Goal: Download file/media

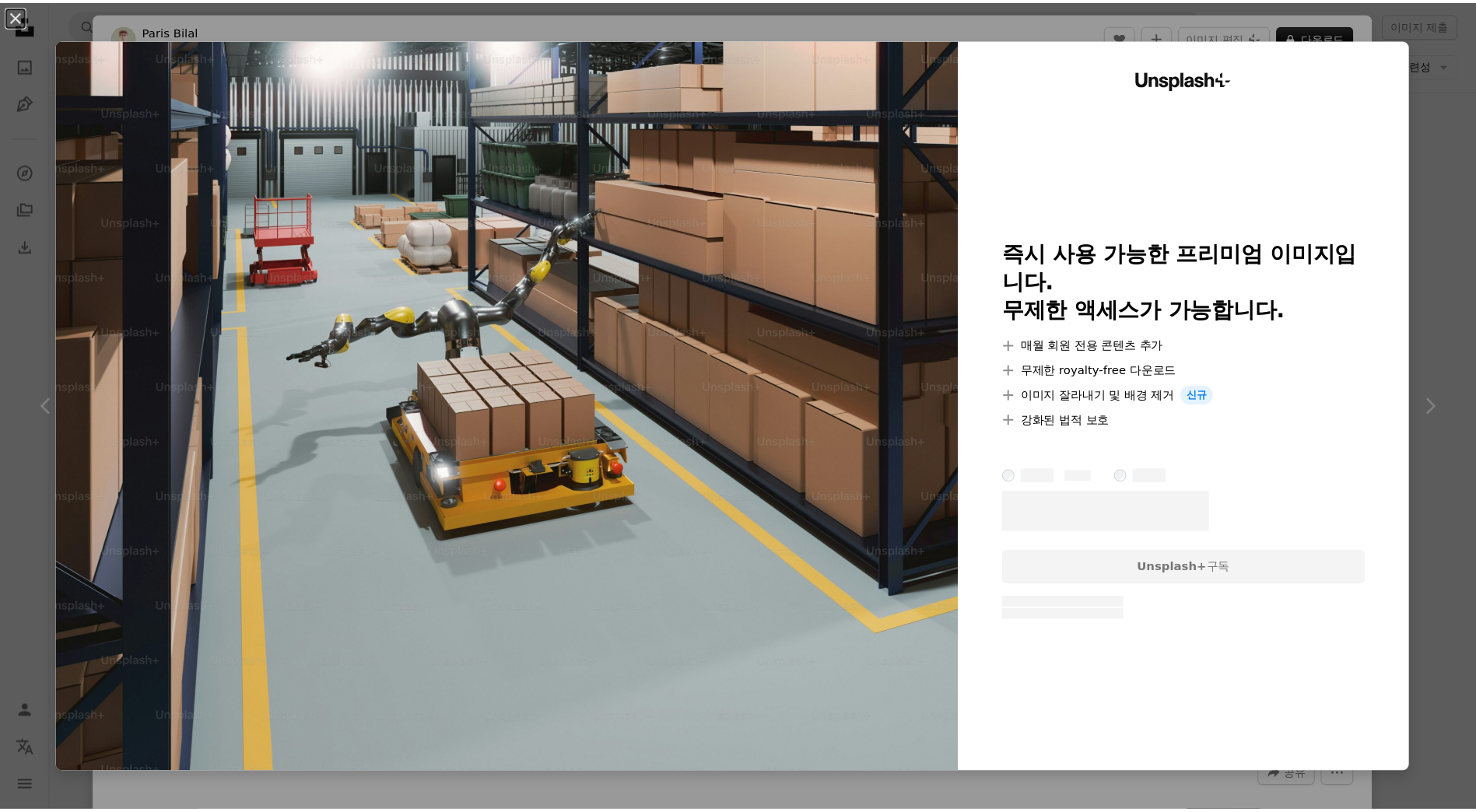
scroll to position [0, 420]
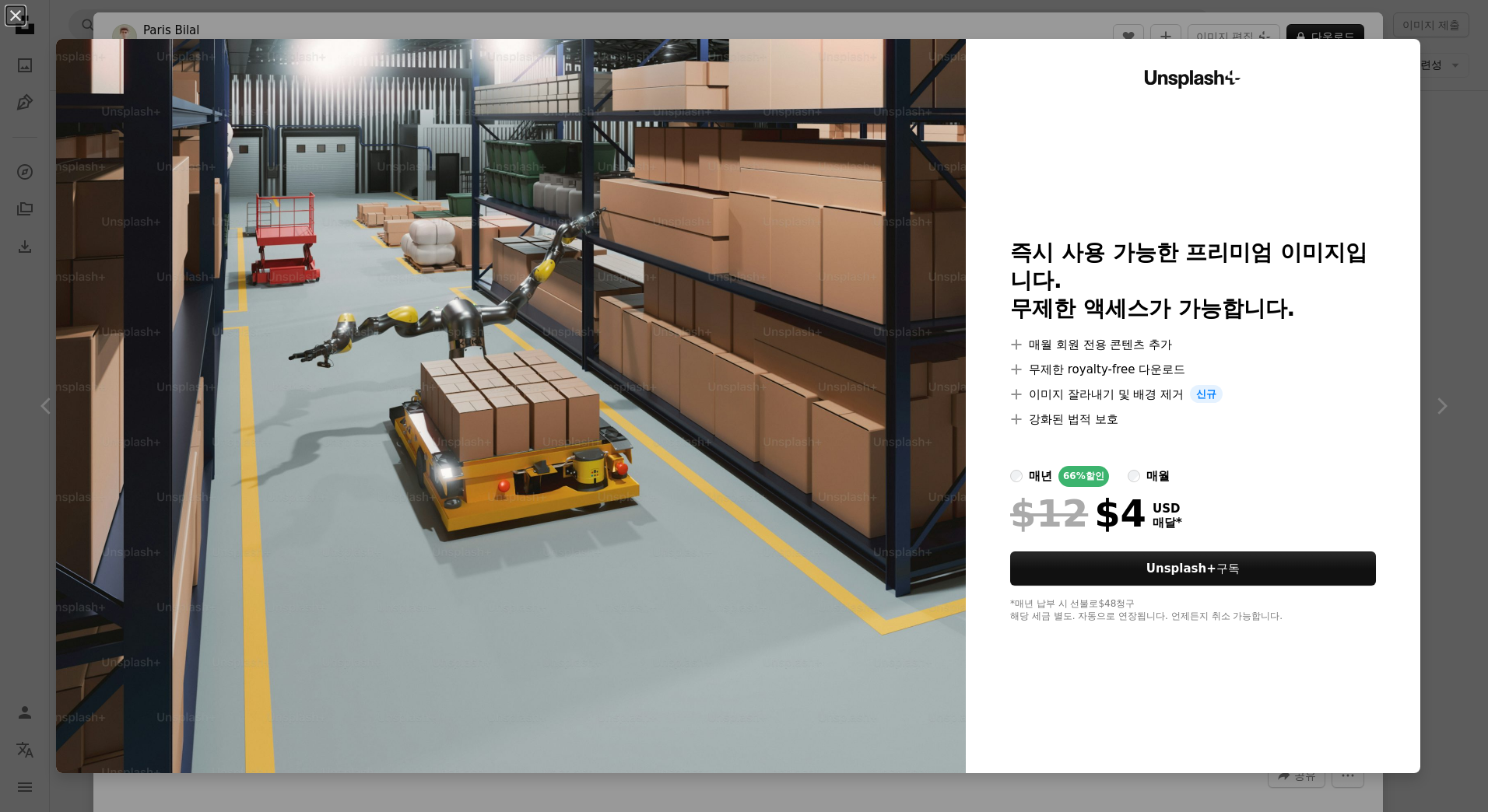
click at [509, 351] on img at bounding box center [511, 406] width 910 height 735
click at [109, 91] on img at bounding box center [511, 406] width 910 height 735
click at [44, 50] on div "An X shape Unsplash+ 즉시 사용 가능한 프리미엄 이미지입니다. 무제한 액세스가 가능합니다. A plus sign 매월 회원 전…" at bounding box center [744, 406] width 1488 height 812
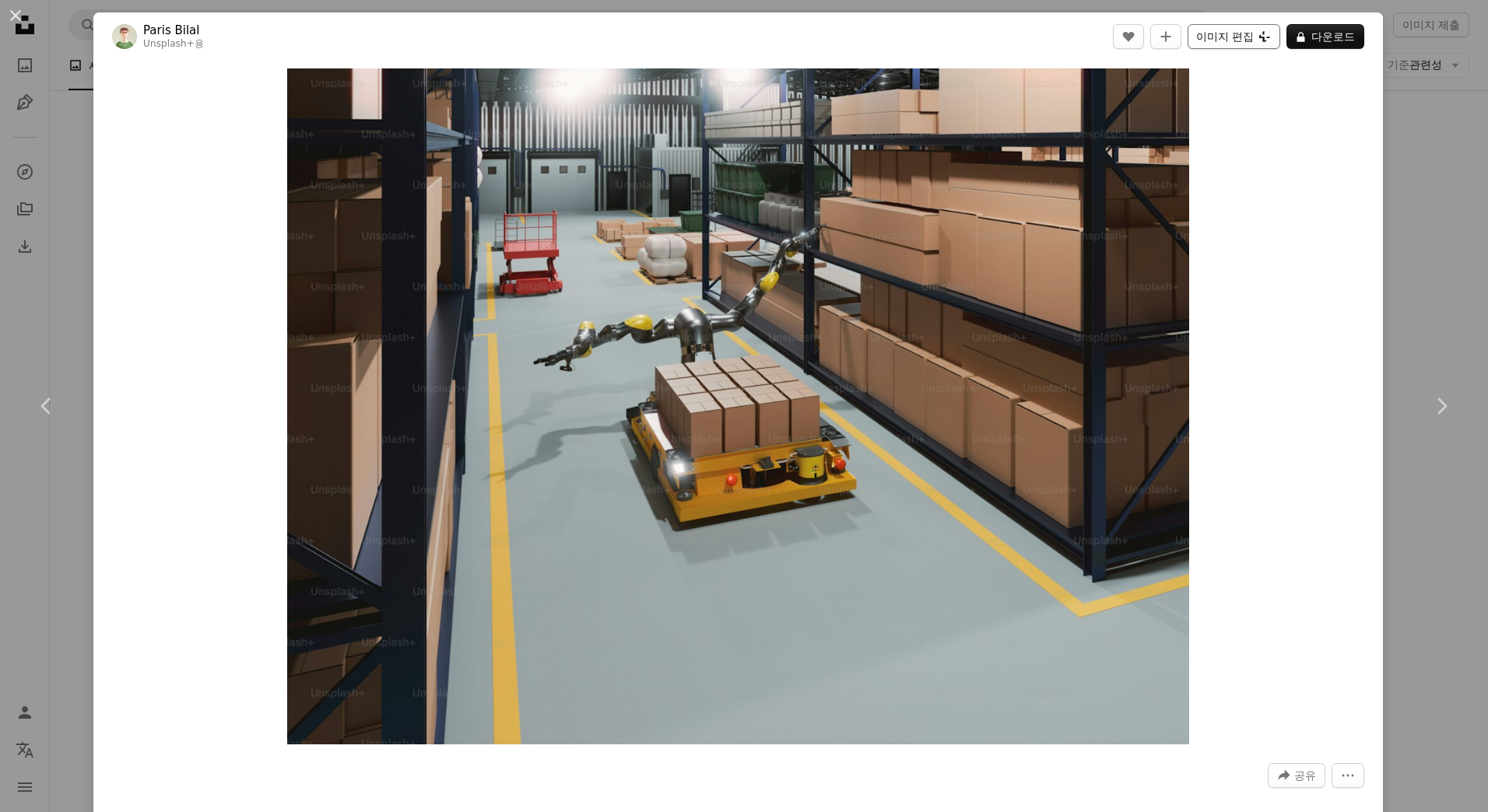
click at [1204, 39] on button "이미지 편집 Plus sign for Unsplash+" at bounding box center [1234, 37] width 93 height 25
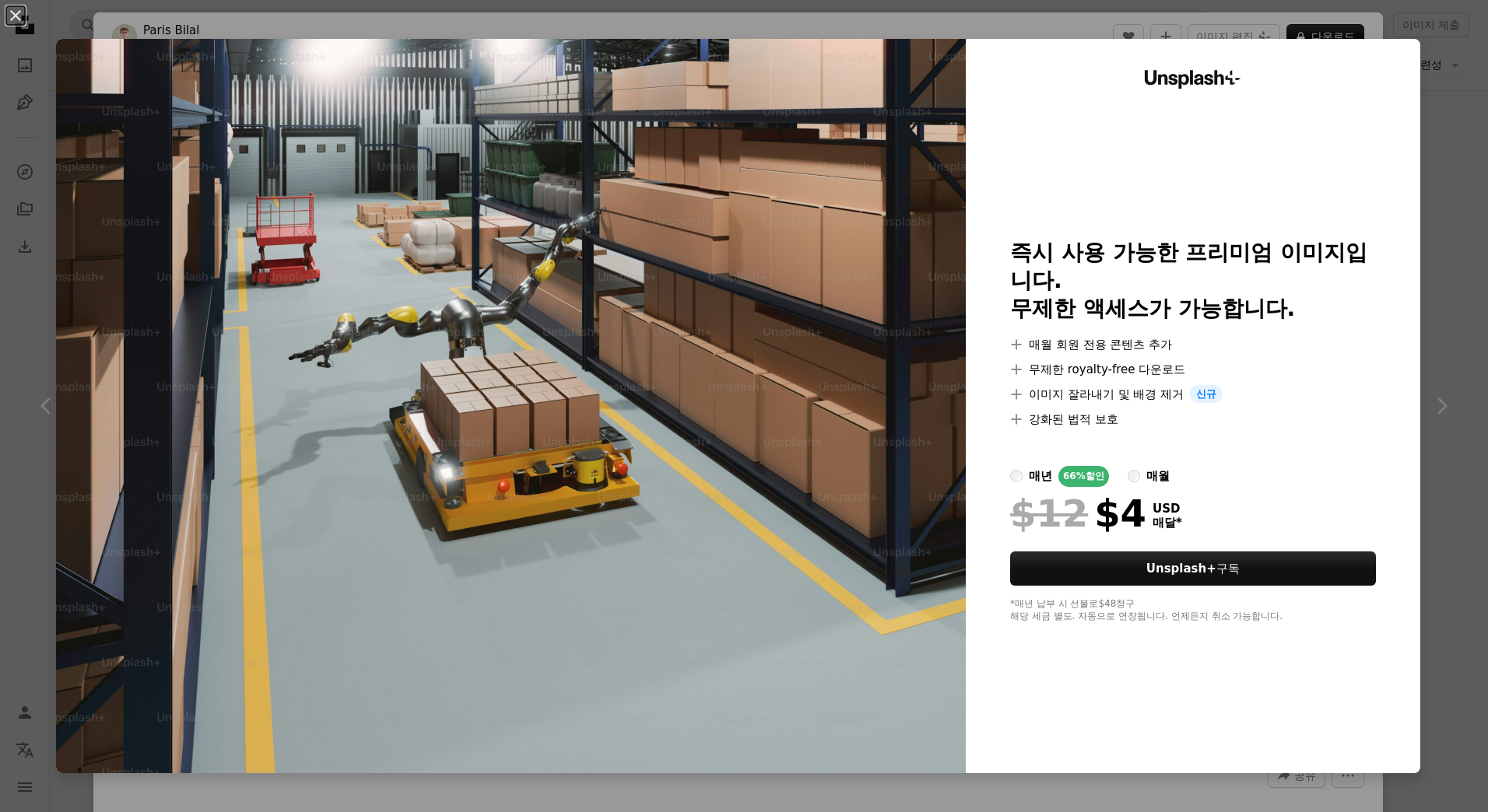
click at [1440, 204] on div "An X shape Unsplash+ 즉시 사용 가능한 프리미엄 이미지입니다. 무제한 액세스가 가능합니다. A plus sign 매월 회원 전…" at bounding box center [744, 406] width 1488 height 812
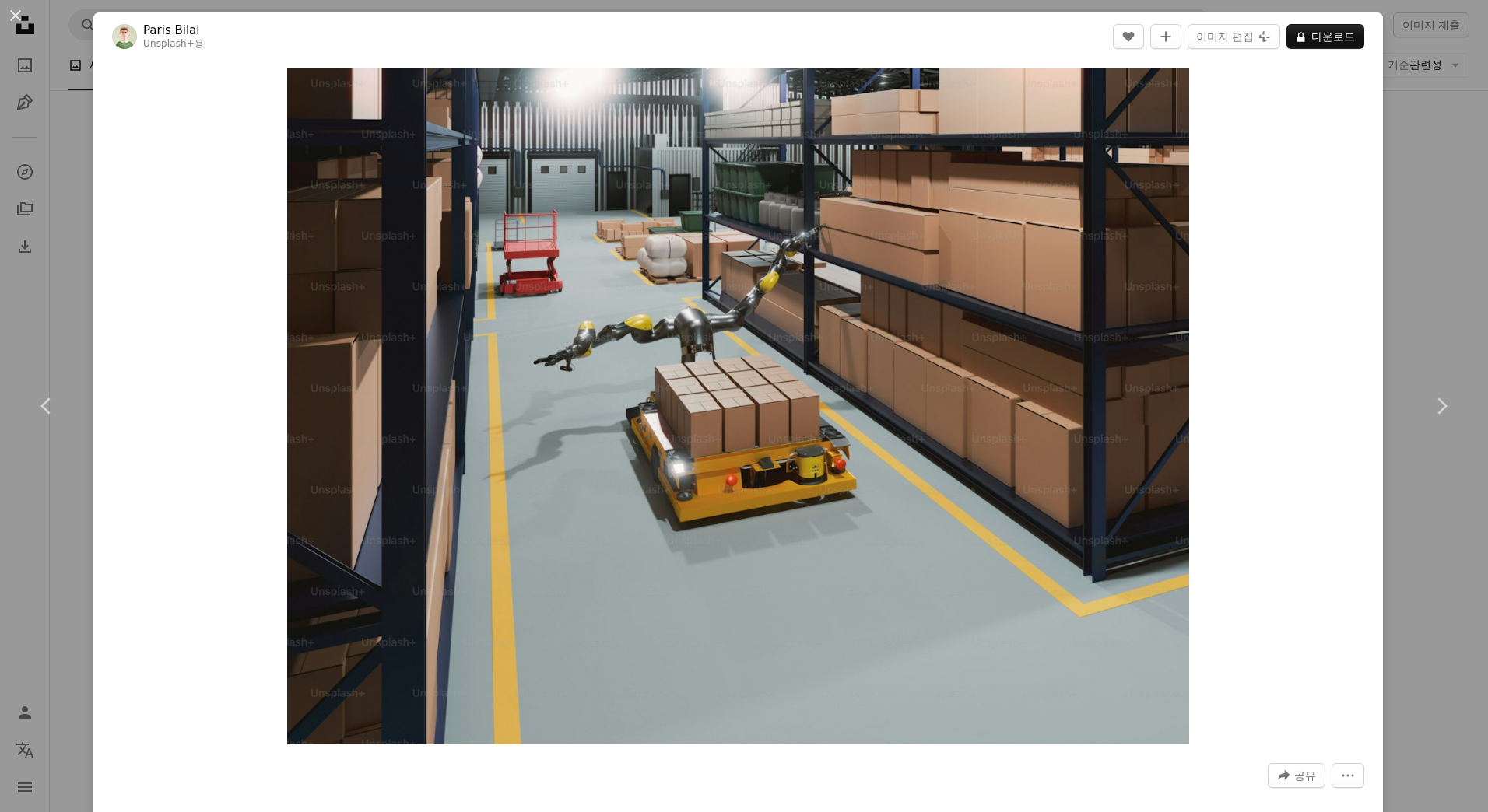
click at [1422, 197] on div "An X shape Chevron left Chevron right Paris Bilal Unsplash+ 용 A heart A plus si…" at bounding box center [744, 406] width 1488 height 812
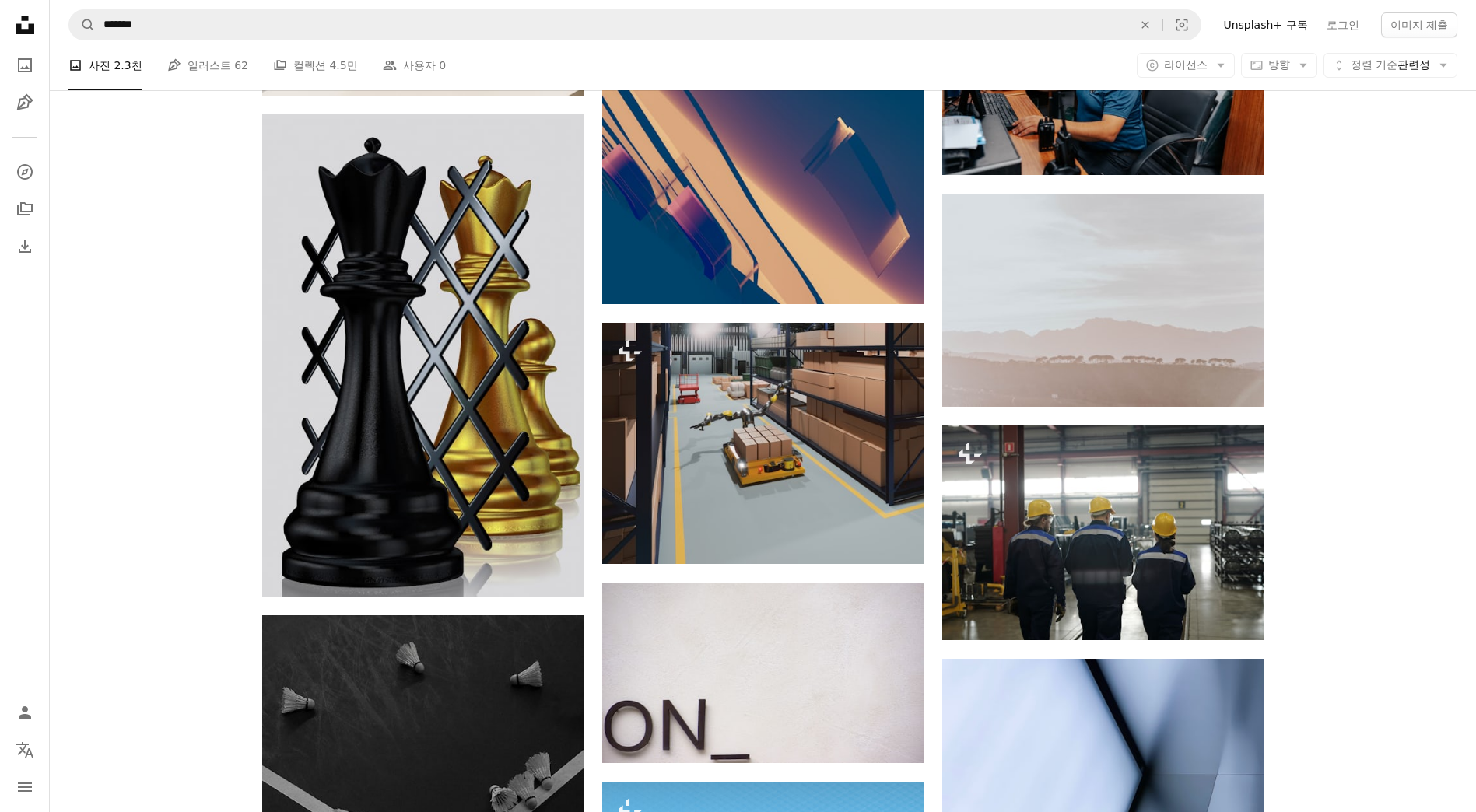
scroll to position [6458, 0]
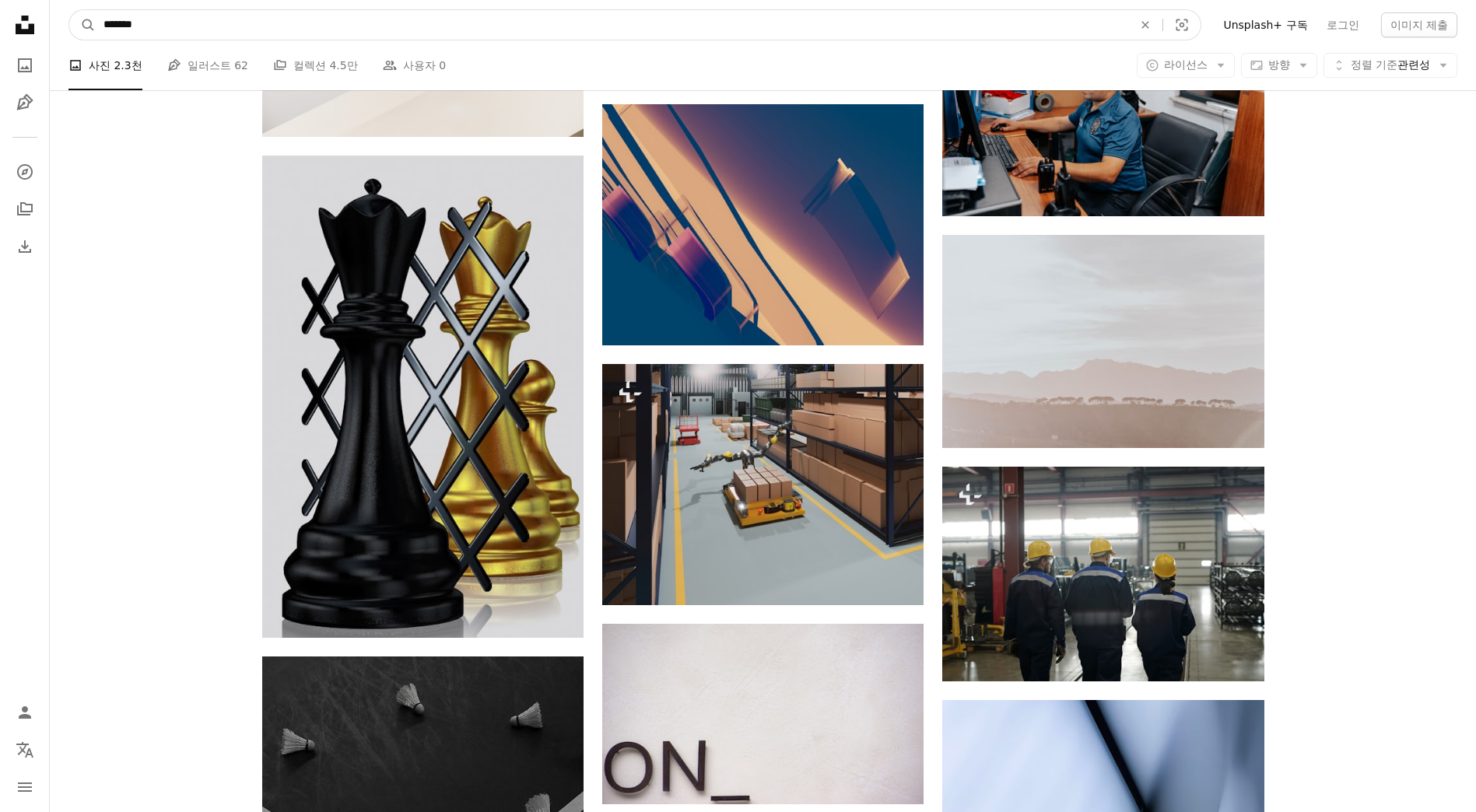
drag, startPoint x: 192, startPoint y: 28, endPoint x: 0, endPoint y: 15, distance: 192.4
type input "*******"
click button "A magnifying glass" at bounding box center [82, 24] width 26 height 29
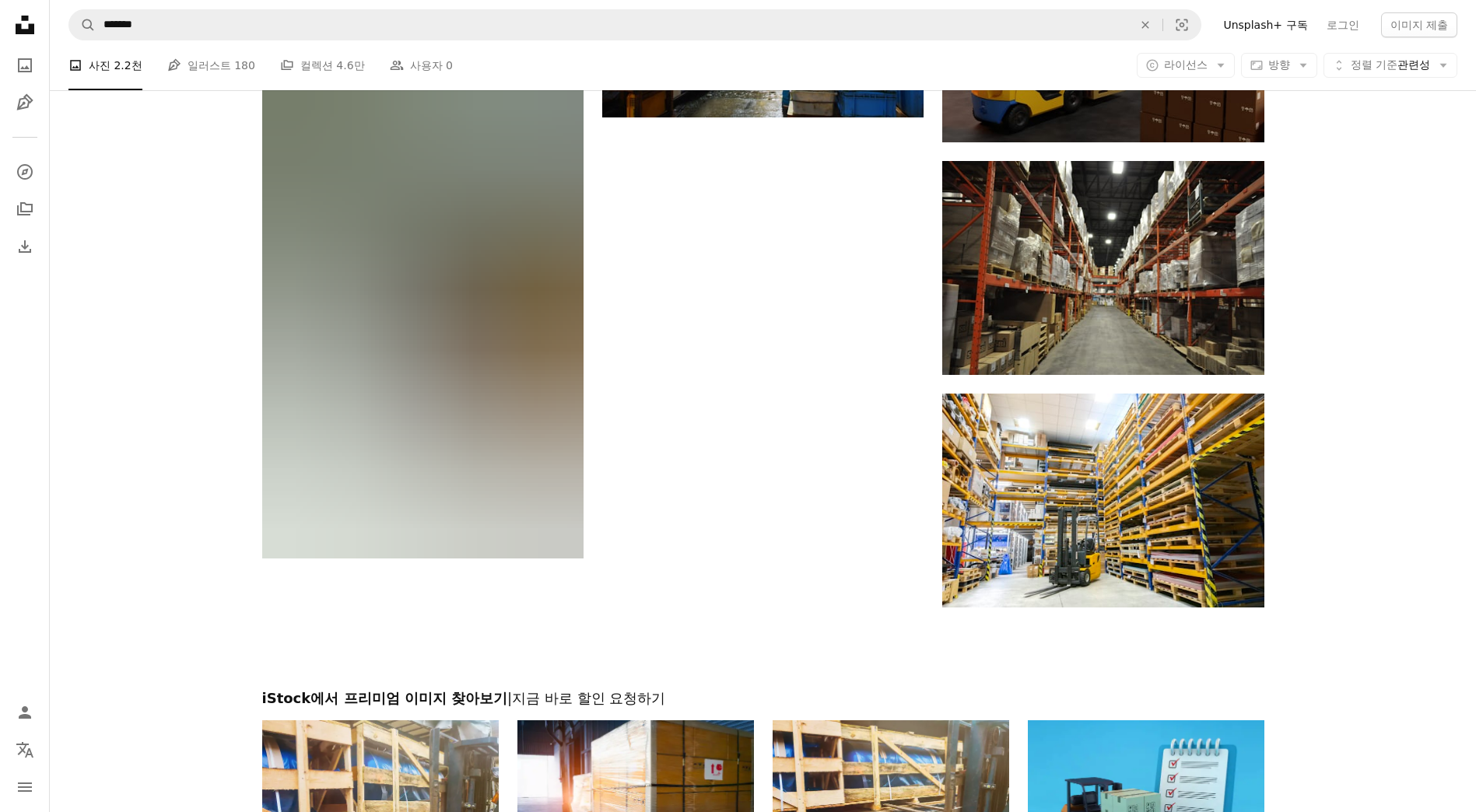
scroll to position [1945, 0]
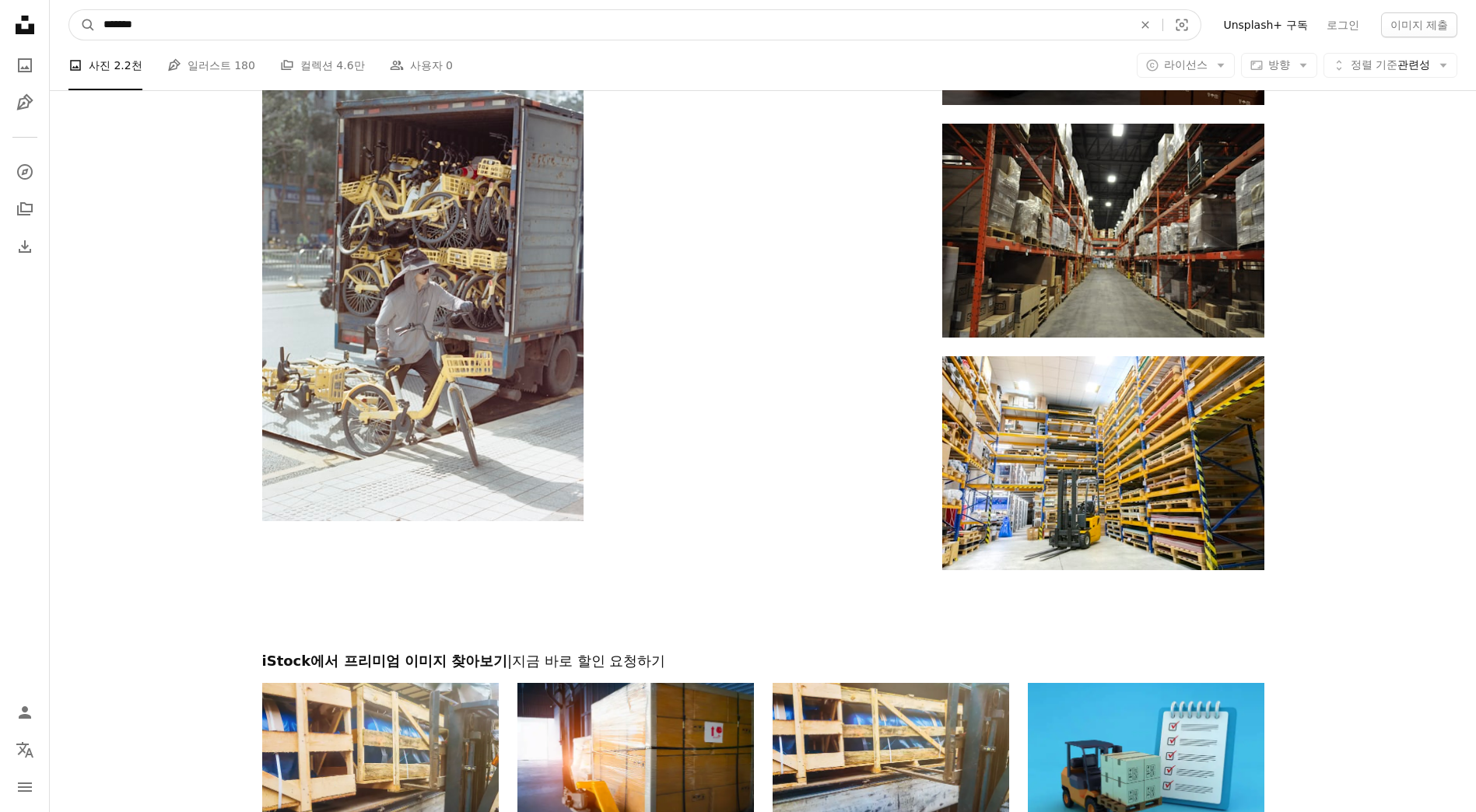
click at [199, 30] on input "*******" at bounding box center [612, 24] width 1033 height 29
type input "*****"
click at [69, 10] on button "A magnifying glass" at bounding box center [82, 24] width 26 height 29
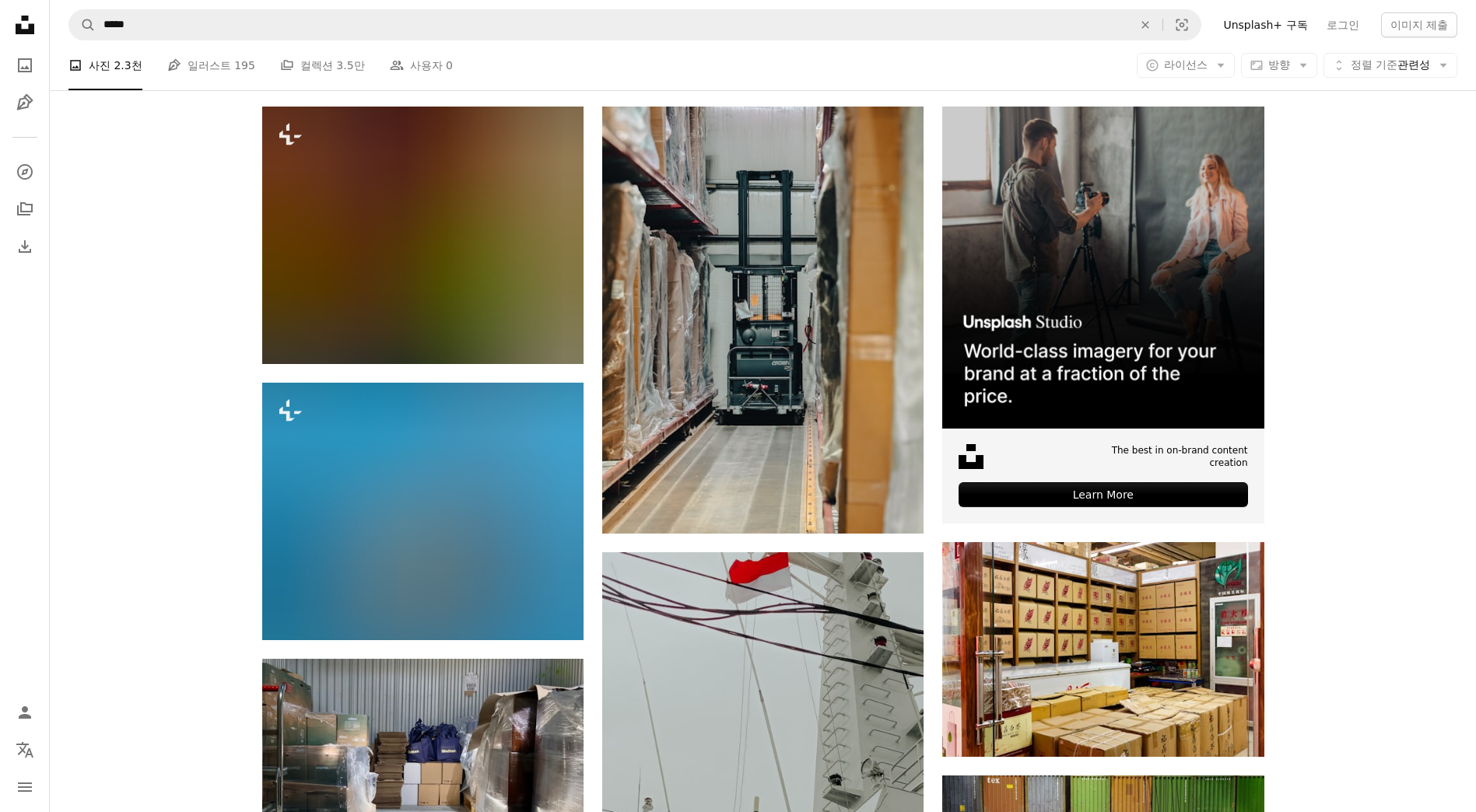
scroll to position [311, 0]
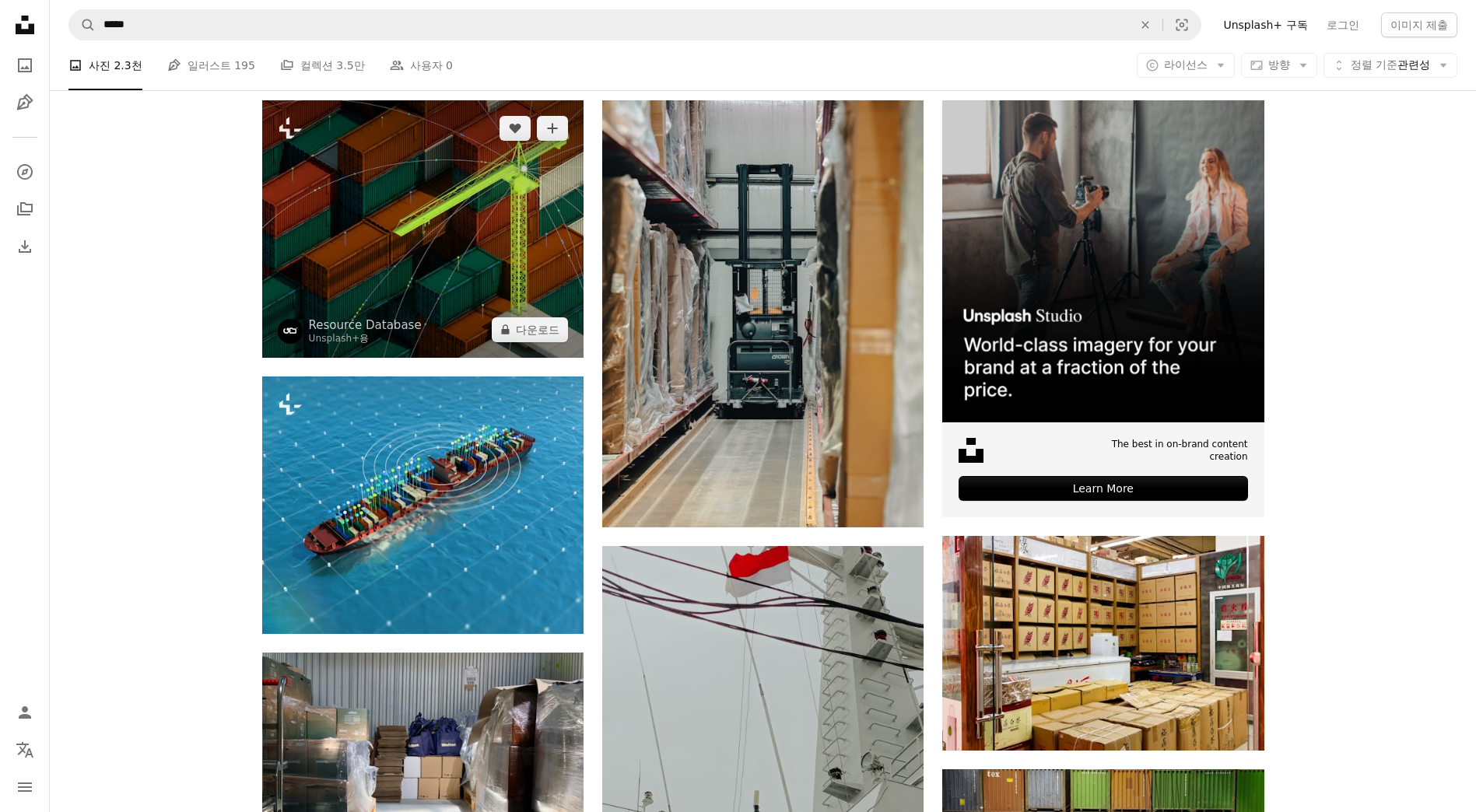
click at [481, 284] on img at bounding box center [423, 229] width 321 height 257
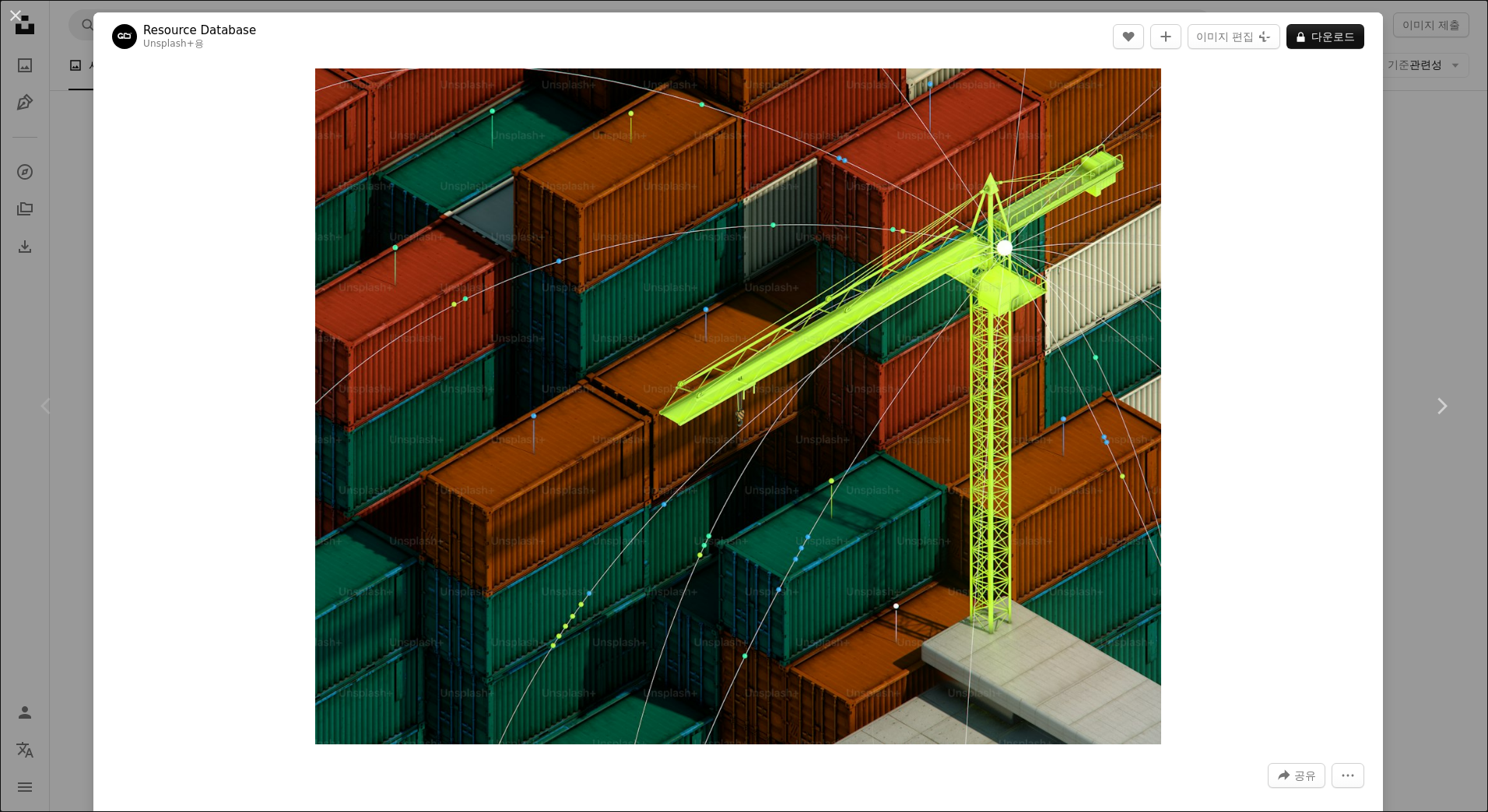
click at [1374, 373] on div "An X shape Chevron left Chevron right Resource Database Unsplash+ 용 A heart A p…" at bounding box center [744, 406] width 1488 height 812
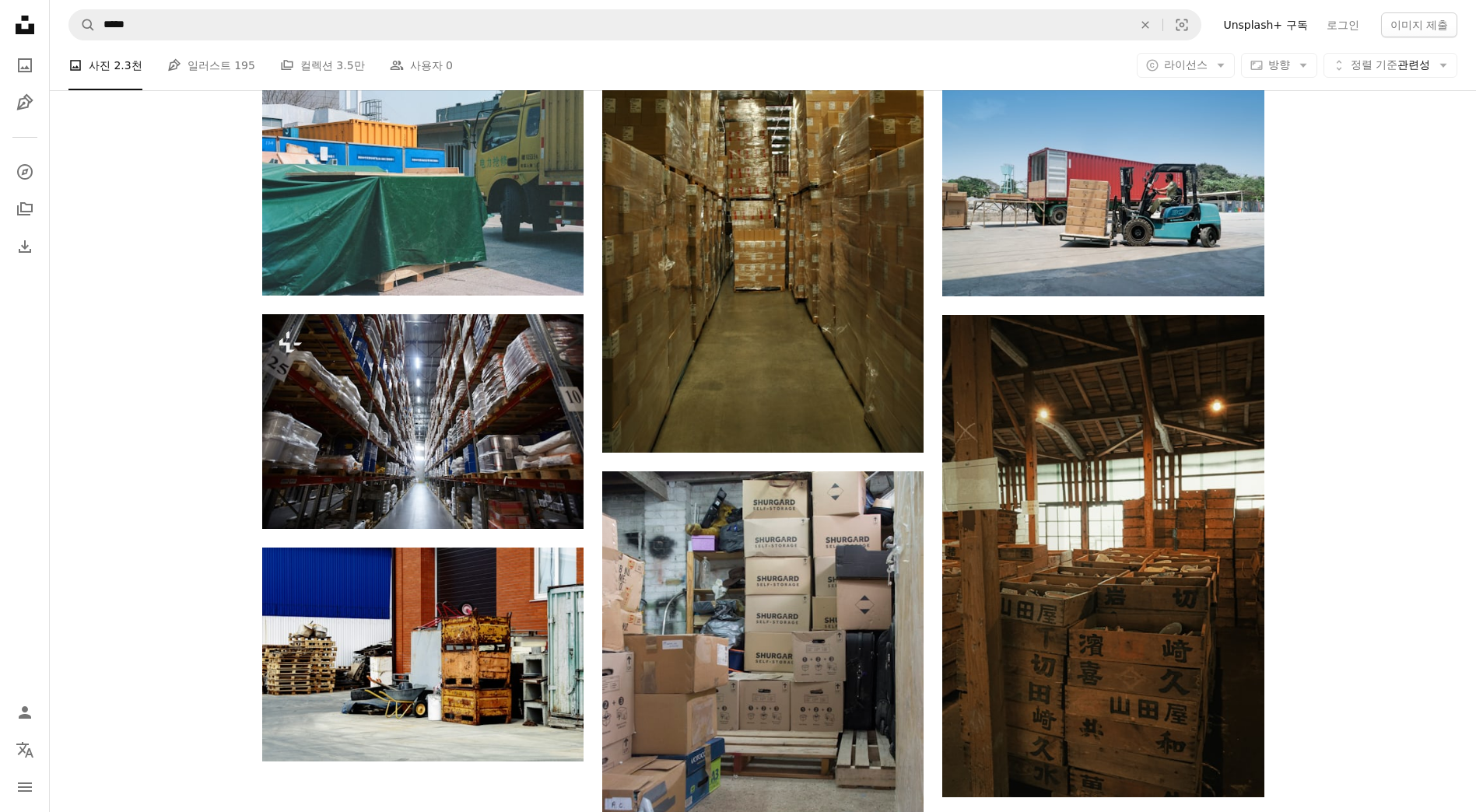
scroll to position [1790, 0]
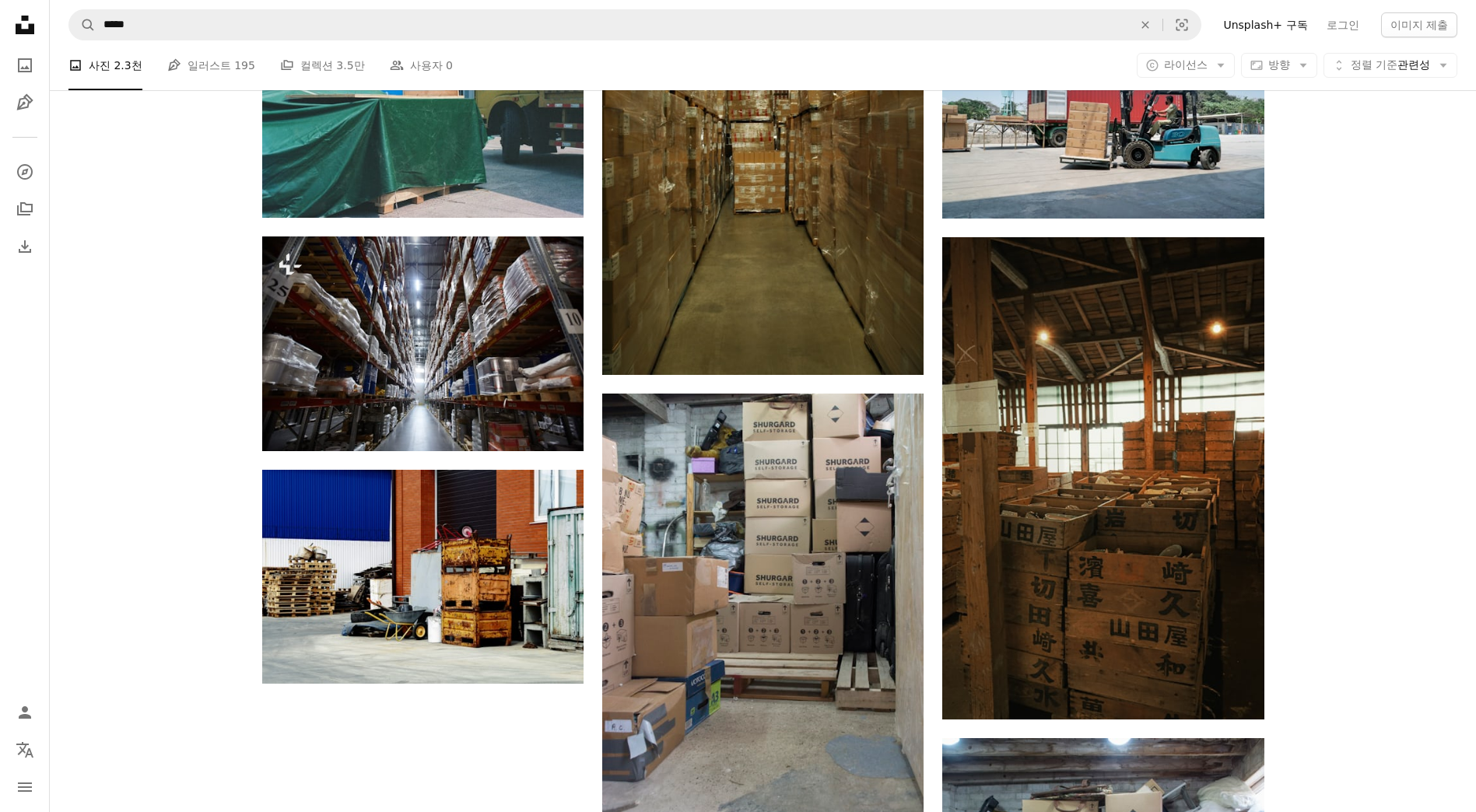
drag, startPoint x: 1379, startPoint y: 305, endPoint x: 1360, endPoint y: 197, distance: 109.7
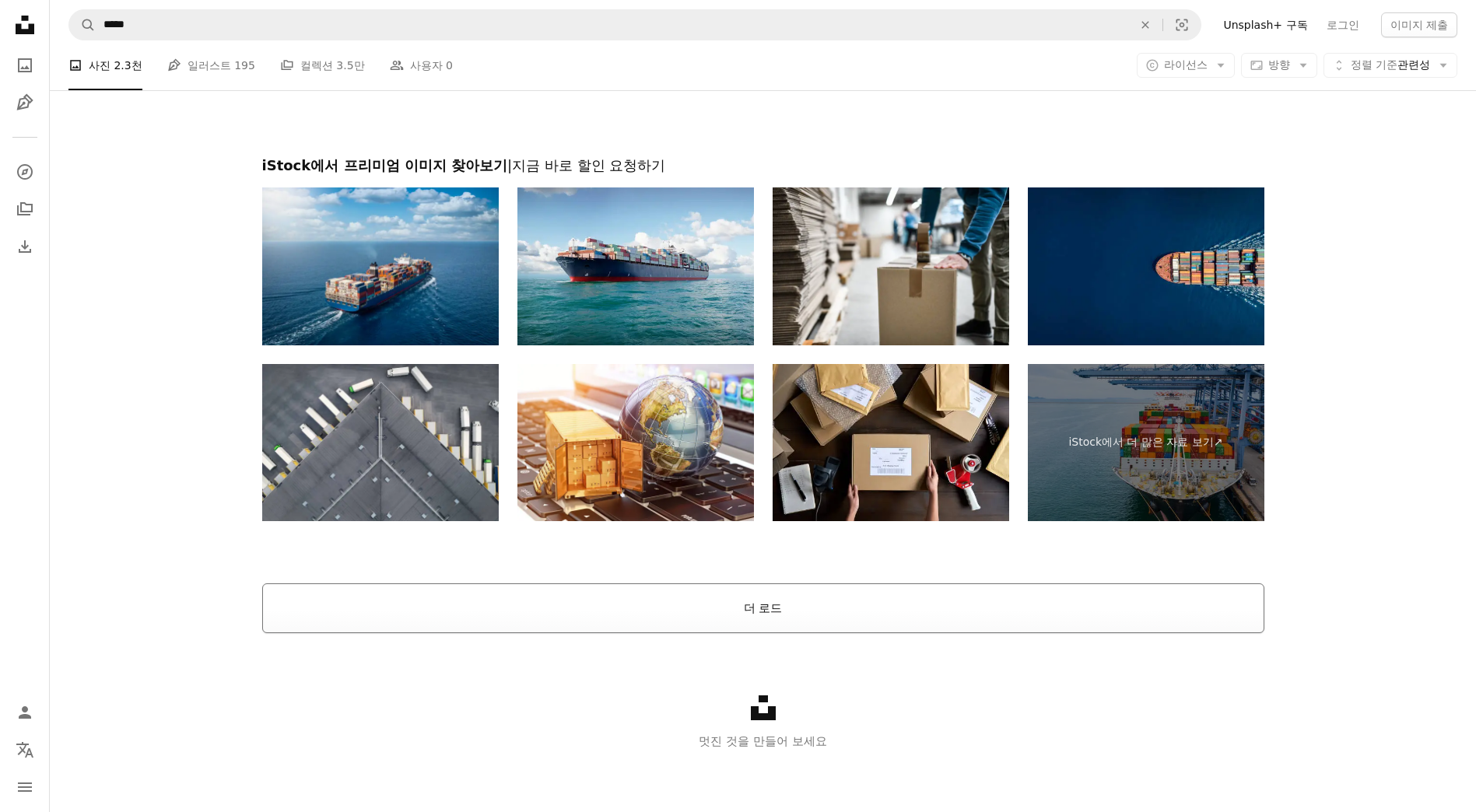
click at [821, 613] on button "더 로드" at bounding box center [763, 608] width 1002 height 50
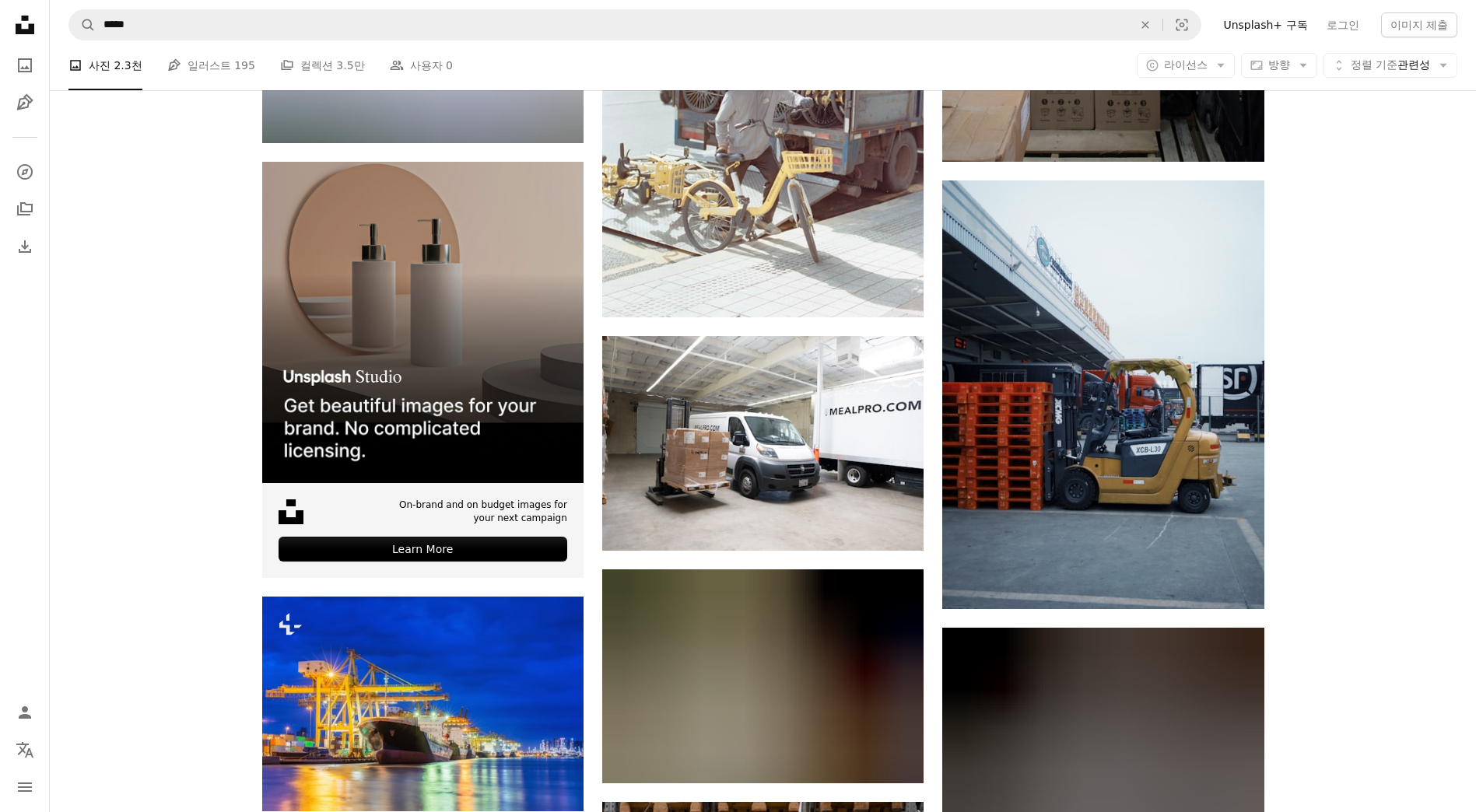
scroll to position [2650, 0]
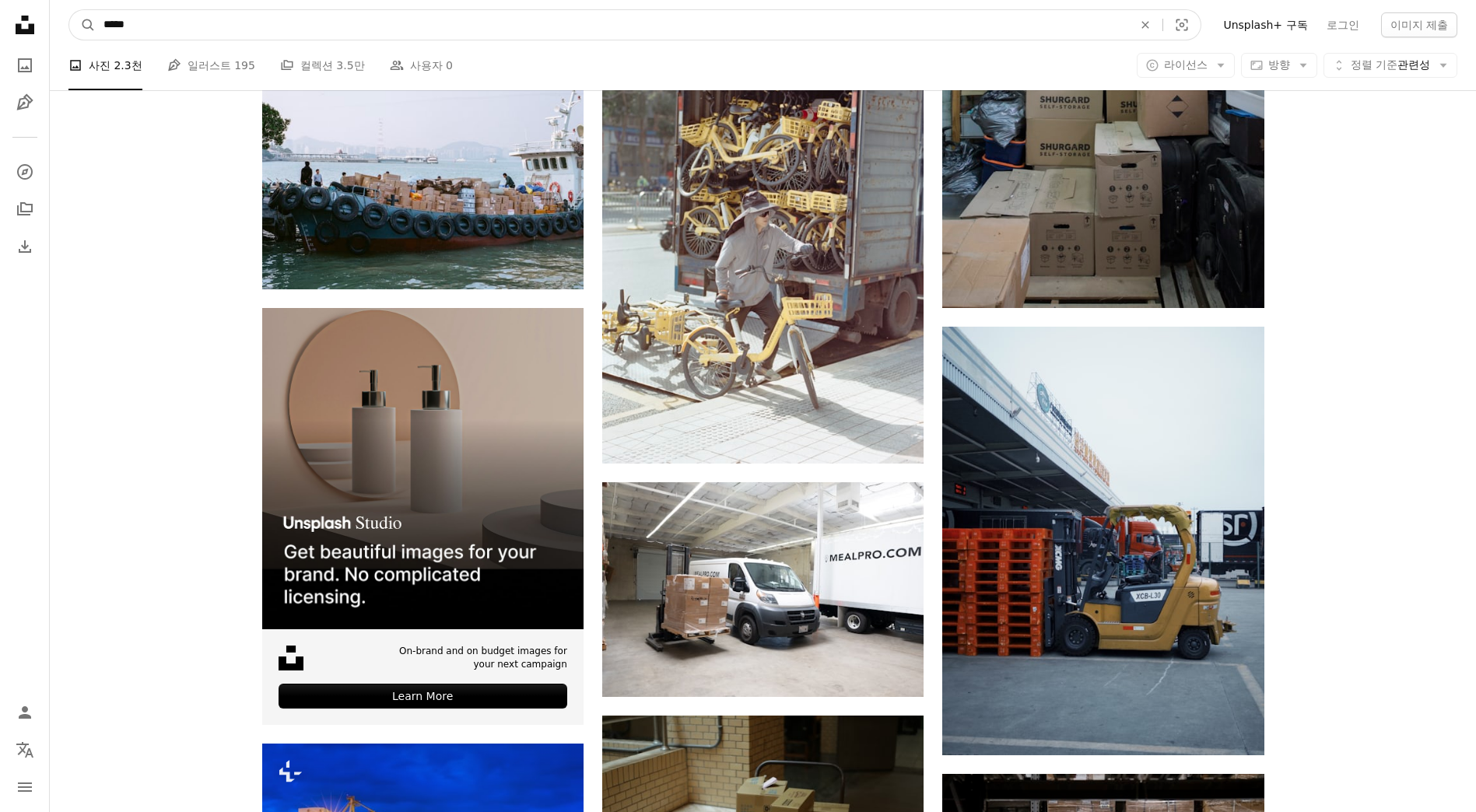
click at [247, 19] on input "*****" at bounding box center [612, 24] width 1033 height 29
type input "**********"
click at [69, 10] on button "A magnifying glass" at bounding box center [82, 24] width 26 height 29
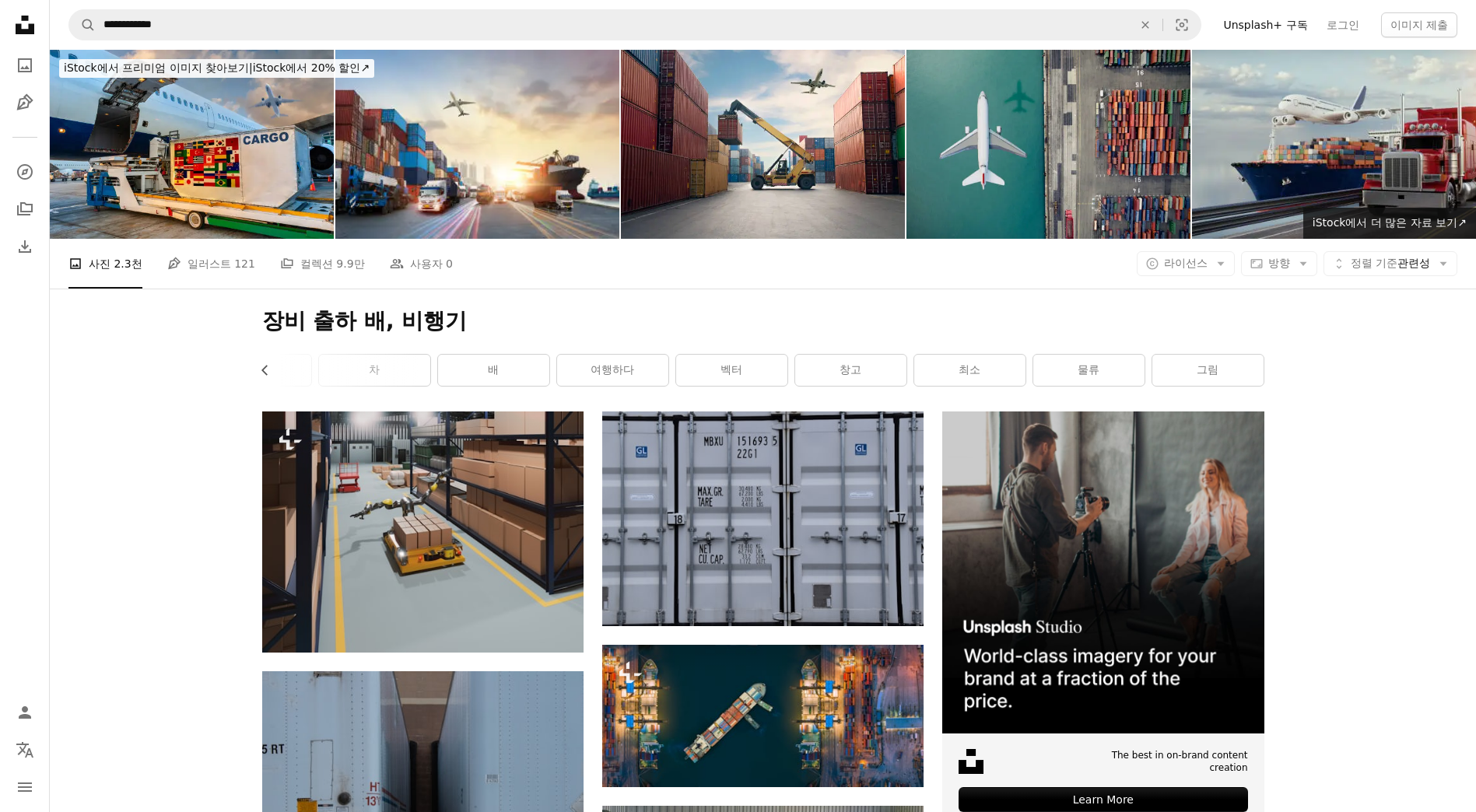
click at [1070, 185] on img at bounding box center [1049, 144] width 284 height 189
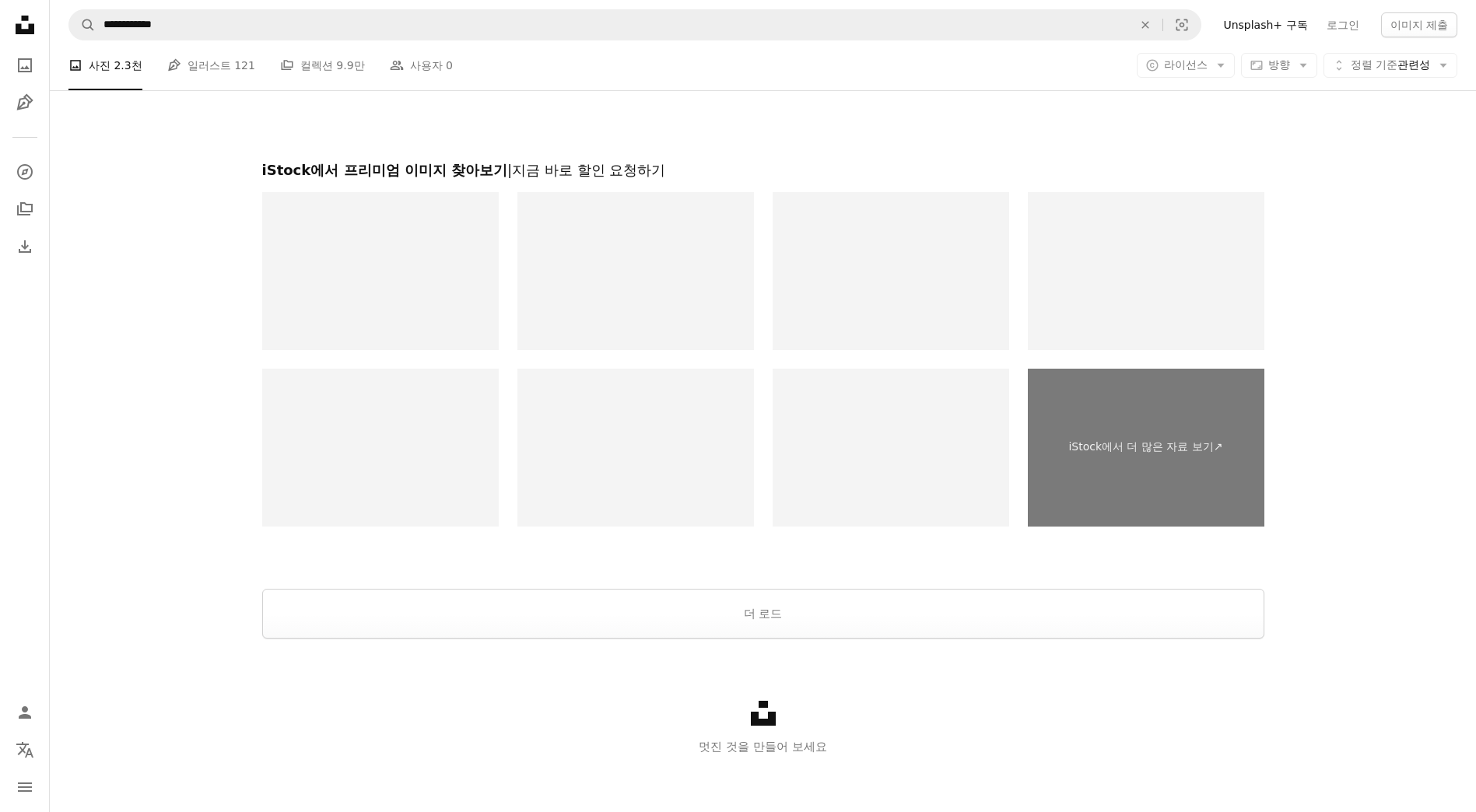
scroll to position [2306, 0]
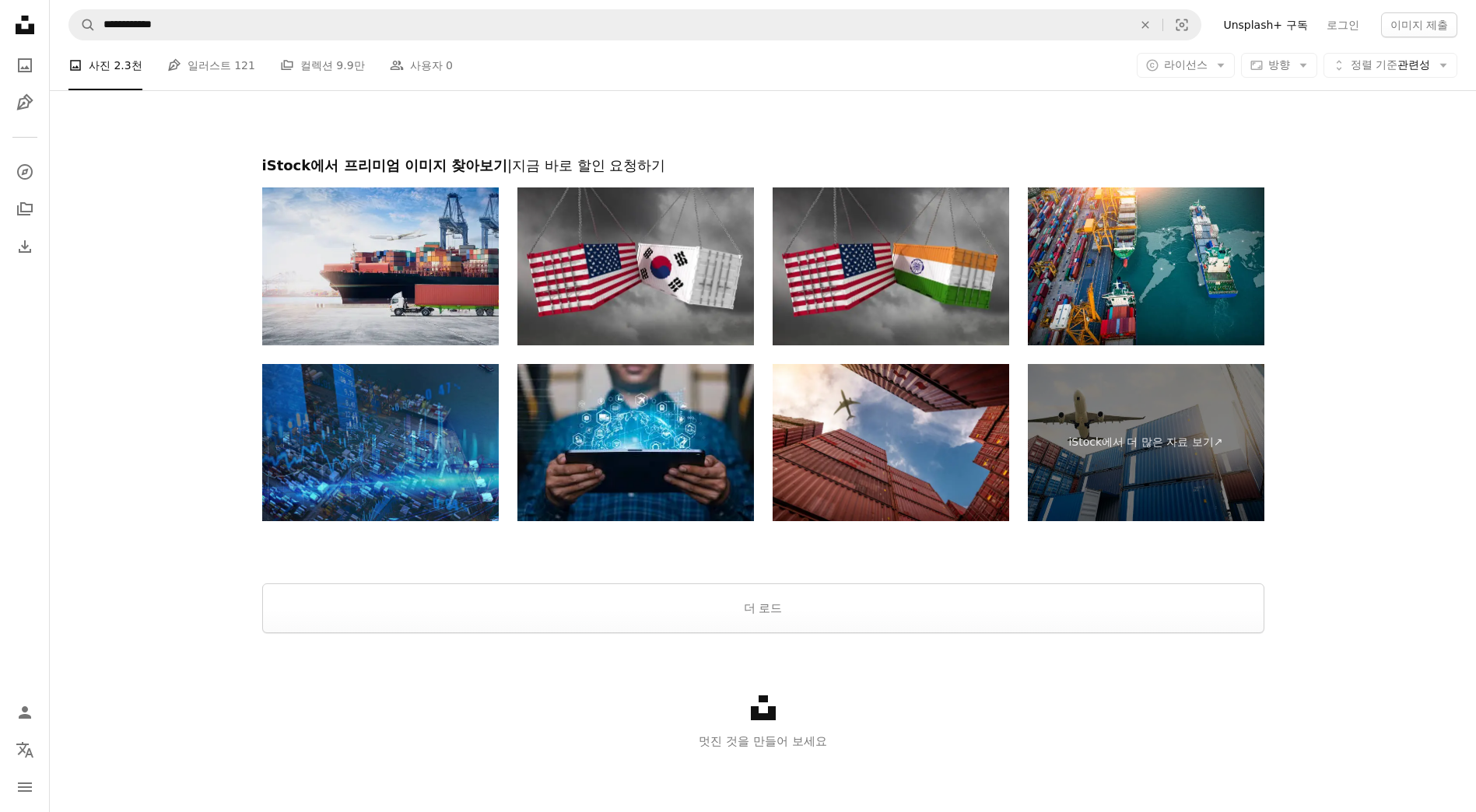
click at [392, 310] on img at bounding box center [380, 267] width 236 height 158
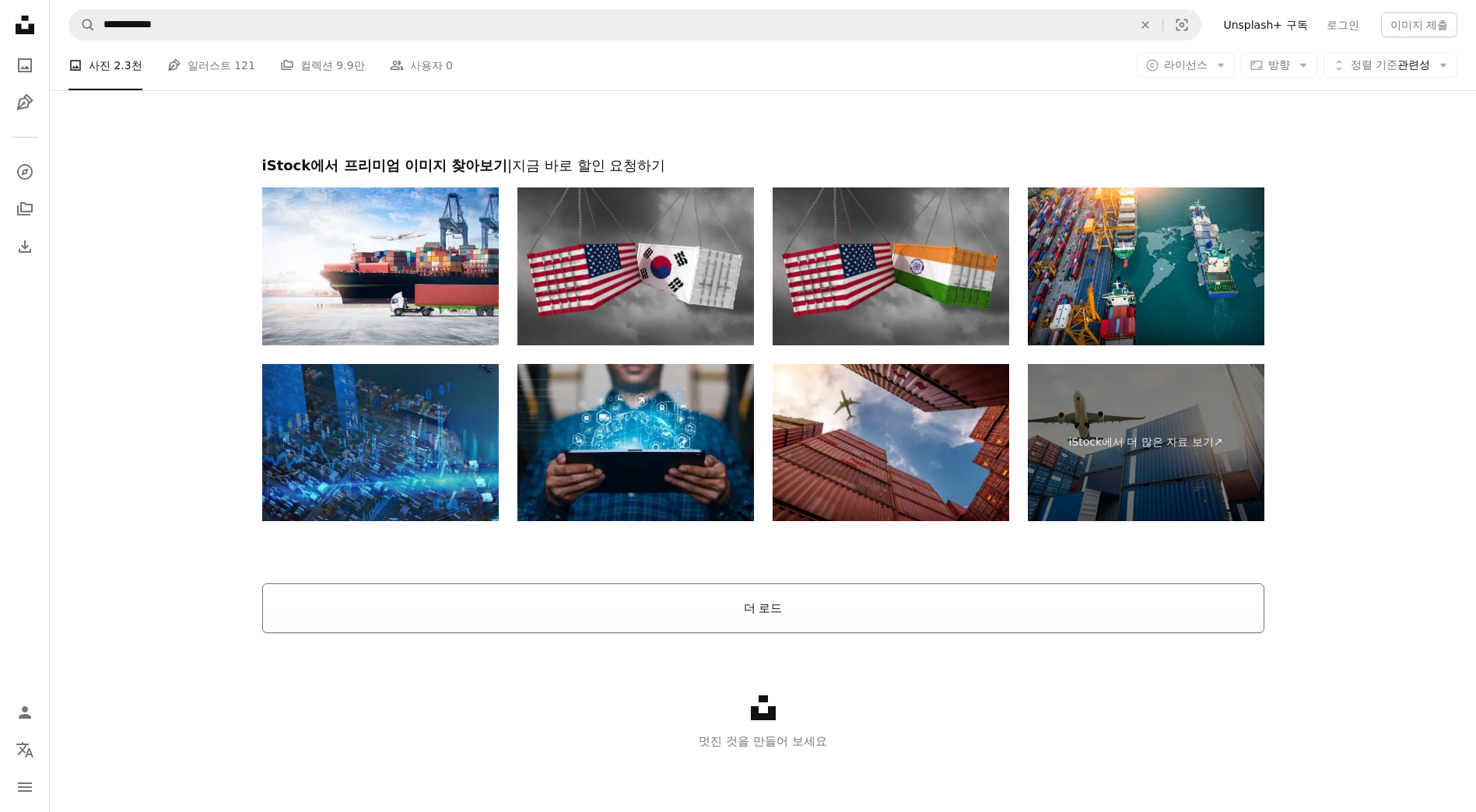
click at [804, 601] on button "더 로드" at bounding box center [763, 608] width 1002 height 50
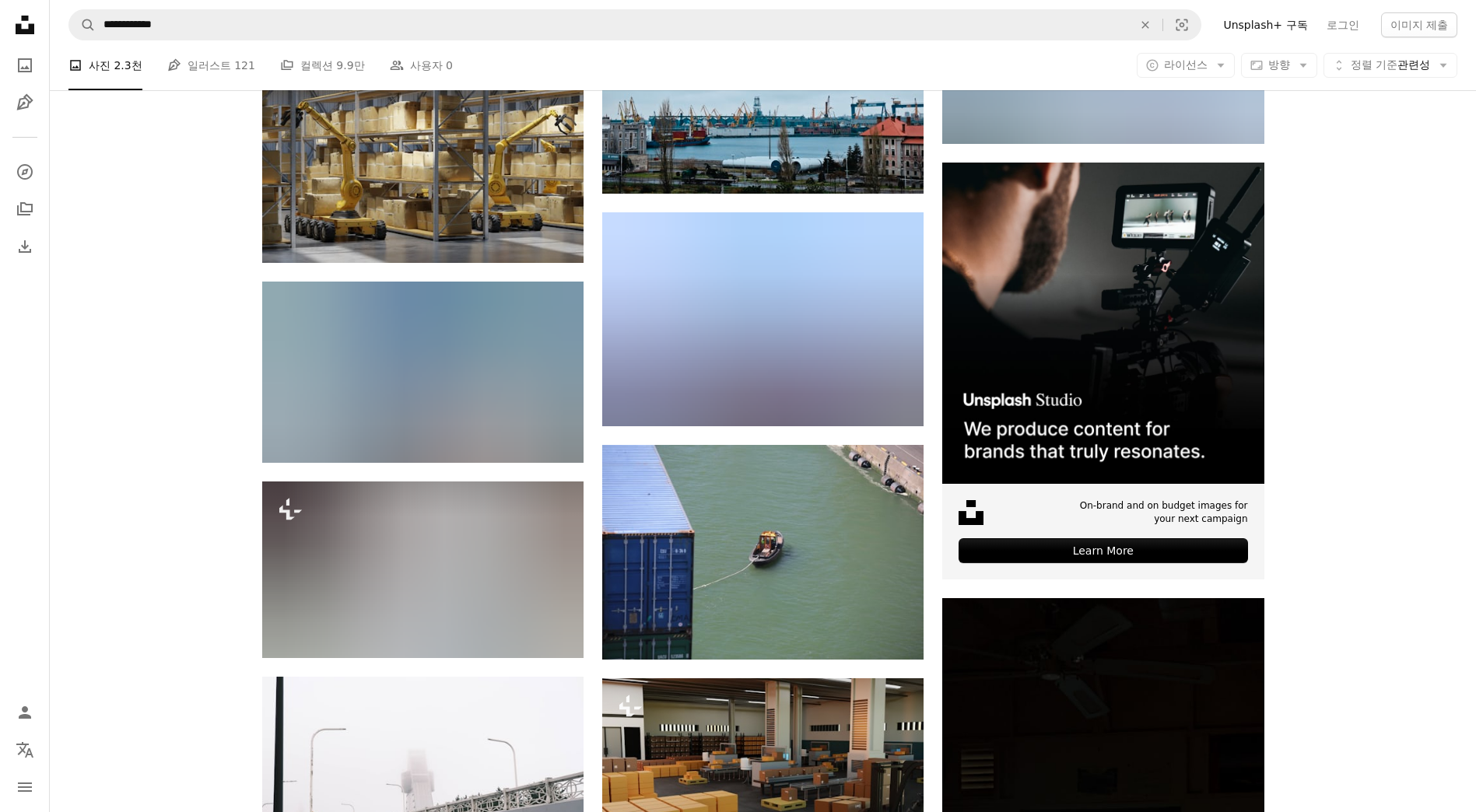
scroll to position [5108, 0]
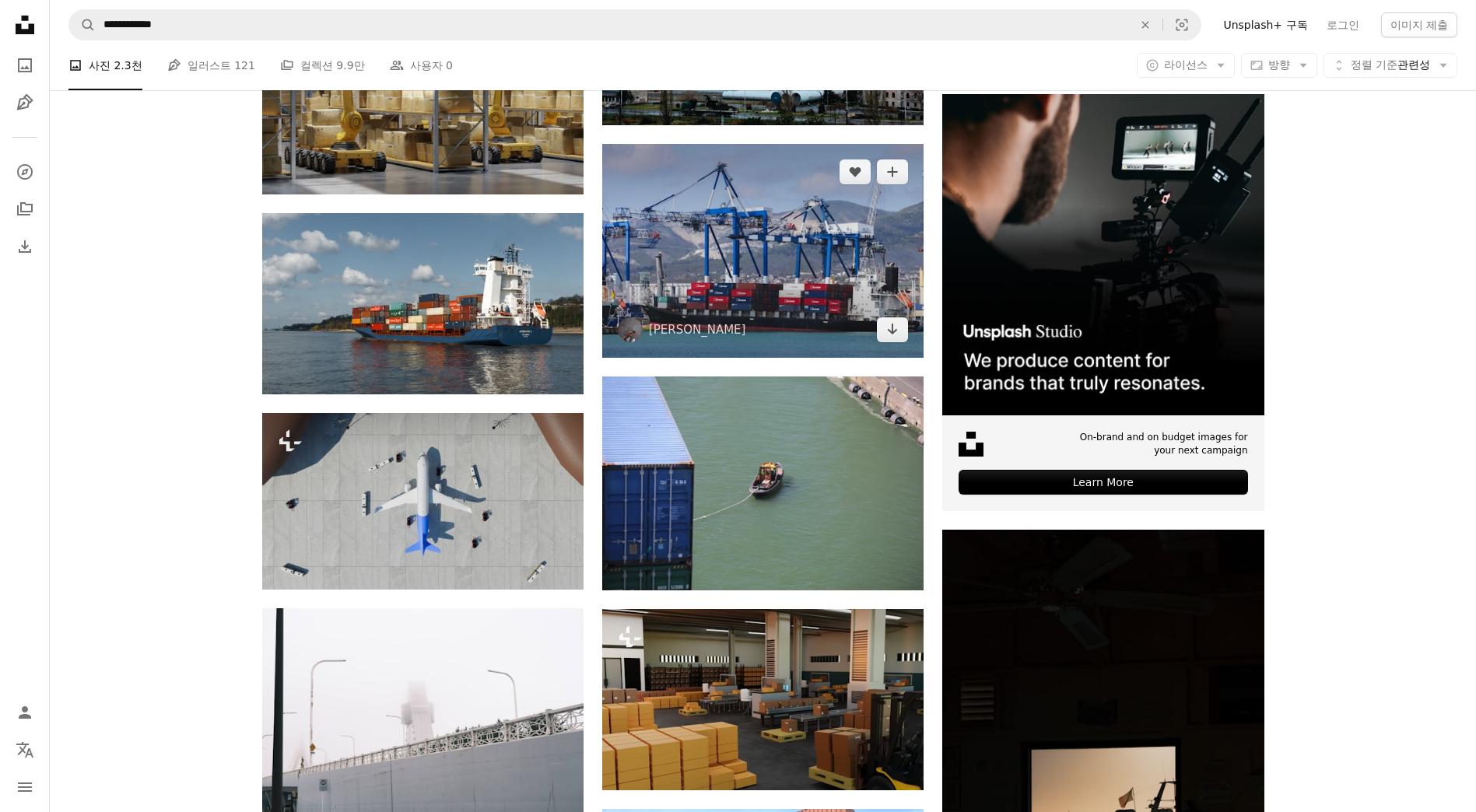
click at [769, 273] on img at bounding box center [763, 251] width 321 height 214
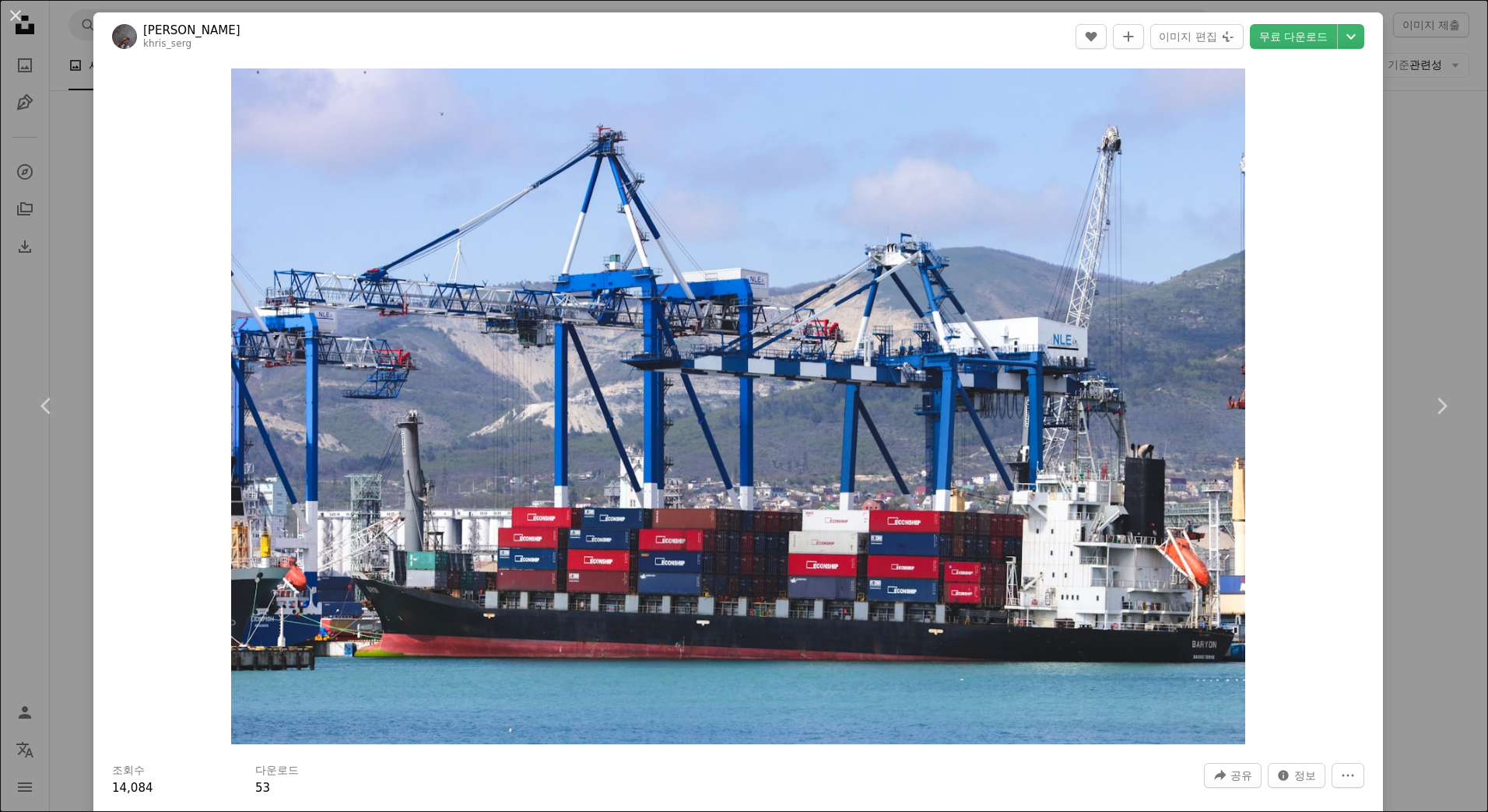
click at [1411, 268] on div "An X shape Chevron left Chevron right Khristina Sergeychik khris_serg A heart A…" at bounding box center [744, 406] width 1488 height 812
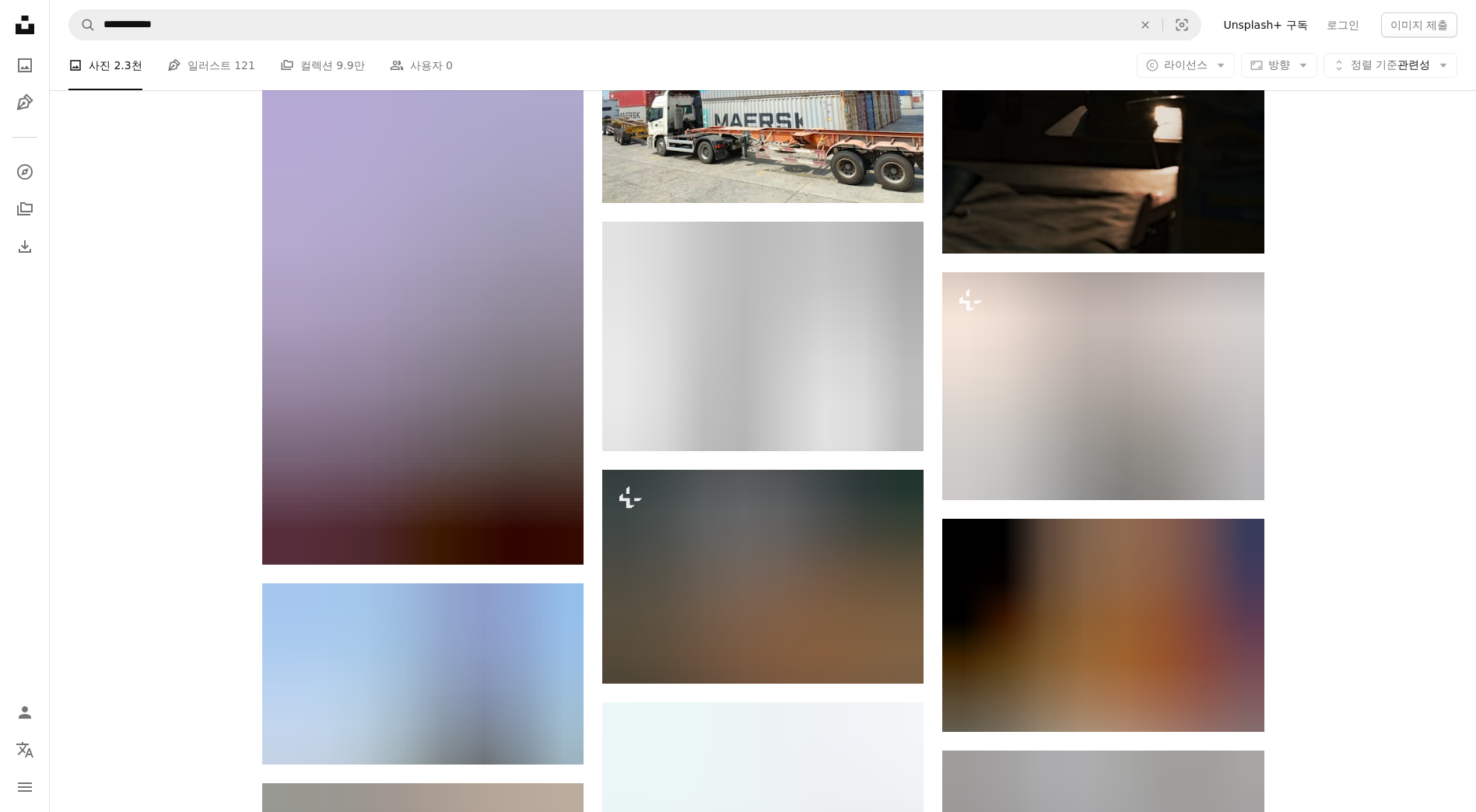
scroll to position [5963, 0]
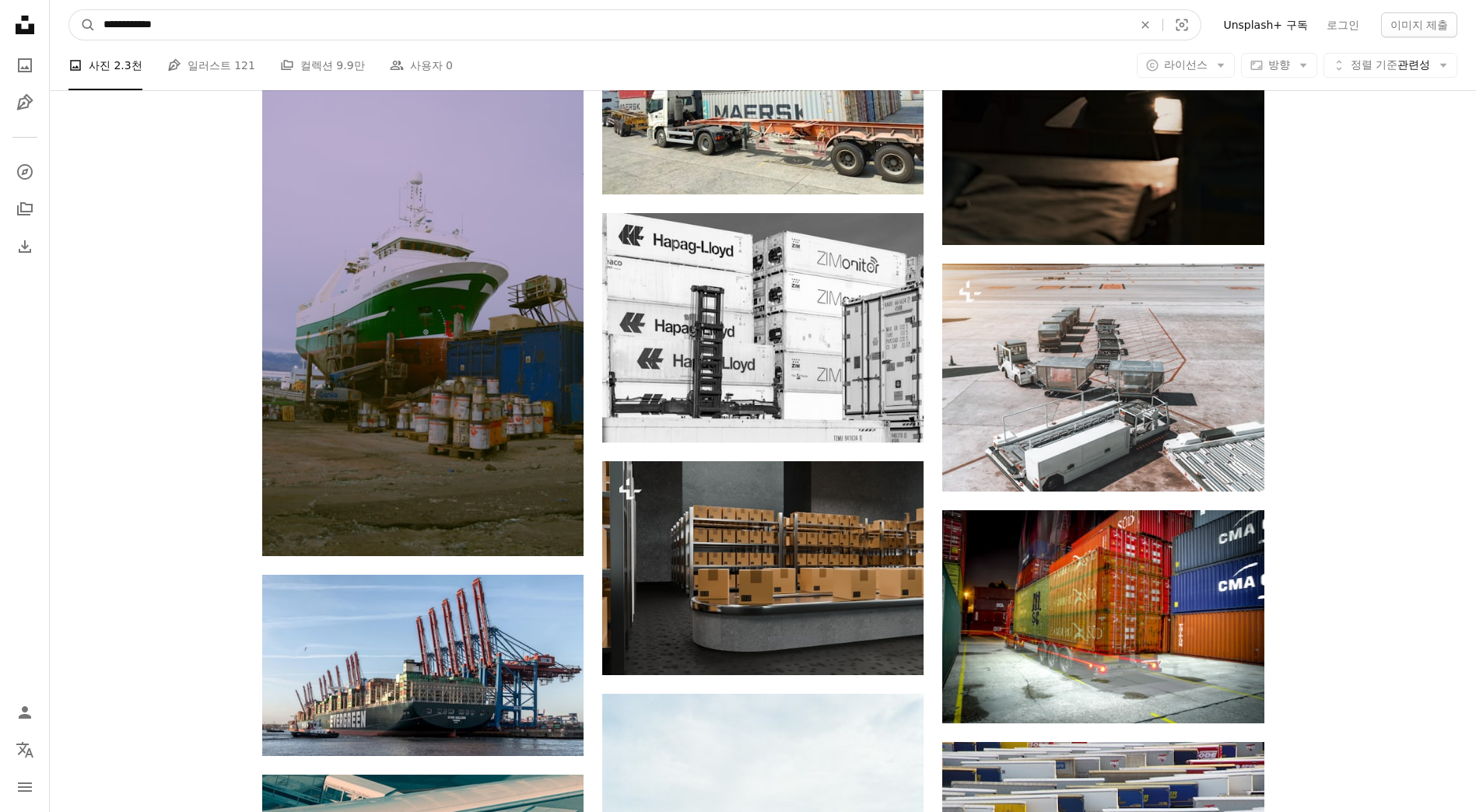
drag, startPoint x: 324, startPoint y: 29, endPoint x: -3, endPoint y: 13, distance: 327.4
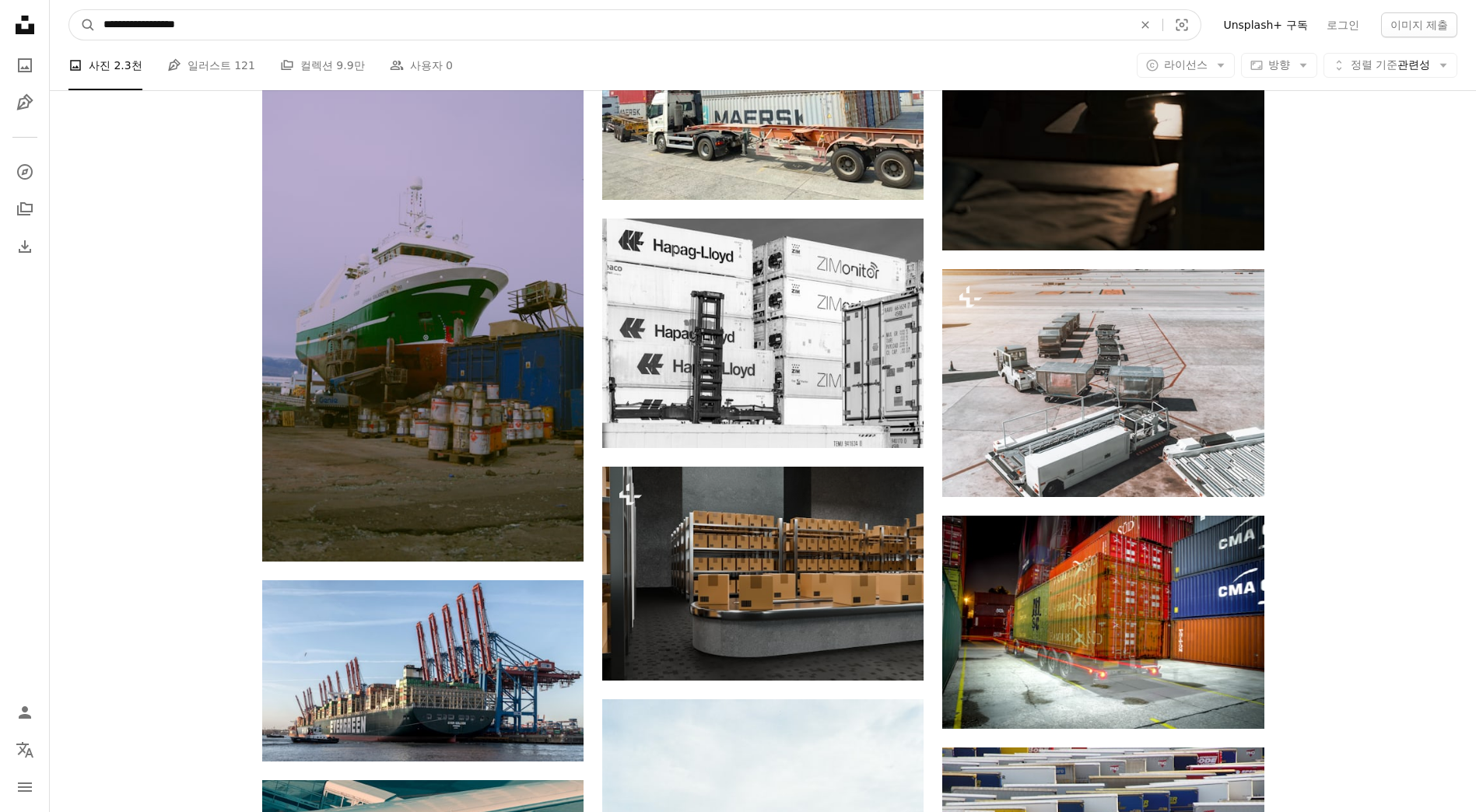
type input "**********"
click at [69, 10] on button "A magnifying glass" at bounding box center [82, 24] width 26 height 29
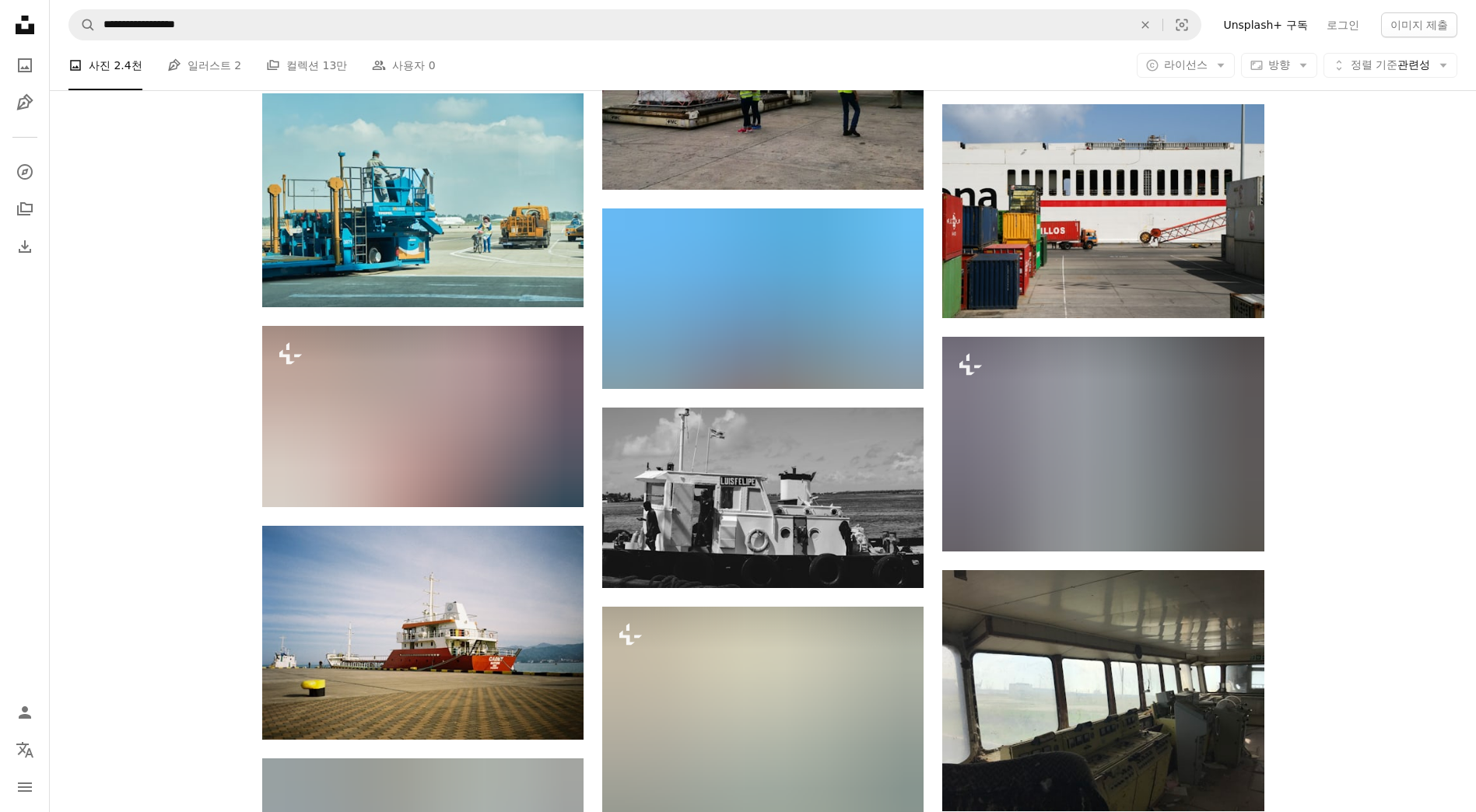
scroll to position [961, 0]
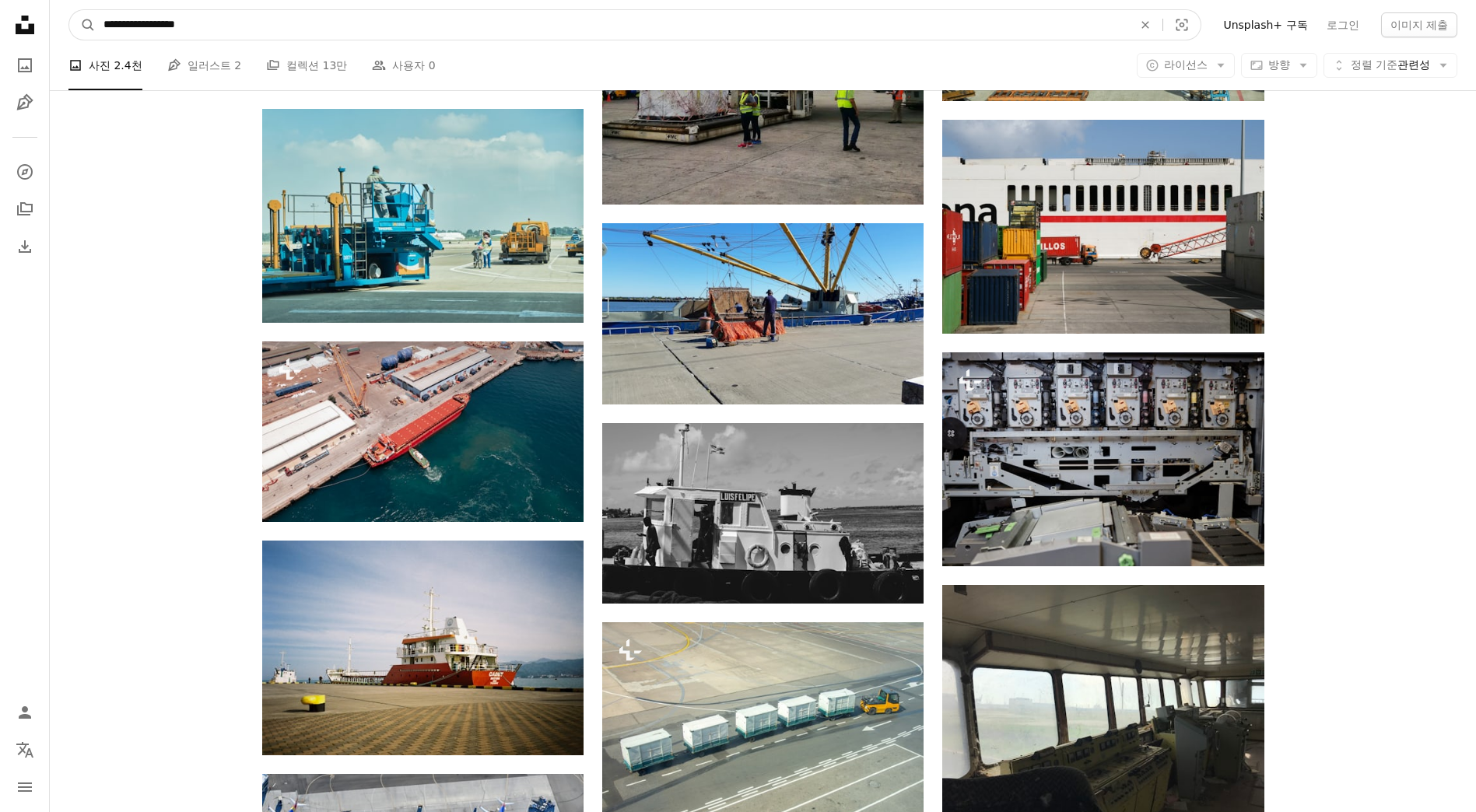
drag, startPoint x: 173, startPoint y: 29, endPoint x: 518, endPoint y: 48, distance: 345.5
click at [518, 48] on nav "**********" at bounding box center [762, 24] width 1426 height 50
type input "******"
click at [69, 10] on button "A magnifying glass" at bounding box center [82, 24] width 26 height 29
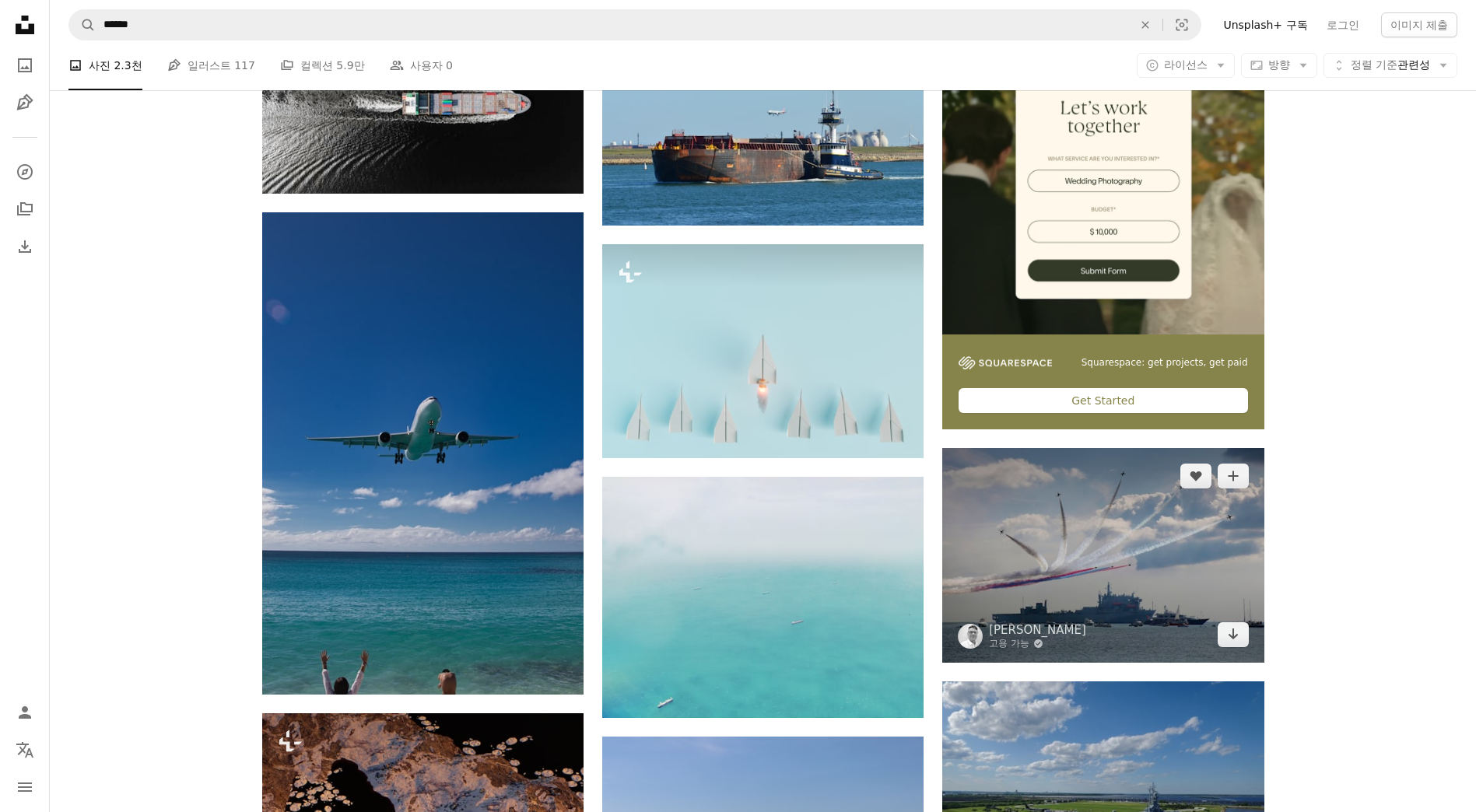
scroll to position [467, 0]
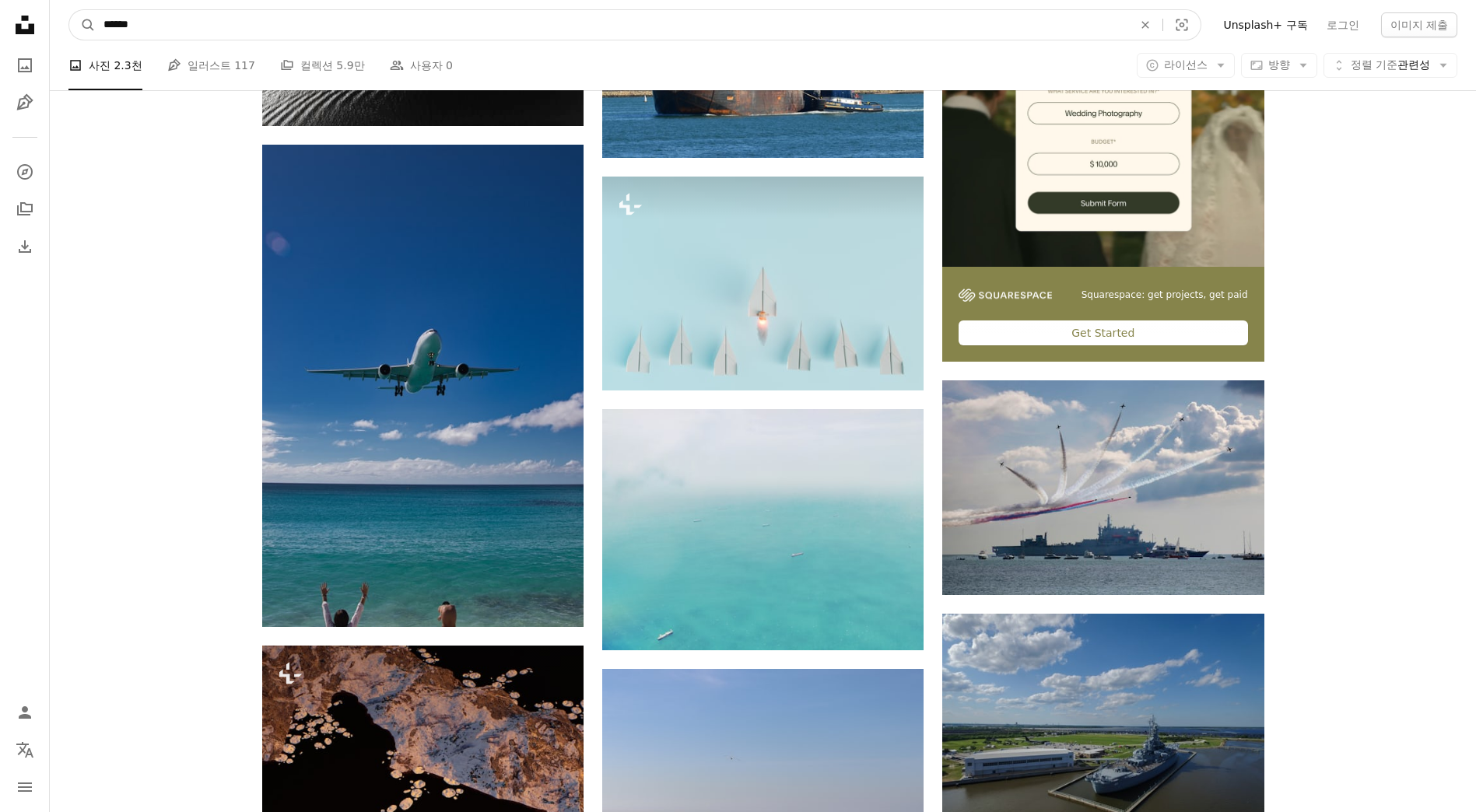
click at [370, 34] on input "******" at bounding box center [612, 24] width 1033 height 29
type input "**********"
click button "A magnifying glass" at bounding box center [82, 24] width 26 height 29
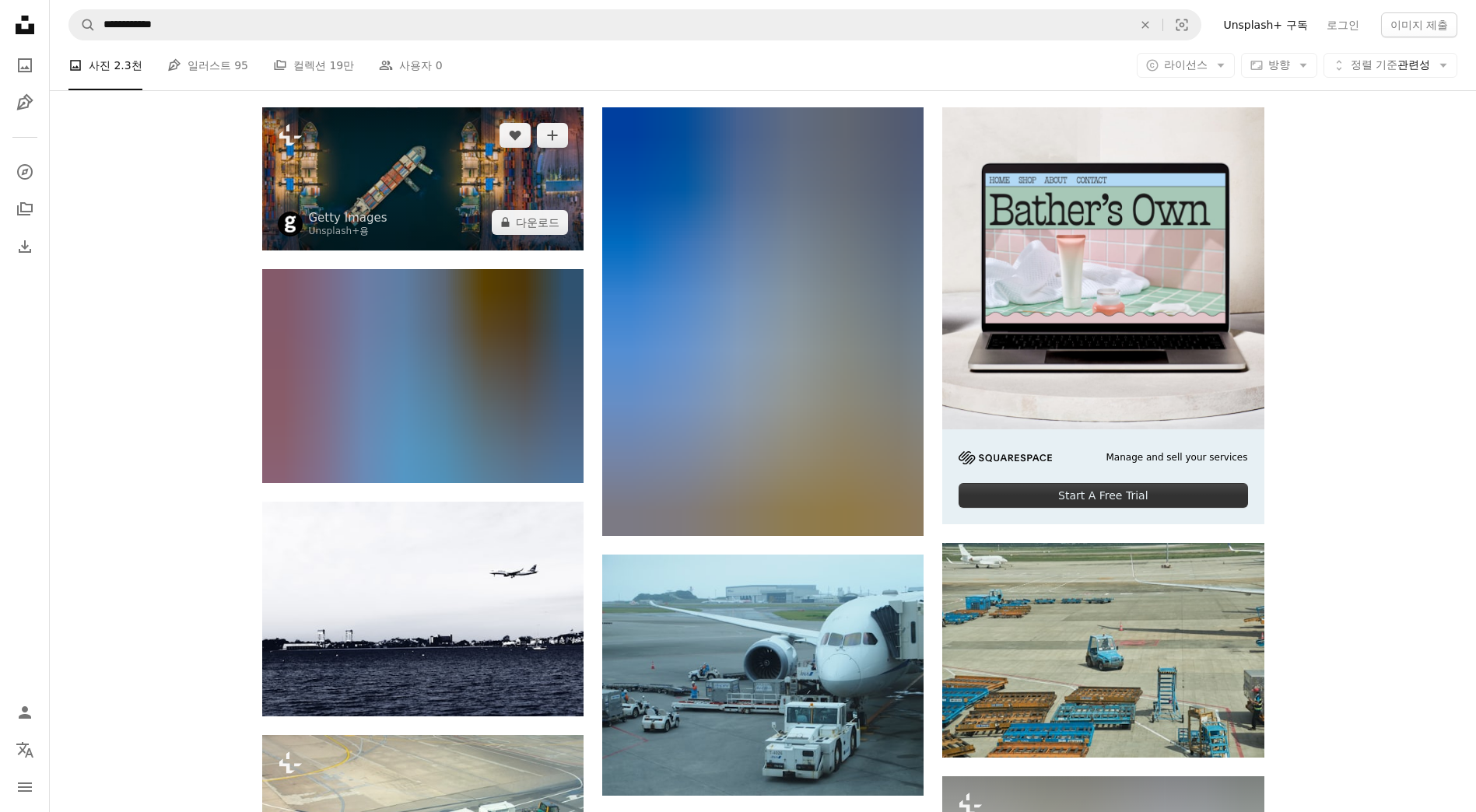
scroll to position [311, 0]
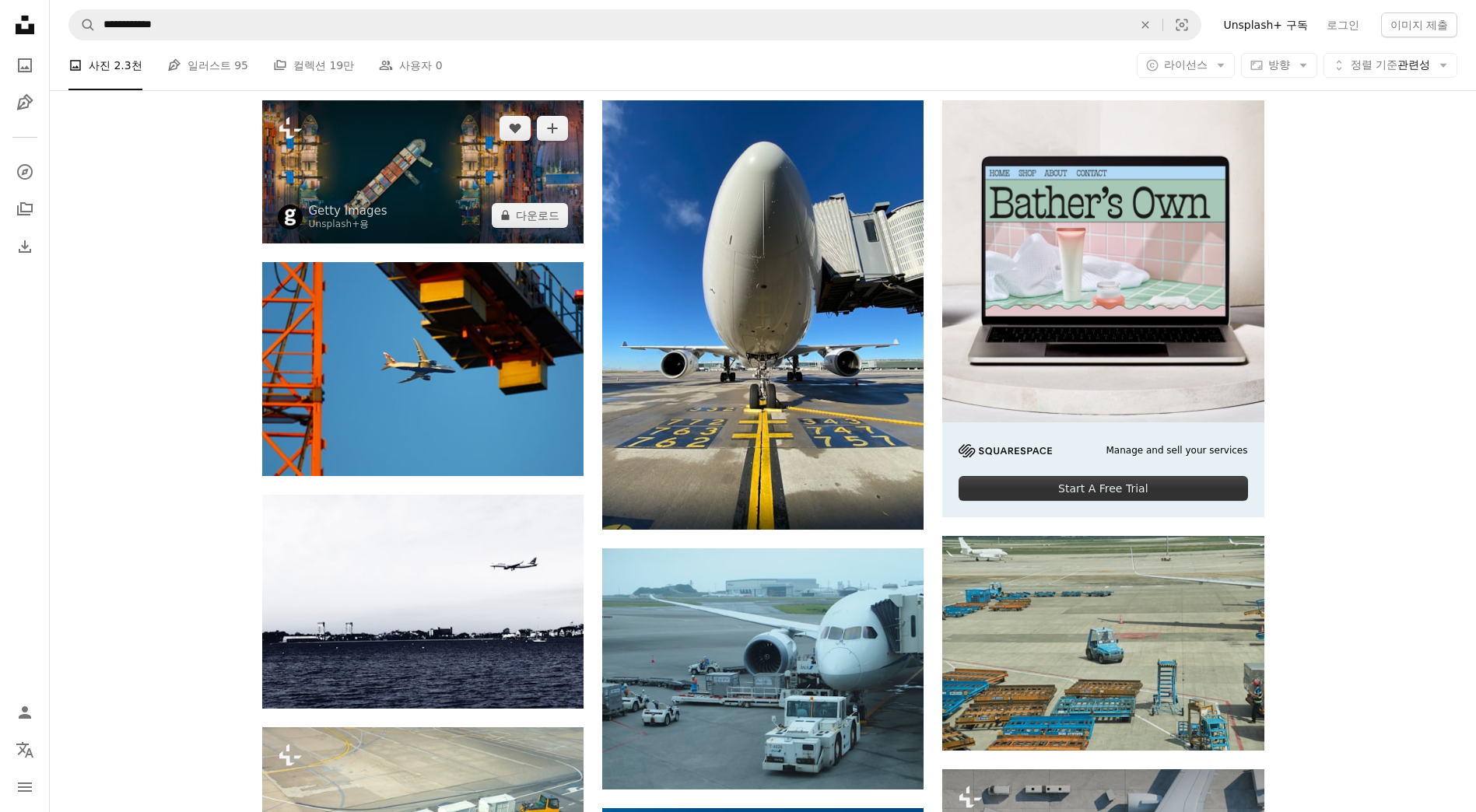
click at [384, 174] on img at bounding box center [423, 172] width 321 height 143
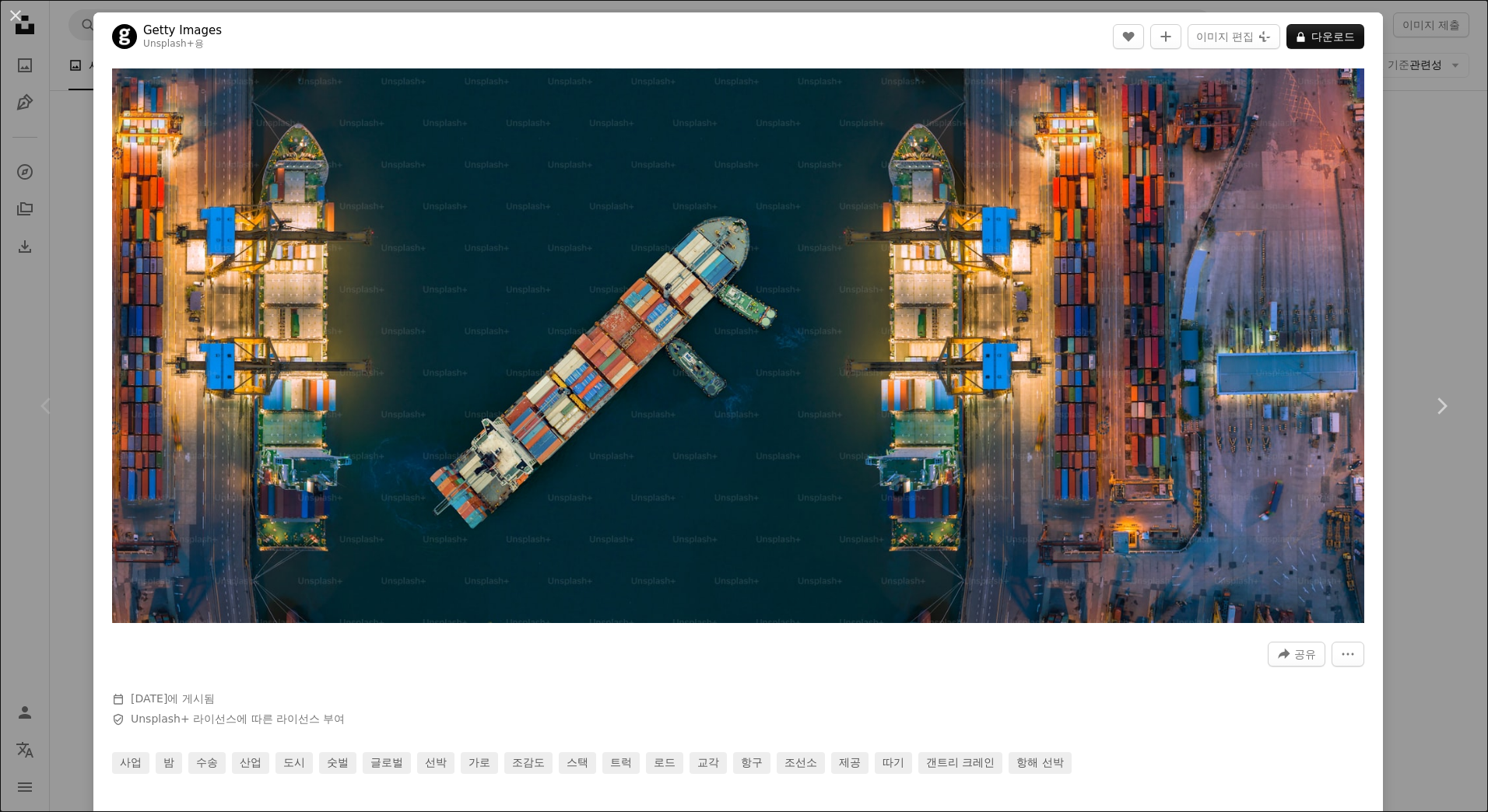
click at [1411, 260] on div "An X shape Chevron left Chevron right Getty Images Unsplash+ 용 A heart A plus s…" at bounding box center [744, 406] width 1488 height 812
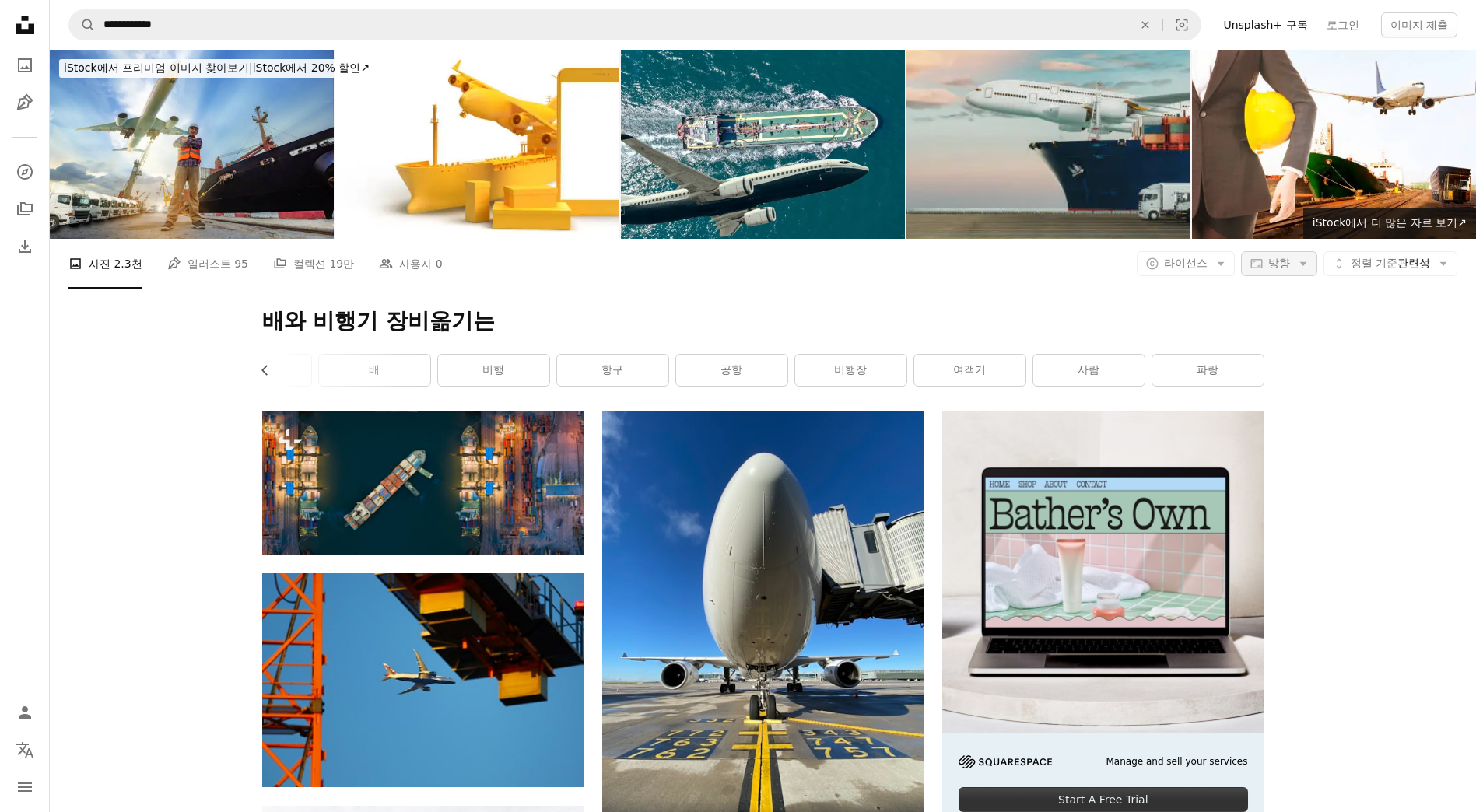
drag, startPoint x: 1347, startPoint y: 539, endPoint x: 1243, endPoint y: 257, distance: 300.6
click at [404, 374] on link "배" at bounding box center [374, 370] width 111 height 31
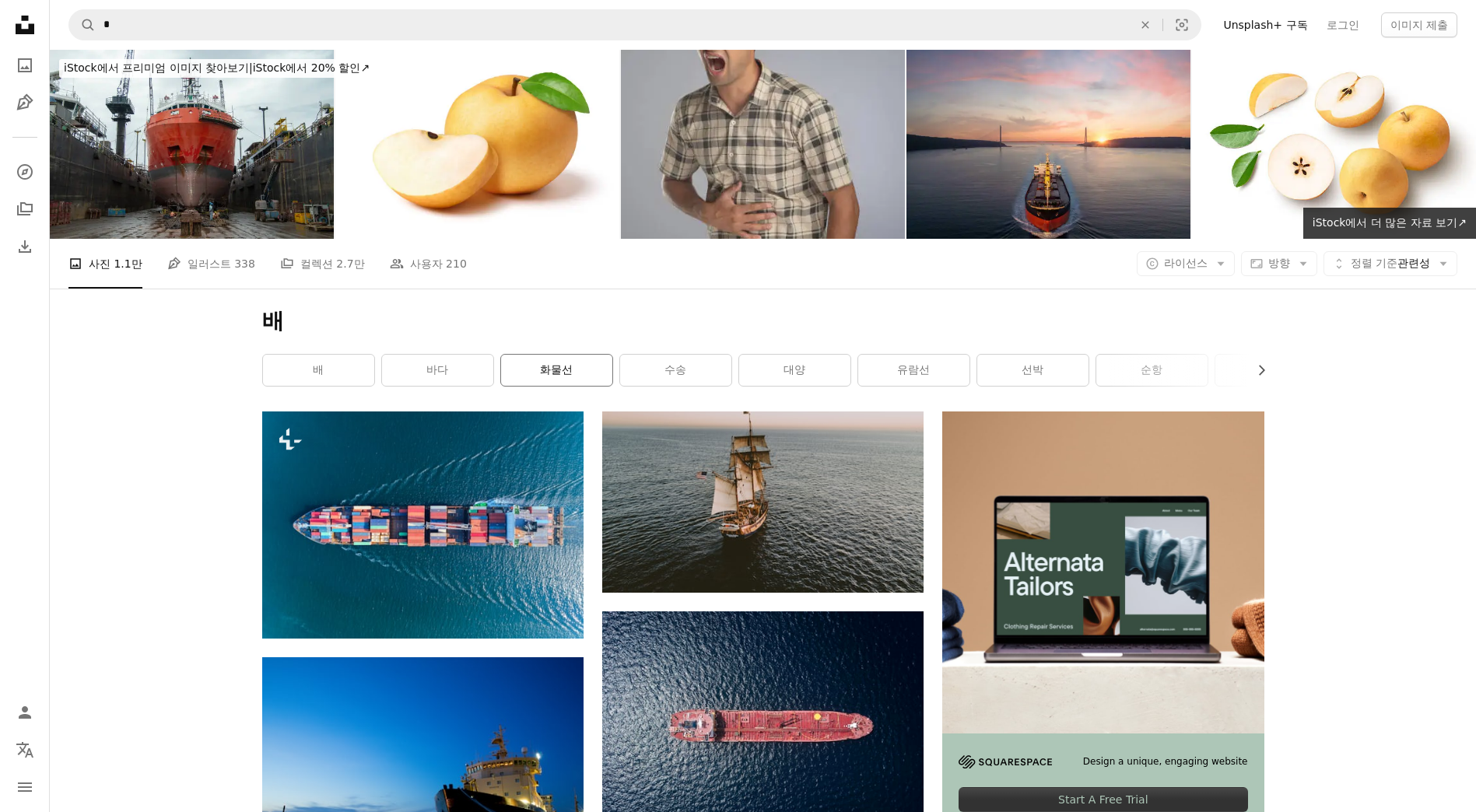
click at [539, 373] on link "화물선" at bounding box center [557, 370] width 111 height 31
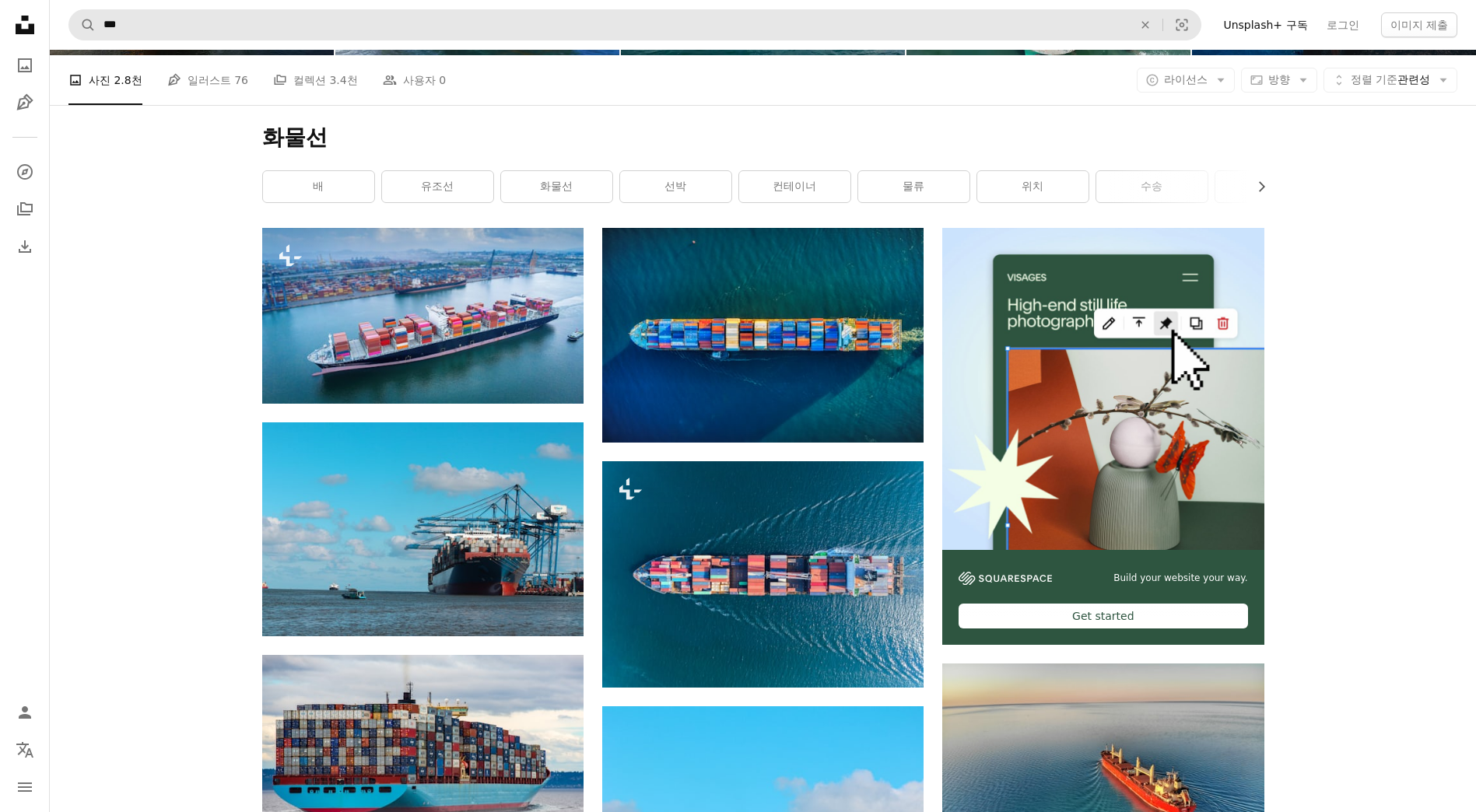
scroll to position [156, 0]
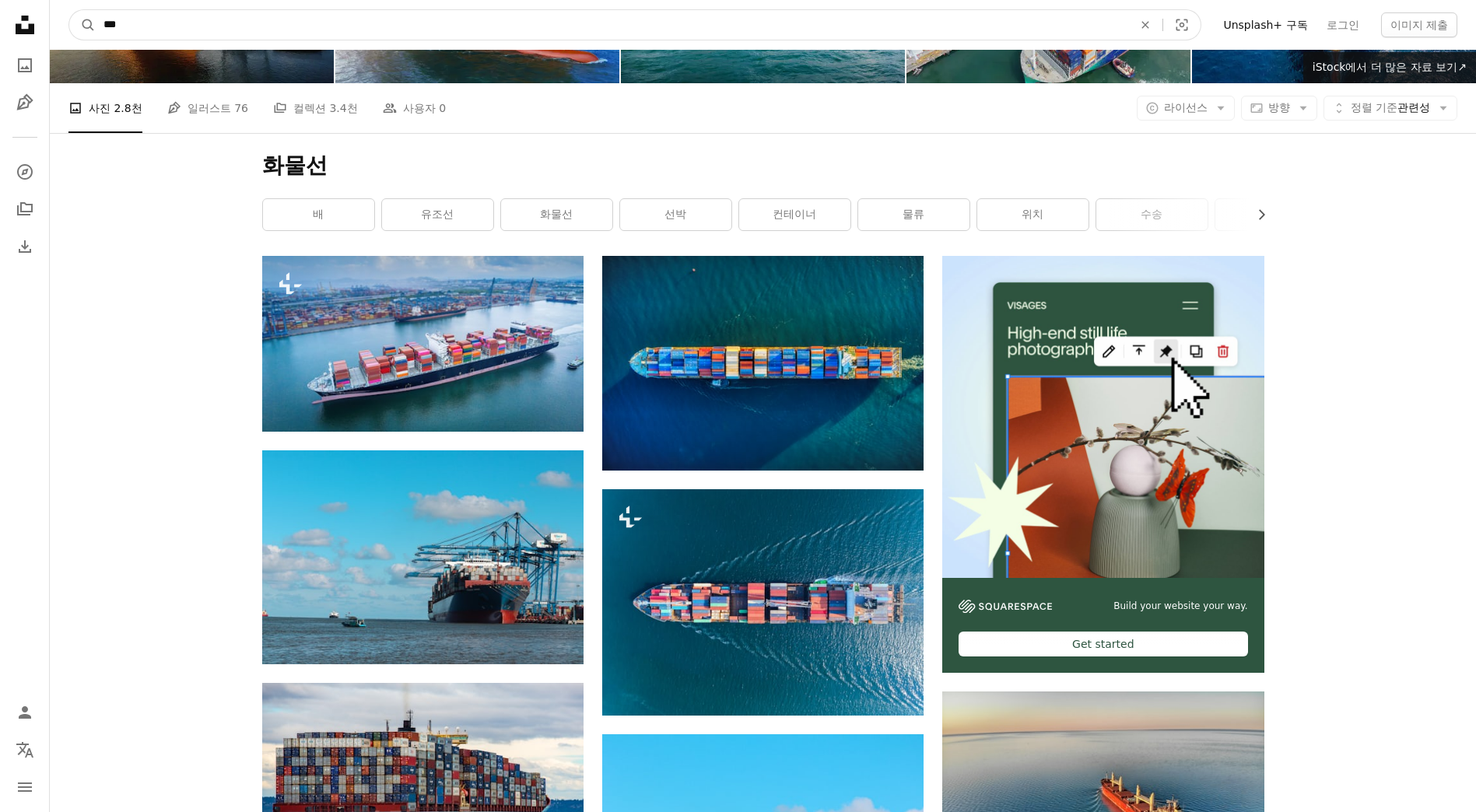
click at [257, 22] on input "***" at bounding box center [612, 24] width 1033 height 29
type input "*******"
click at [69, 10] on button "A magnifying glass" at bounding box center [82, 24] width 26 height 29
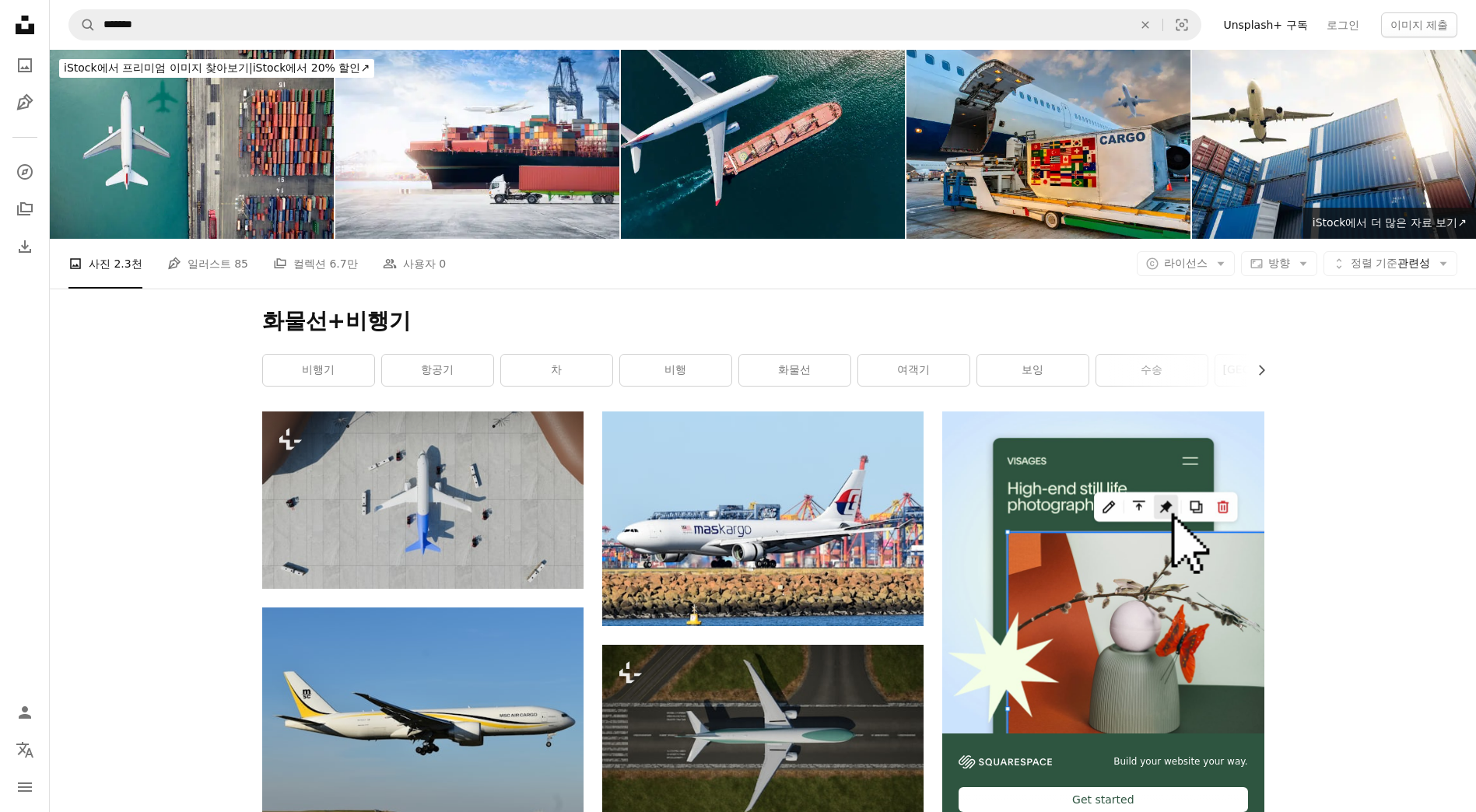
drag, startPoint x: 562, startPoint y: 413, endPoint x: 359, endPoint y: 82, distance: 388.3
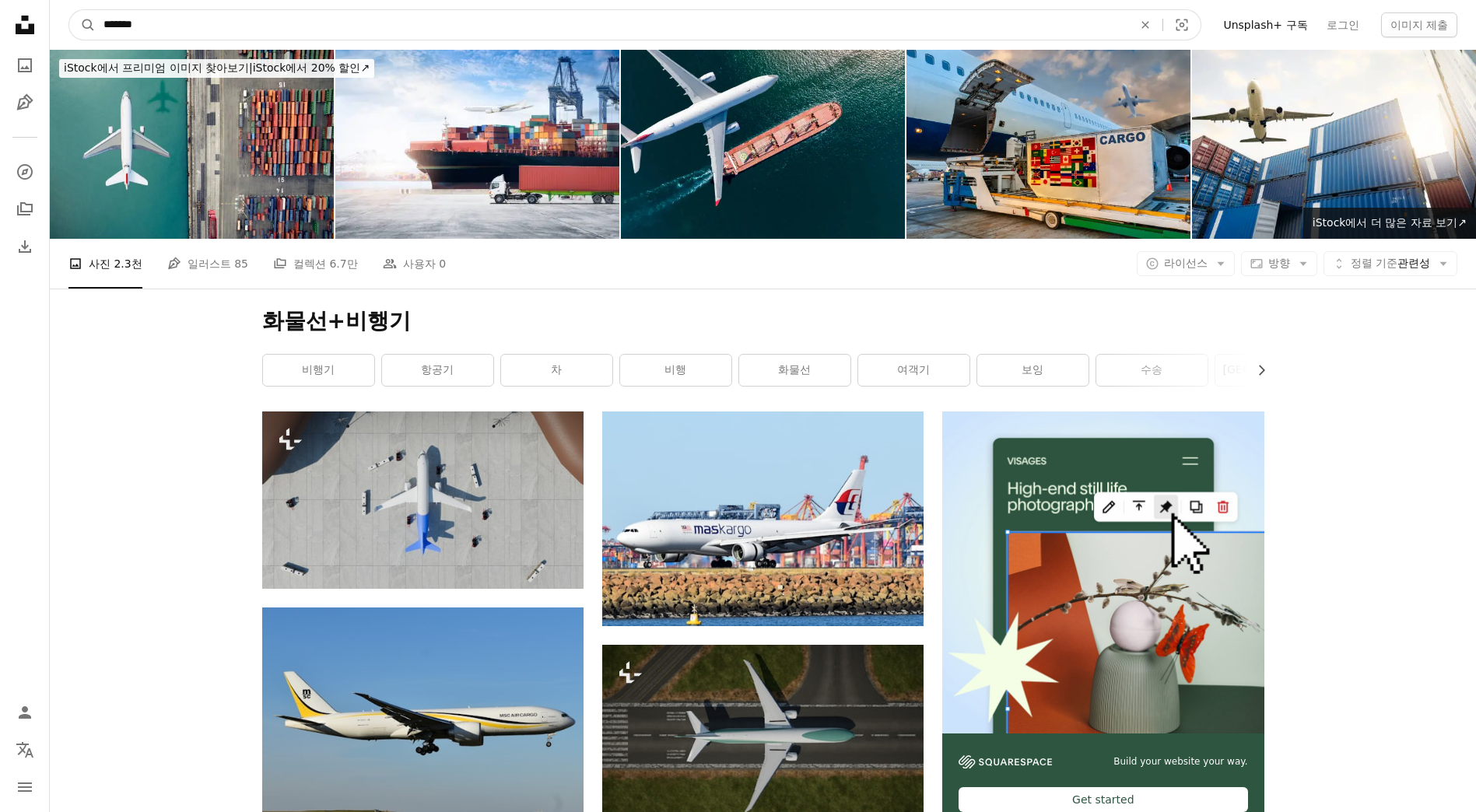
drag, startPoint x: 224, startPoint y: 13, endPoint x: -3, endPoint y: 75, distance: 235.3
type input "**********"
click button "A magnifying glass" at bounding box center [82, 24] width 26 height 29
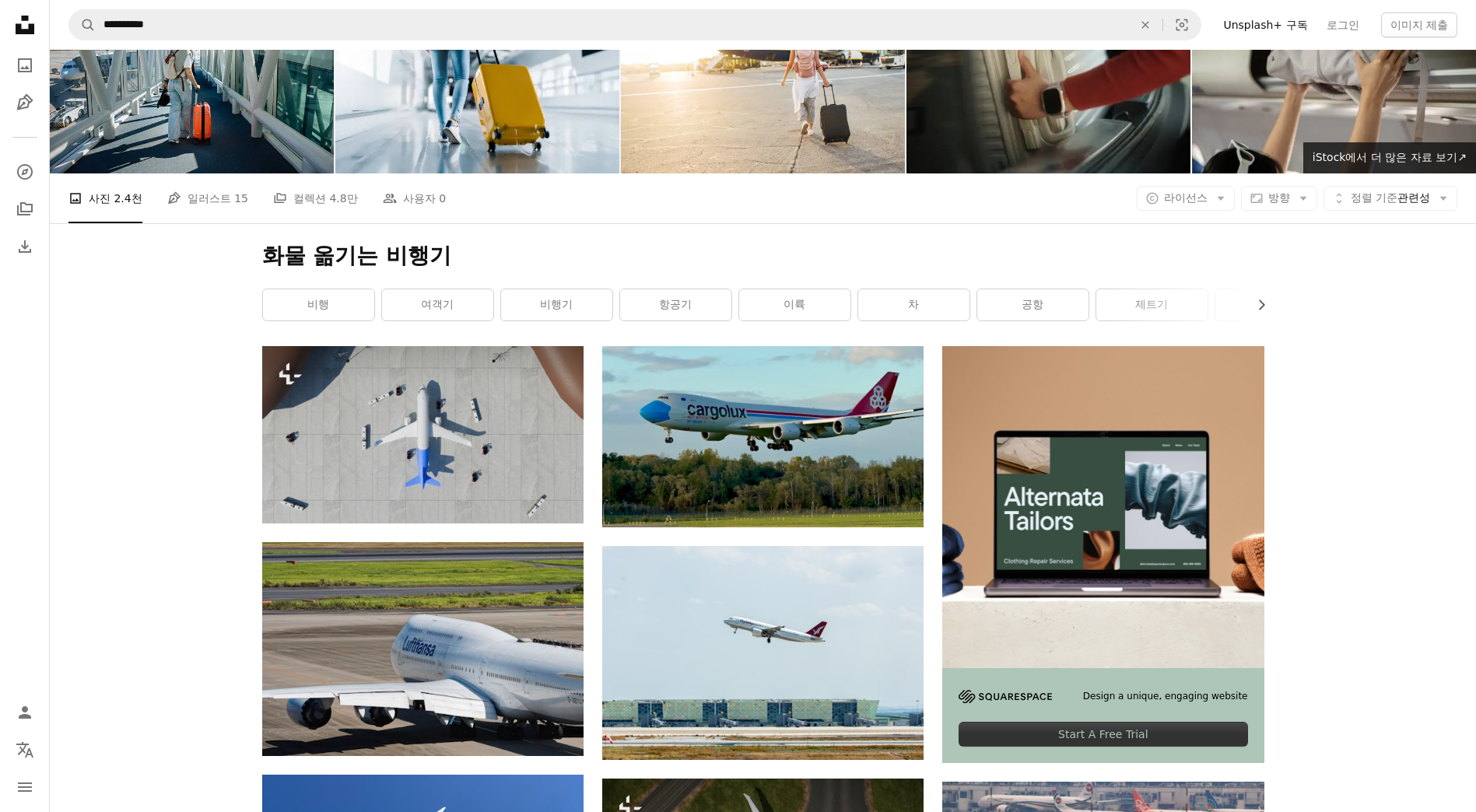
scroll to position [233, 0]
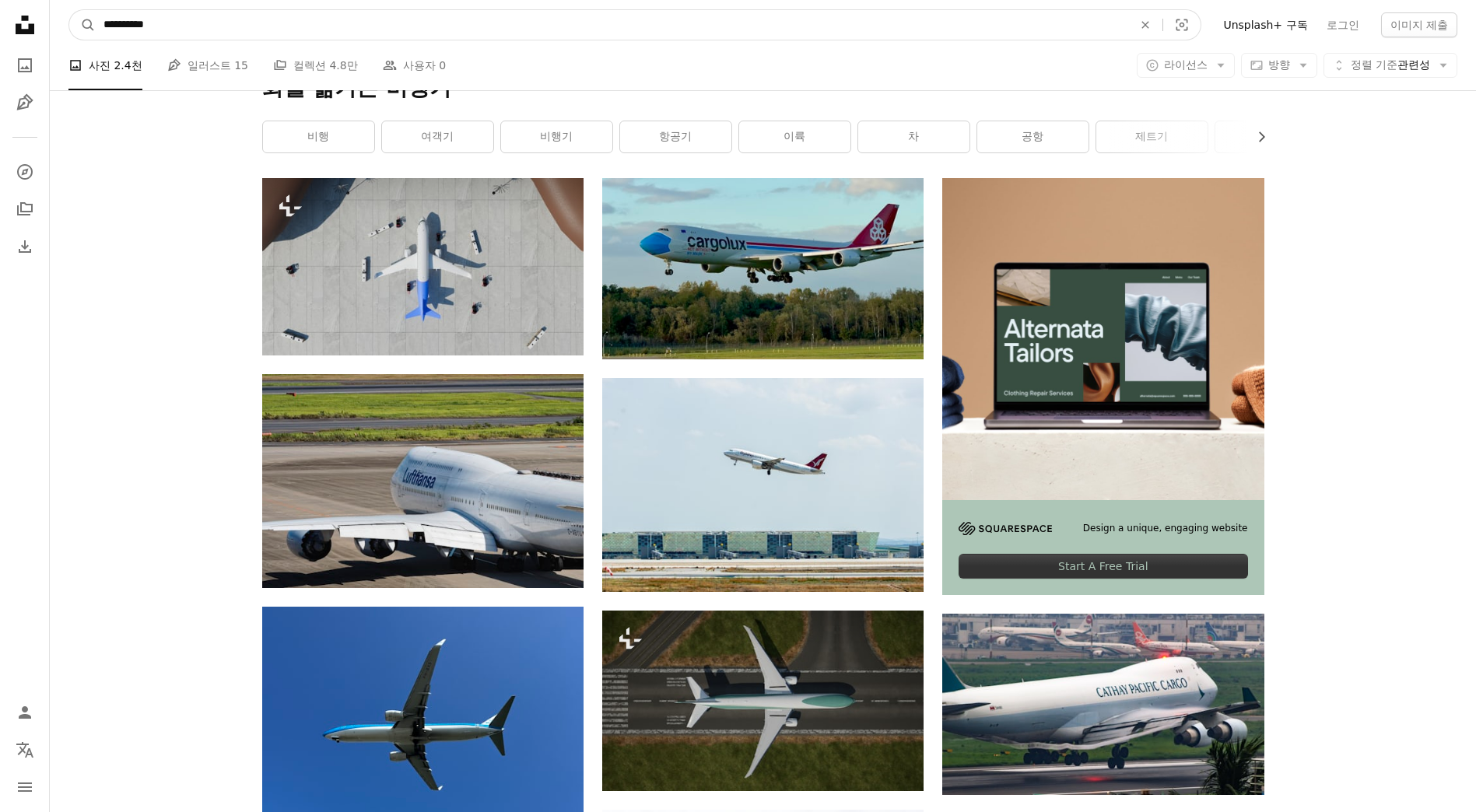
click at [266, 20] on input "**********" at bounding box center [612, 24] width 1033 height 29
type input "**********"
click button "A magnifying glass" at bounding box center [82, 24] width 26 height 29
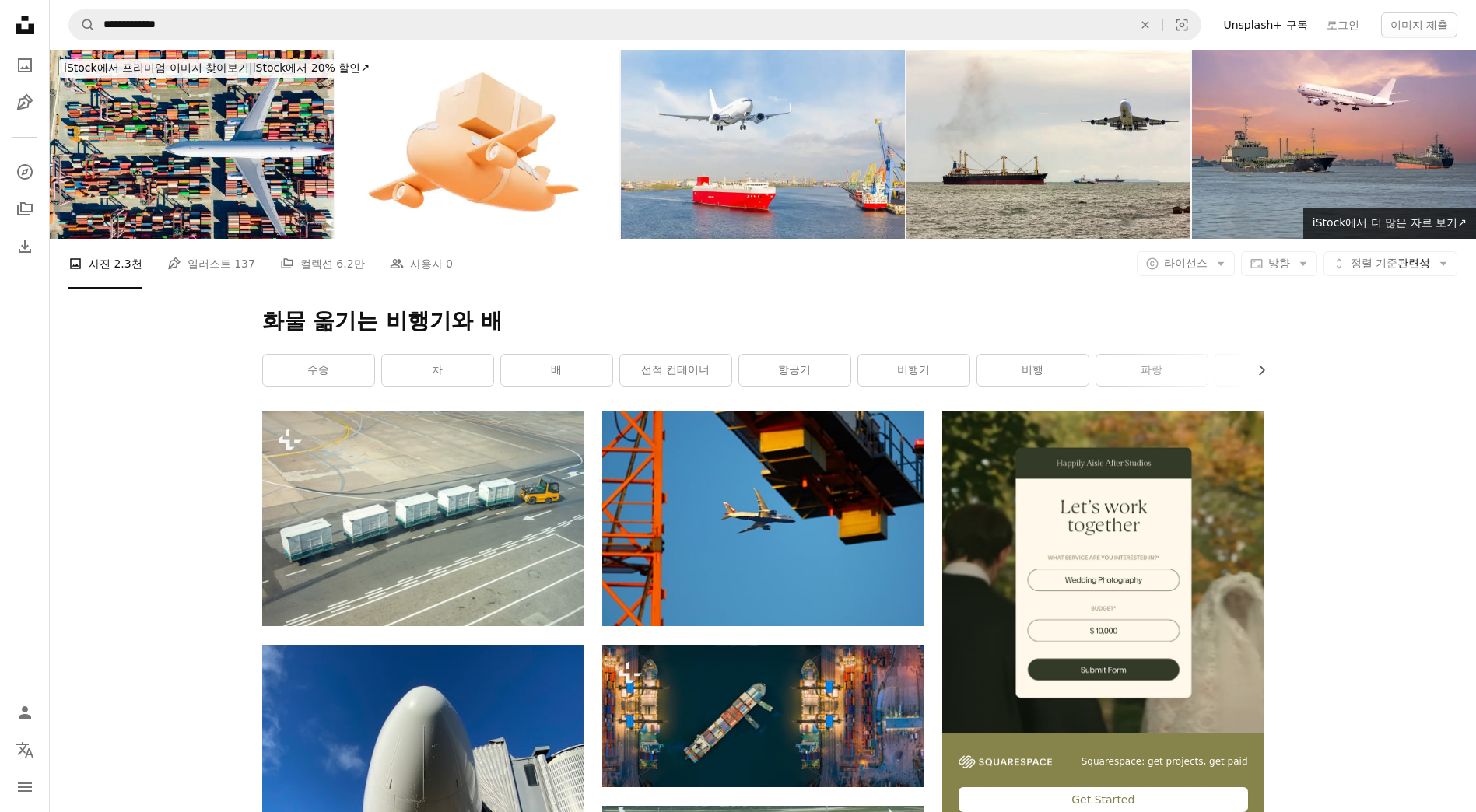
drag, startPoint x: 1336, startPoint y: 431, endPoint x: 1301, endPoint y: 148, distance: 285.2
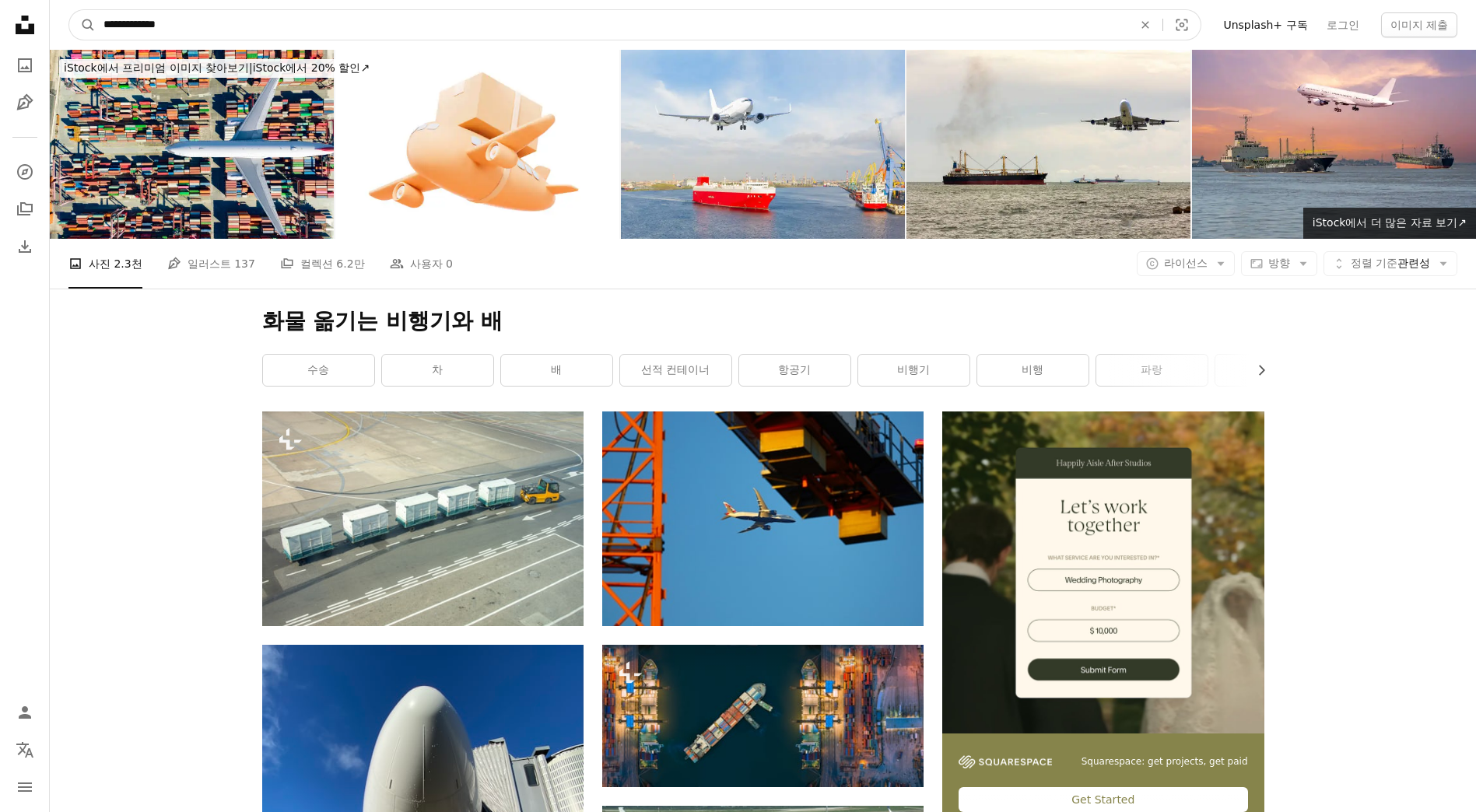
drag, startPoint x: 268, startPoint y: 29, endPoint x: 0, endPoint y: 30, distance: 268.0
type input "*****"
click button "A magnifying glass" at bounding box center [82, 24] width 26 height 29
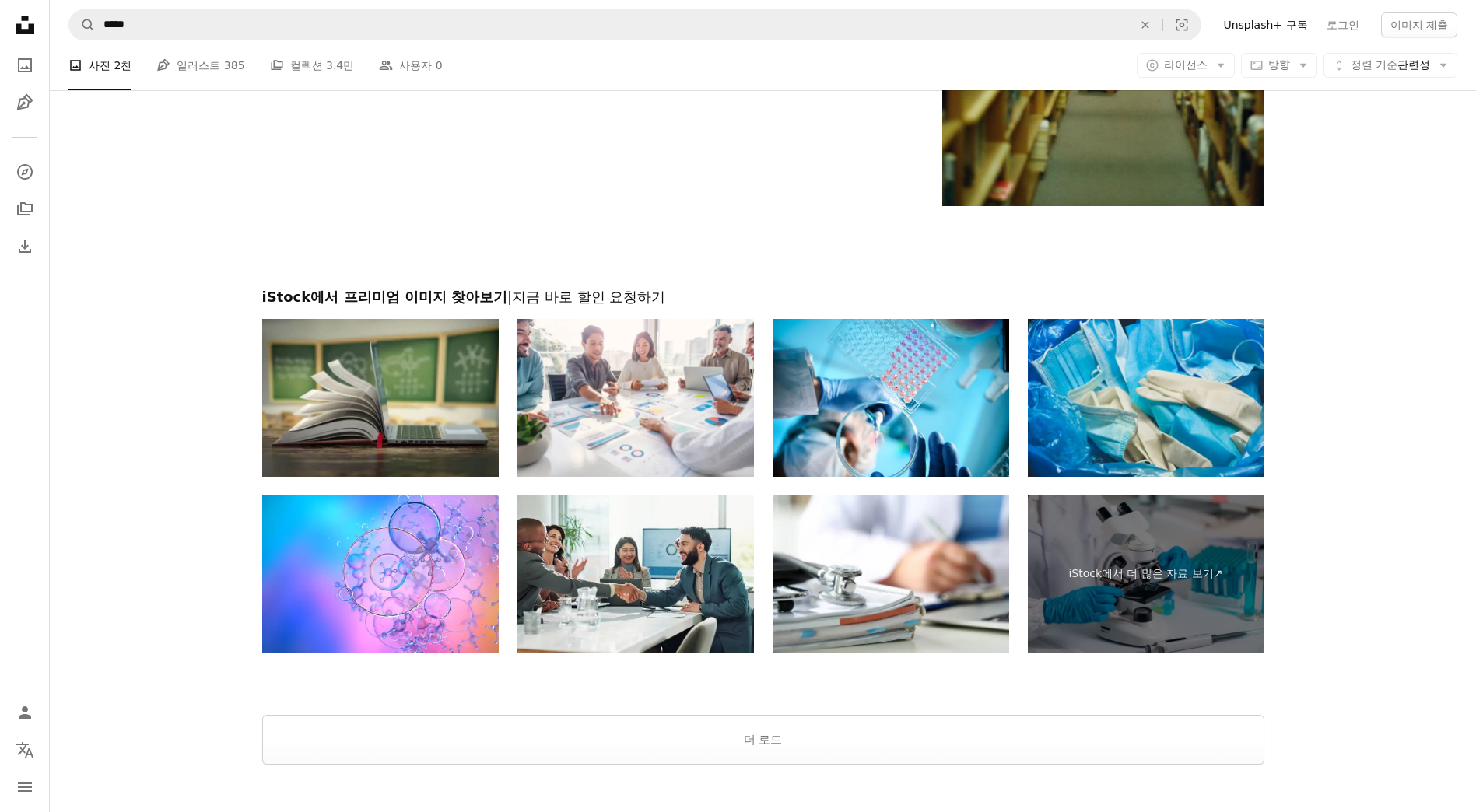
scroll to position [2568, 0]
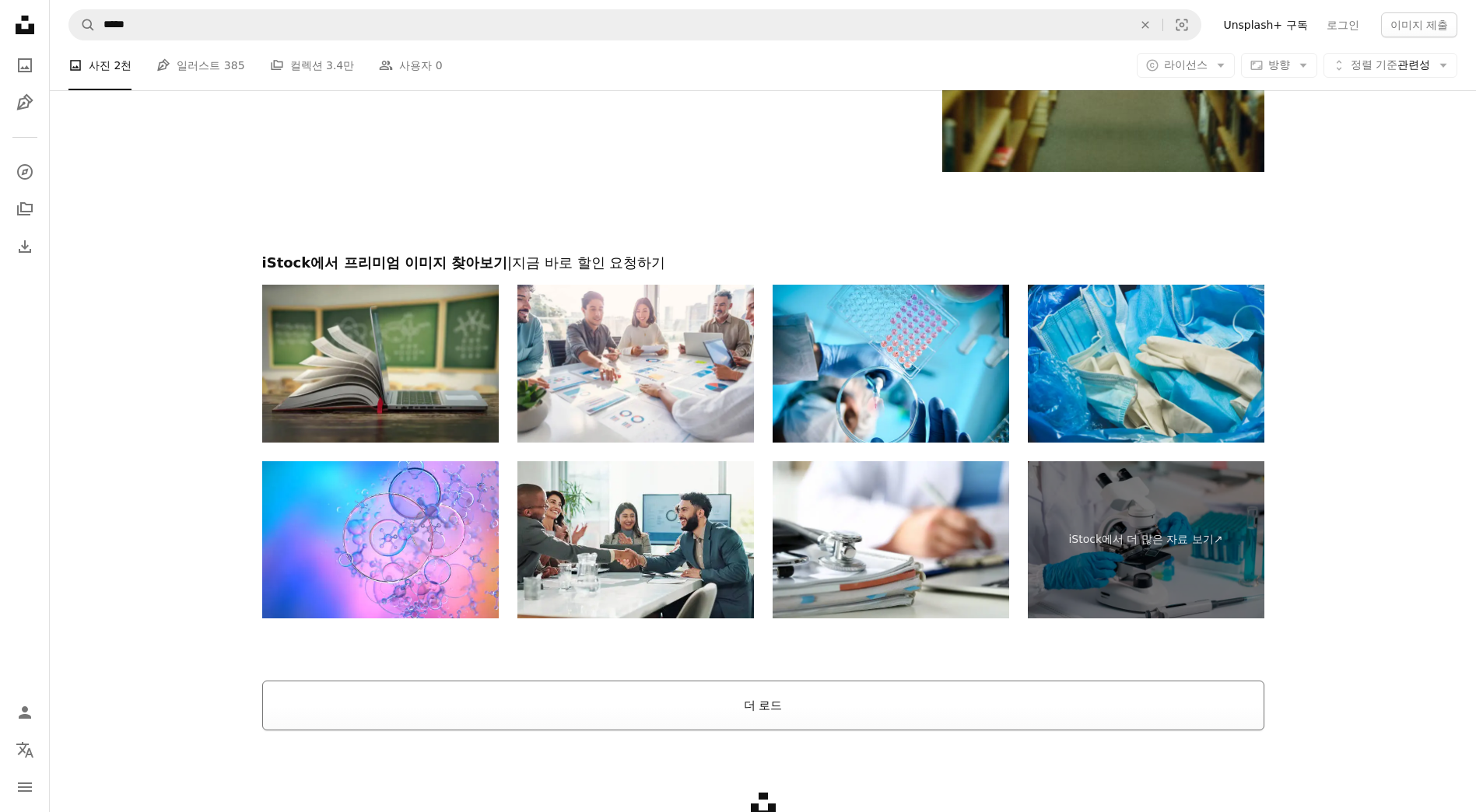
click at [791, 718] on button "더 로드" at bounding box center [763, 705] width 1002 height 50
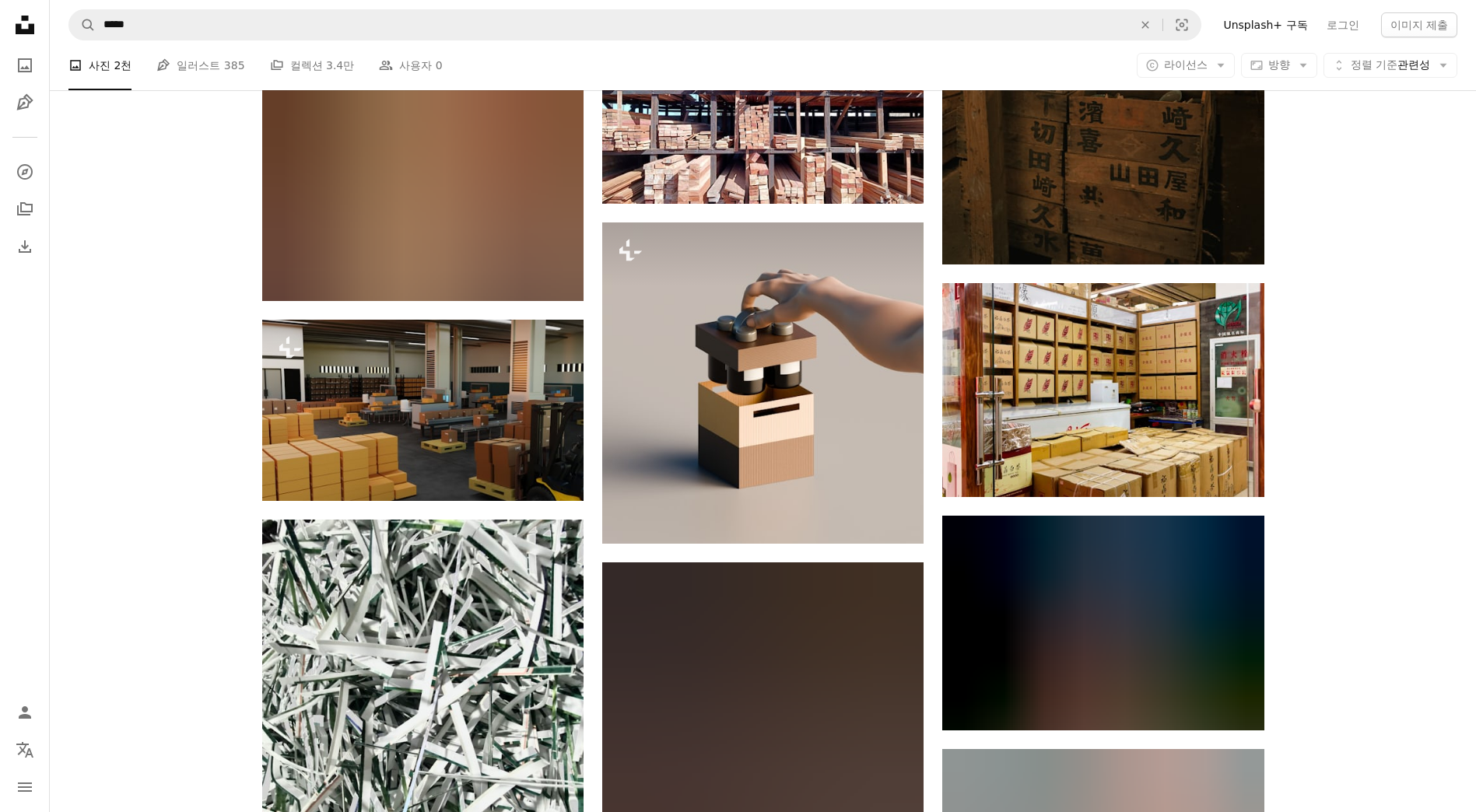
scroll to position [4824, 0]
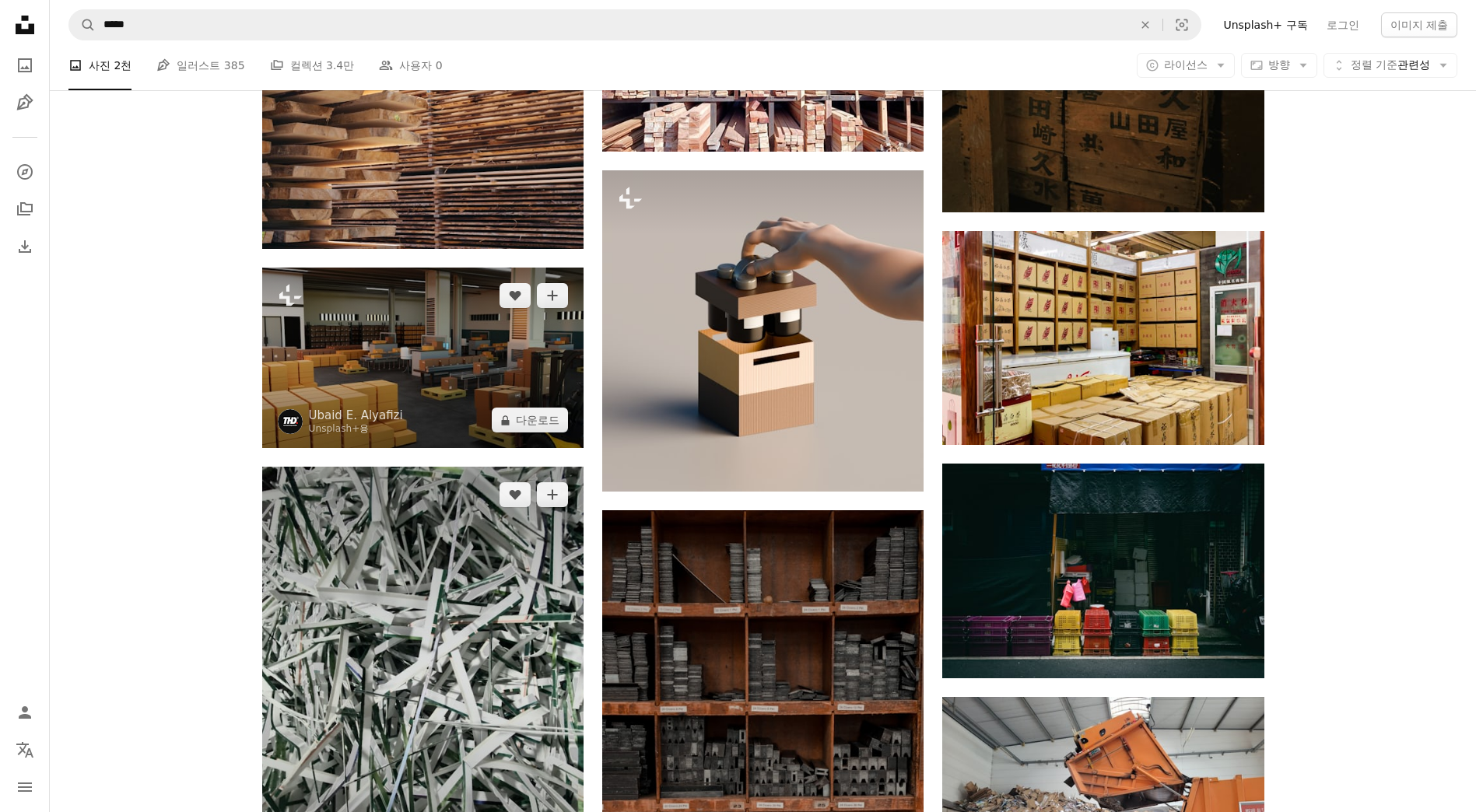
drag, startPoint x: 522, startPoint y: 415, endPoint x: 436, endPoint y: 502, distance: 122.3
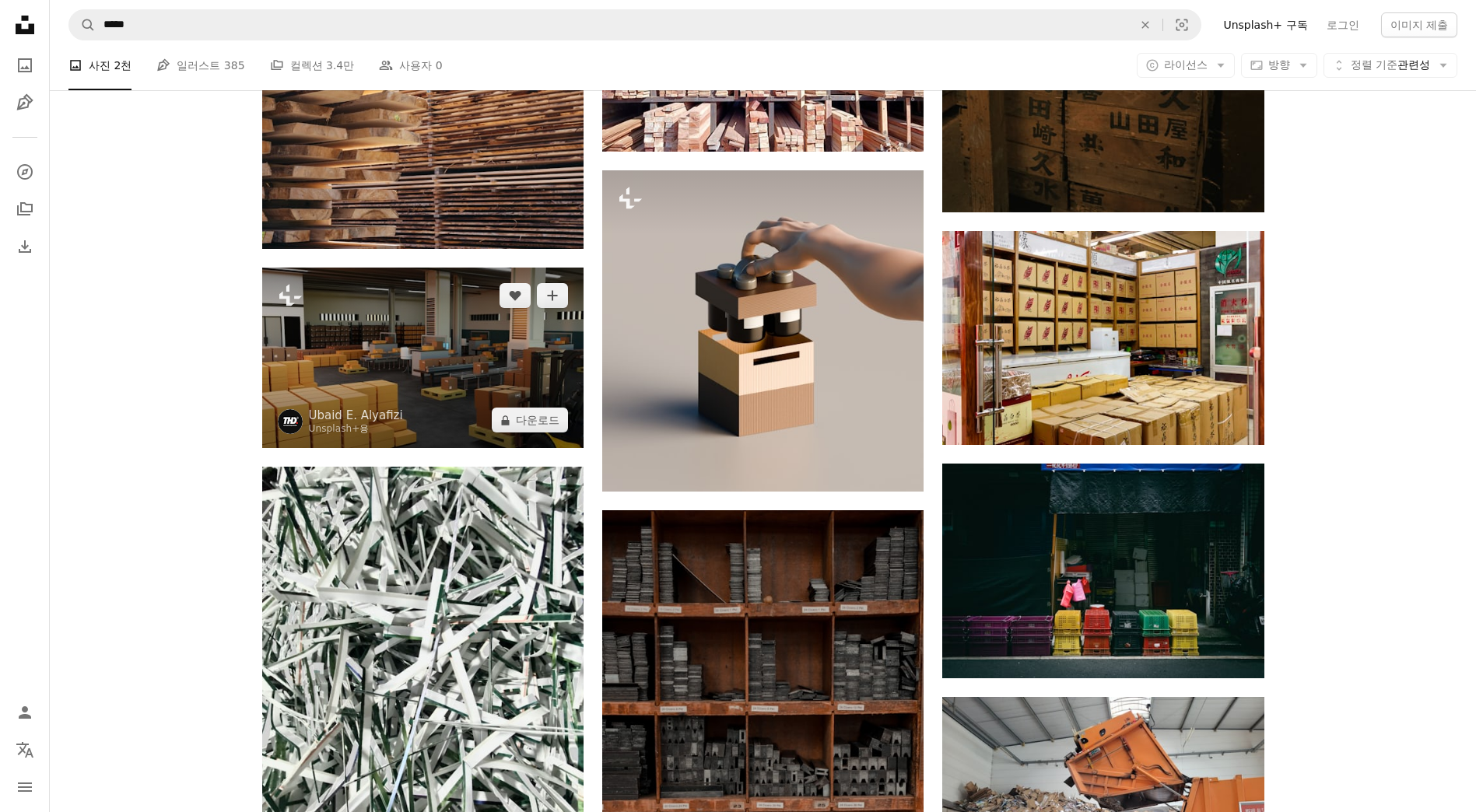
click at [429, 368] on img at bounding box center [423, 358] width 321 height 181
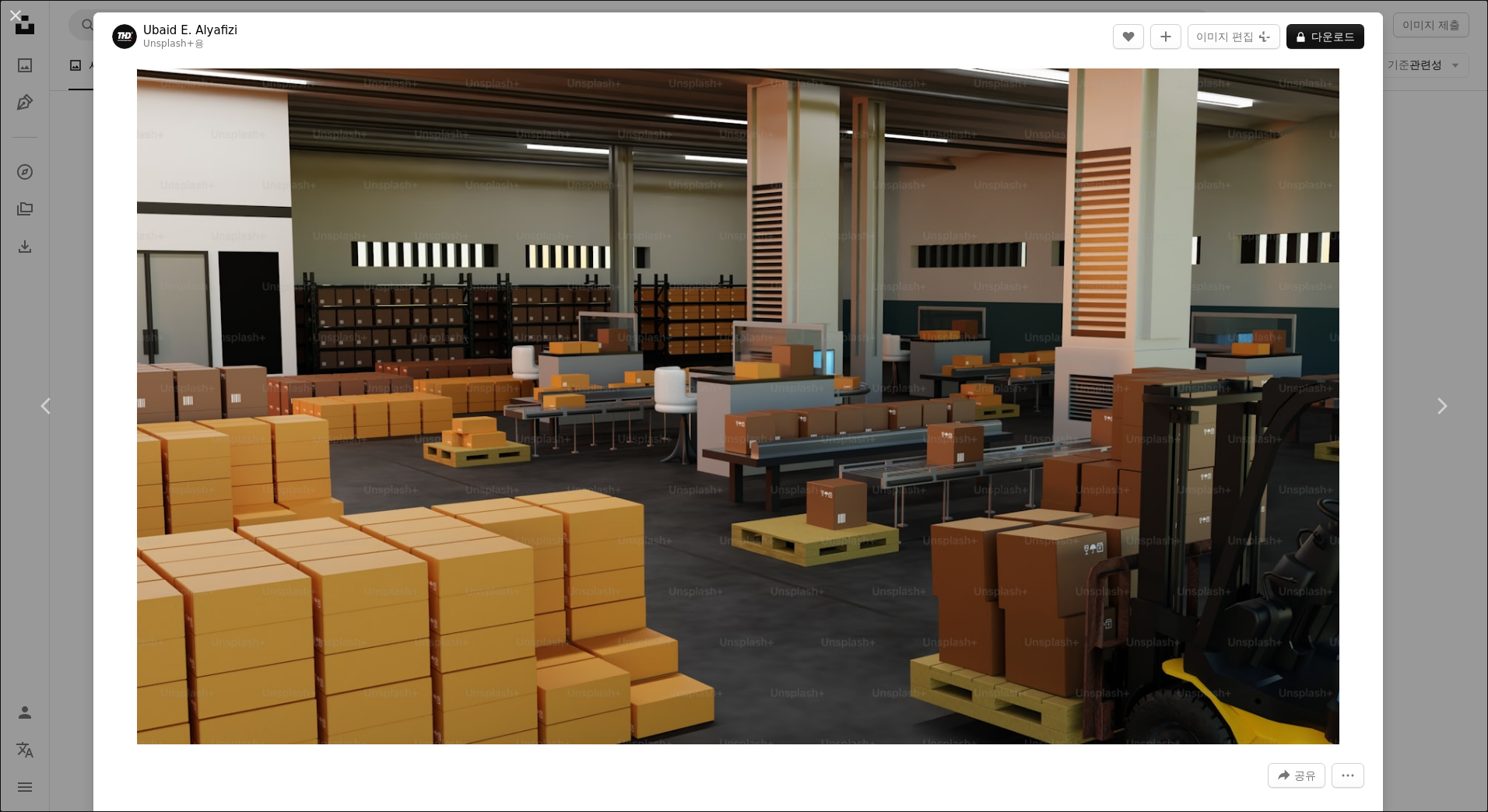
click at [1413, 116] on div "An X shape Chevron left Chevron right Ubaid E. Alyafizi Unsplash+ 용 A heart A p…" at bounding box center [744, 406] width 1488 height 812
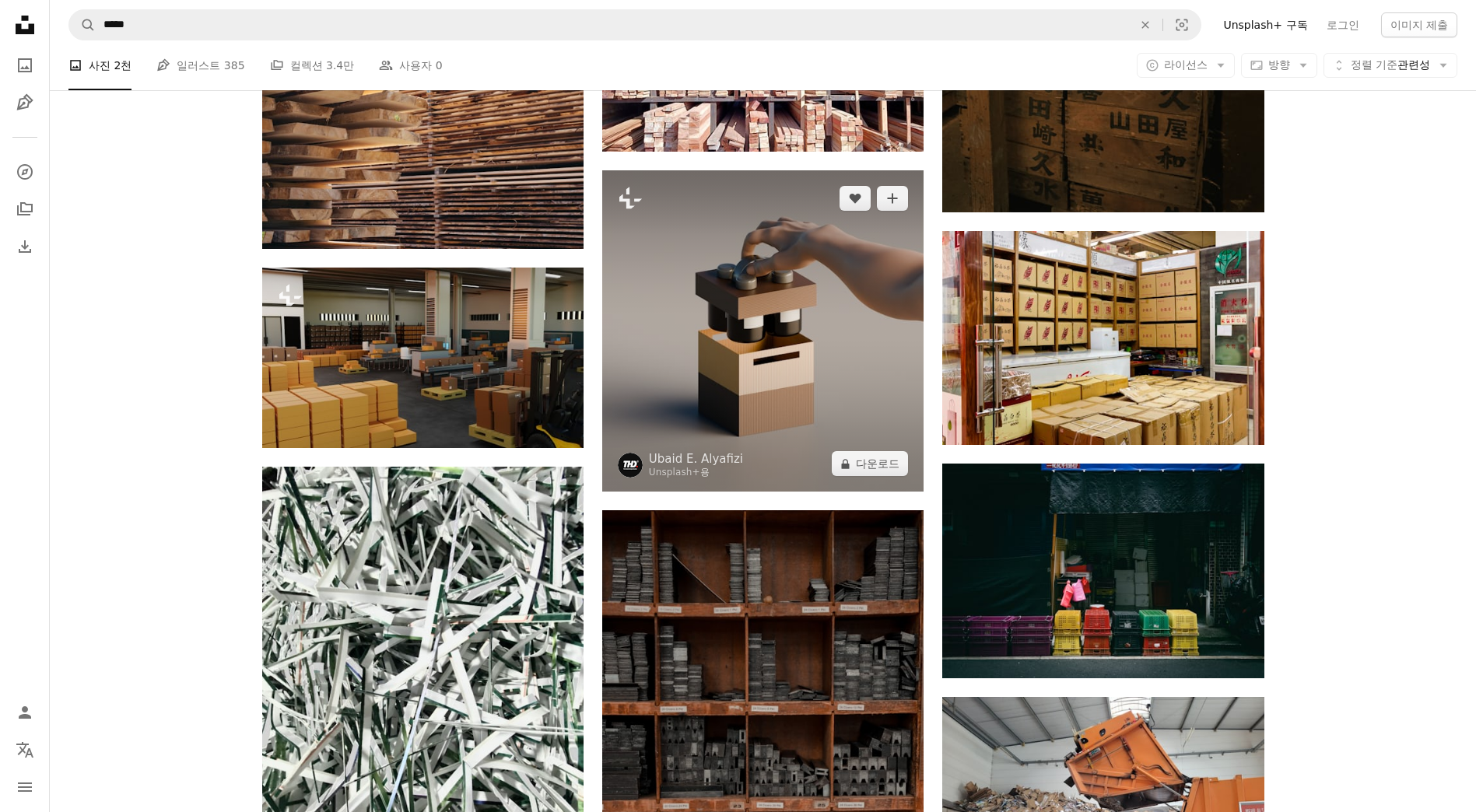
click at [788, 284] on img at bounding box center [763, 332] width 321 height 321
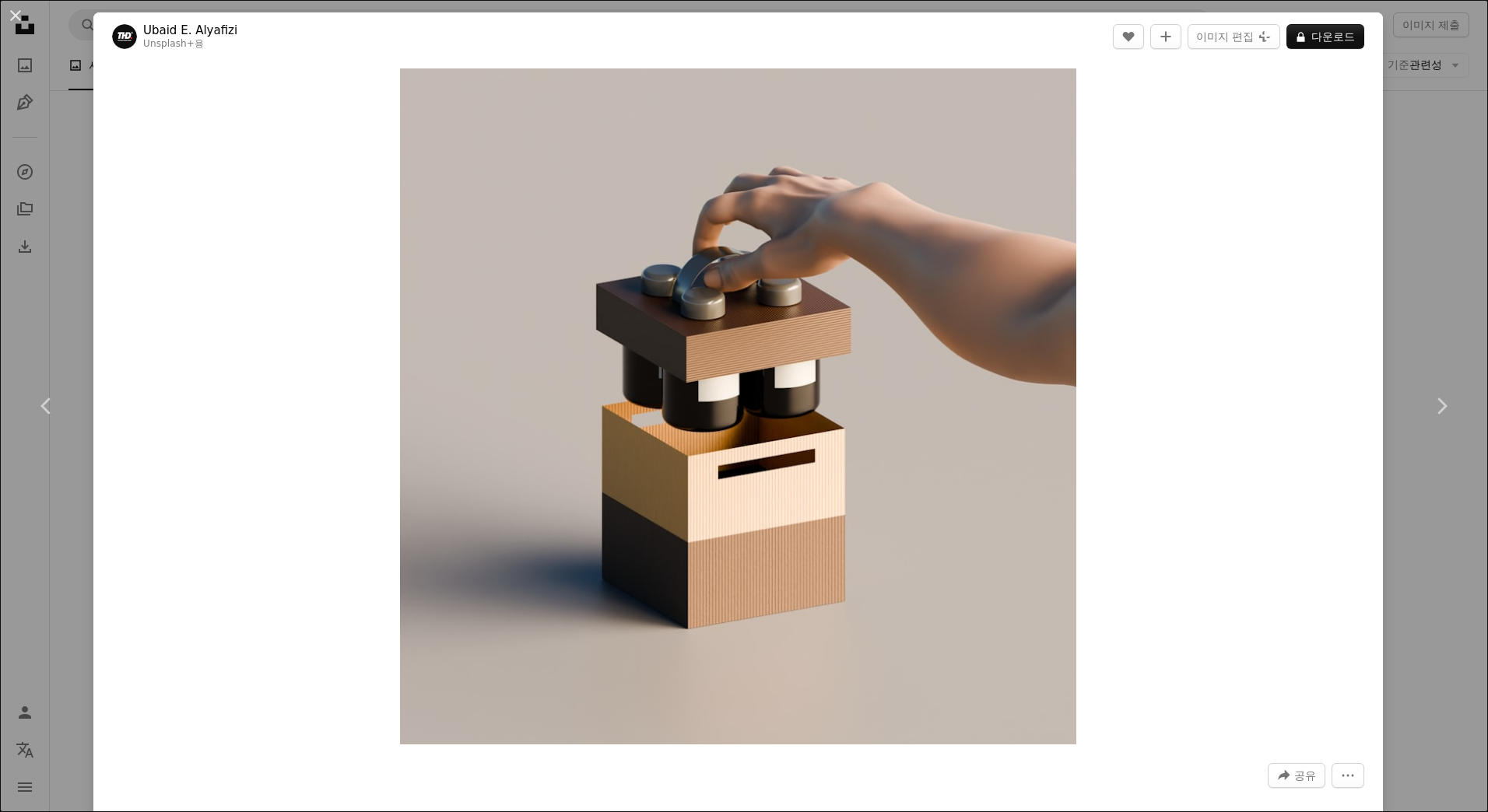
click at [1432, 228] on div "An X shape Chevron left Chevron right Ubaid E. Alyafizi Unsplash+ 용 A heart A p…" at bounding box center [744, 406] width 1488 height 812
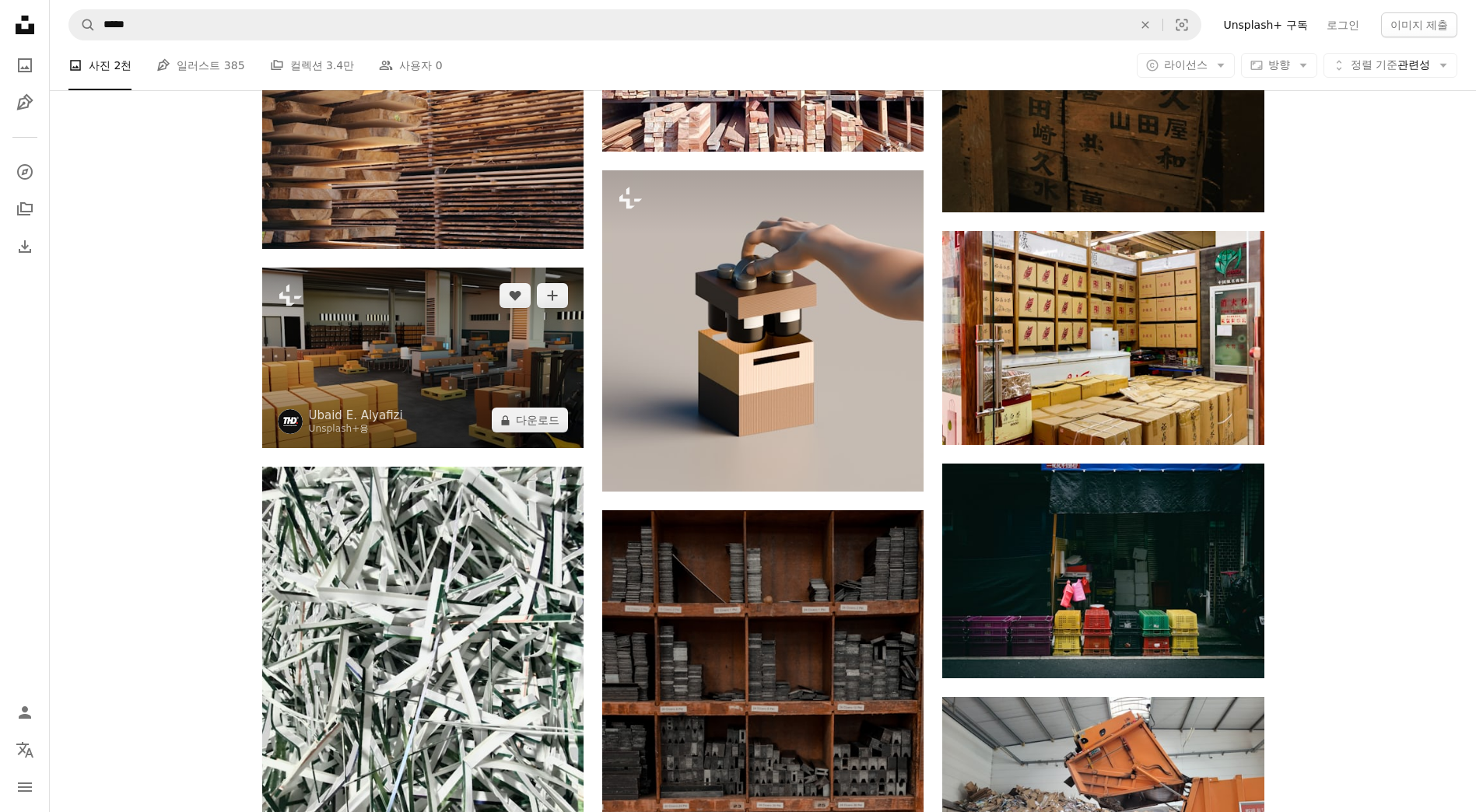
click at [356, 373] on img at bounding box center [423, 358] width 321 height 181
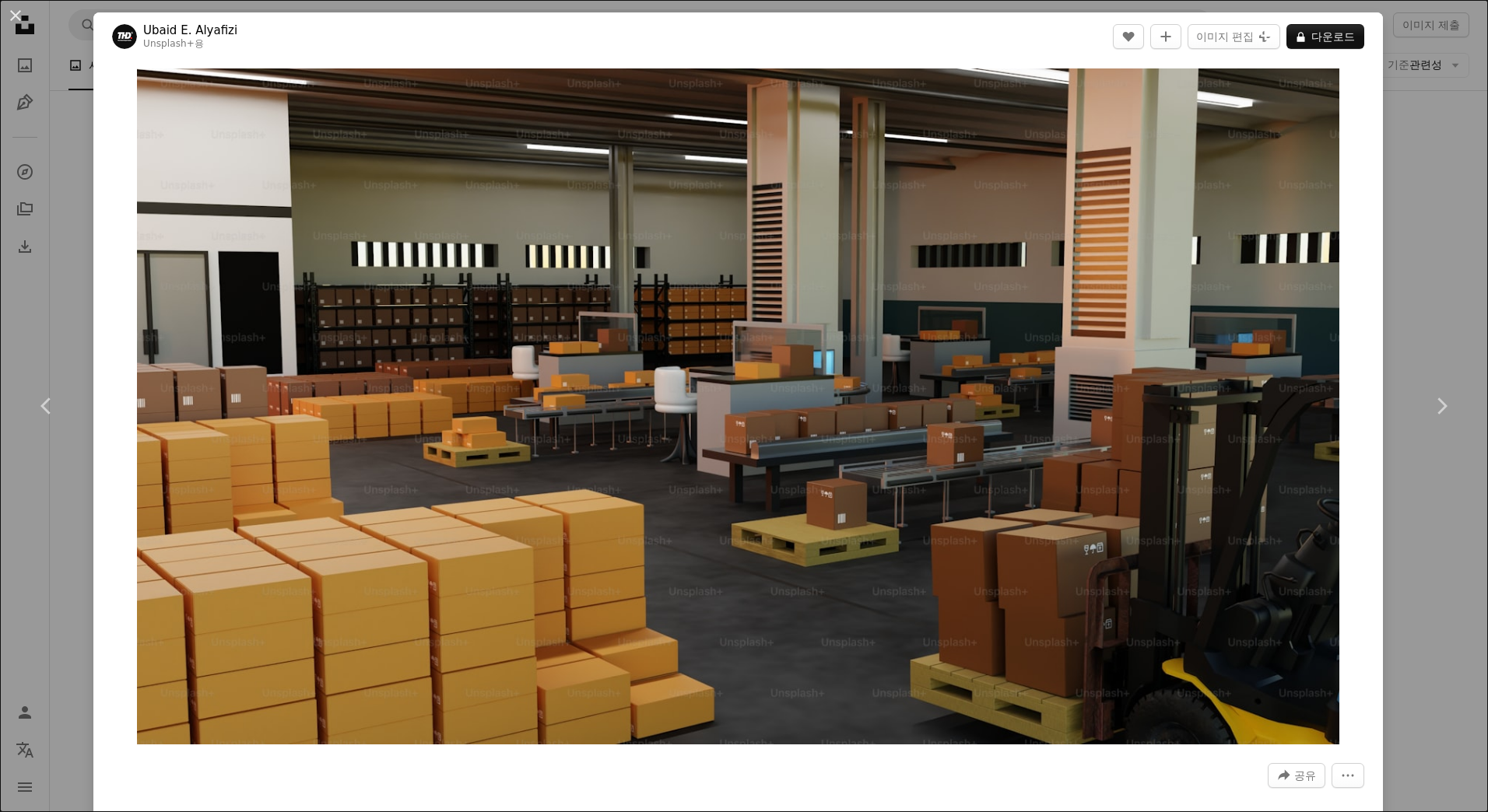
click at [119, 389] on div "Zoom in" at bounding box center [738, 406] width 1289 height 692
click at [1411, 328] on div "An X shape Chevron left Chevron right Ubaid E. Alyafizi Unsplash+ 용 A heart A p…" at bounding box center [744, 406] width 1488 height 812
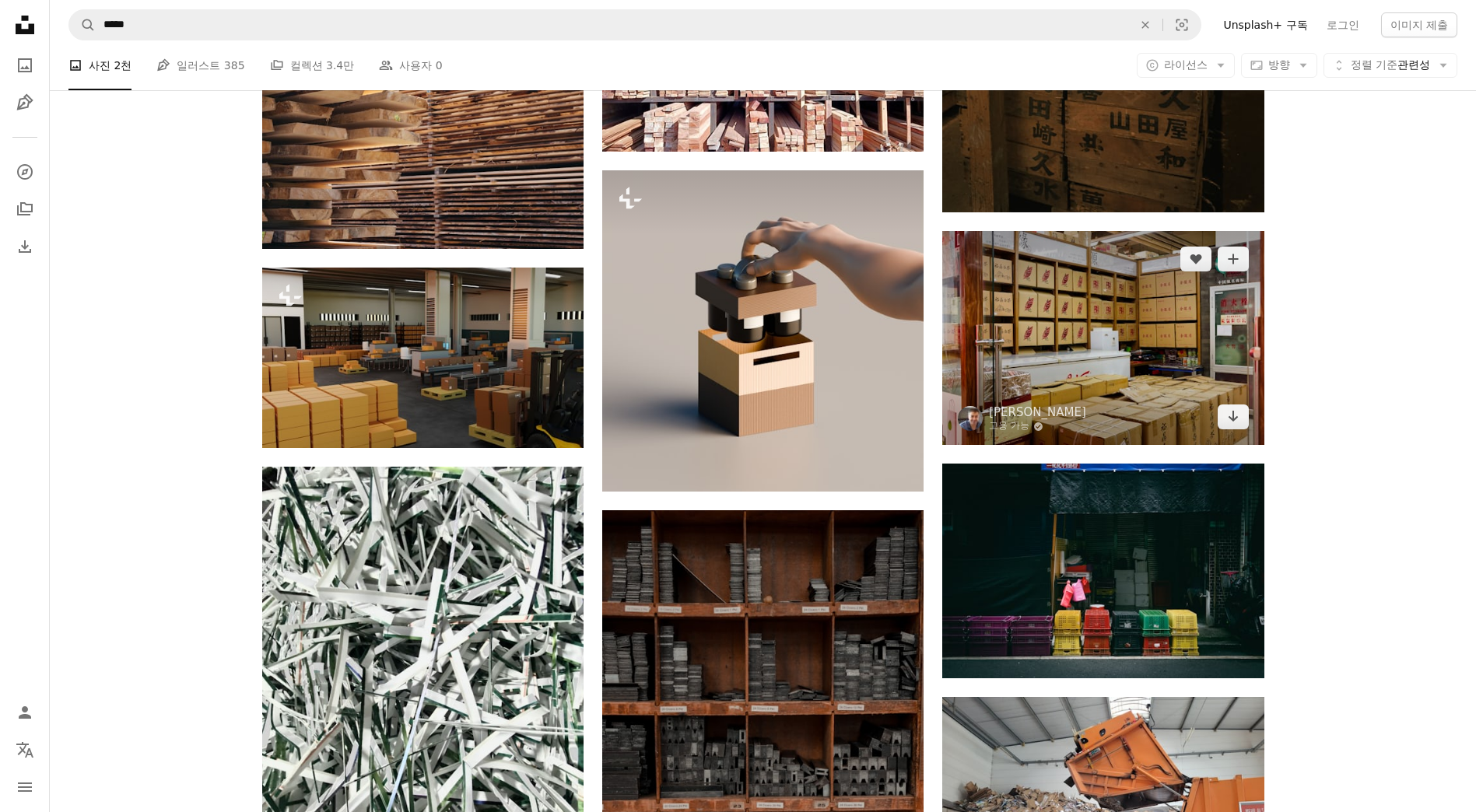
click at [1189, 340] on img at bounding box center [1103, 338] width 321 height 214
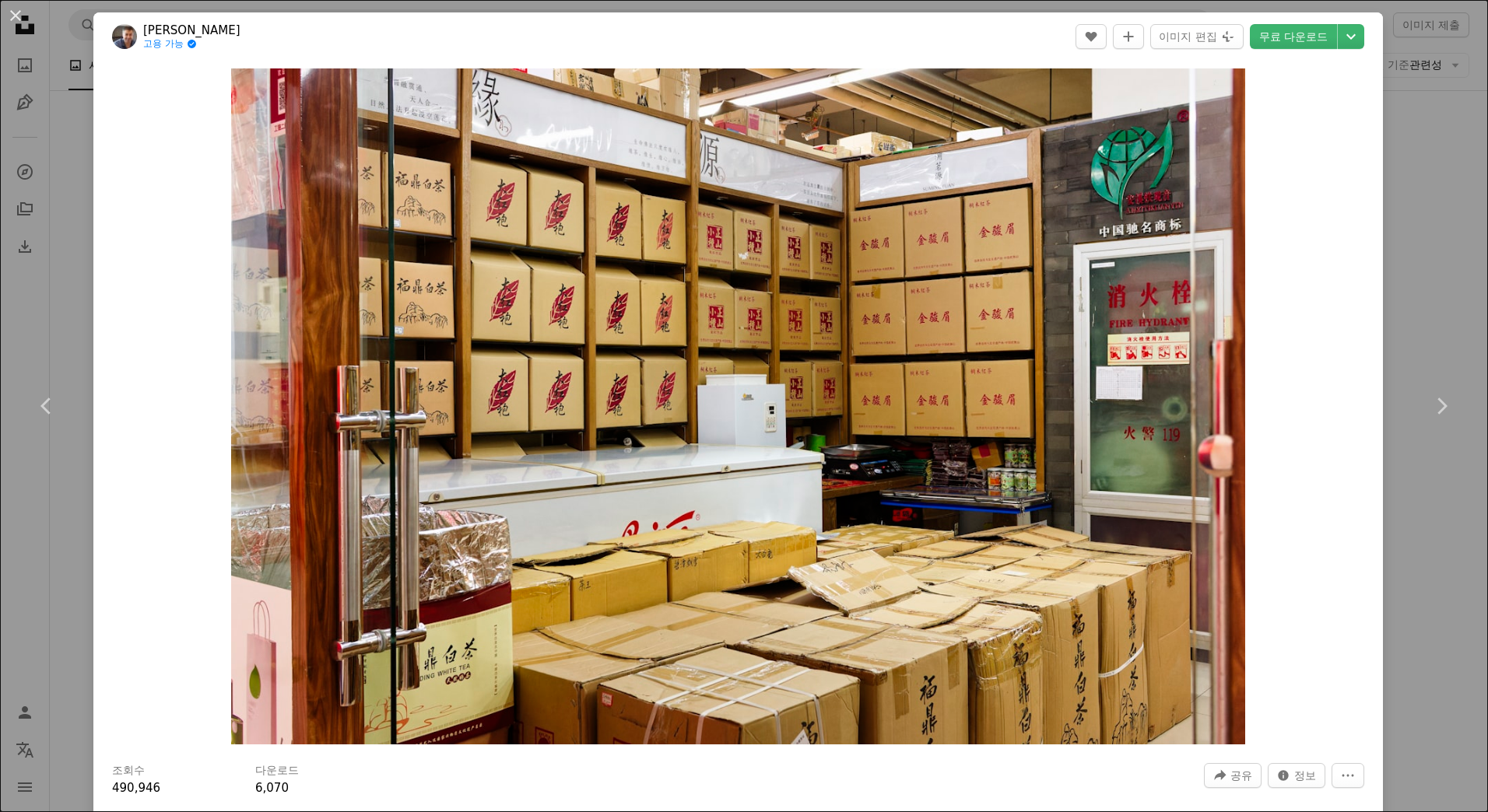
click at [1394, 201] on div "An X shape Chevron left Chevron right [PERSON_NAME] 고용 가능 A checkmark inside of…" at bounding box center [744, 406] width 1488 height 812
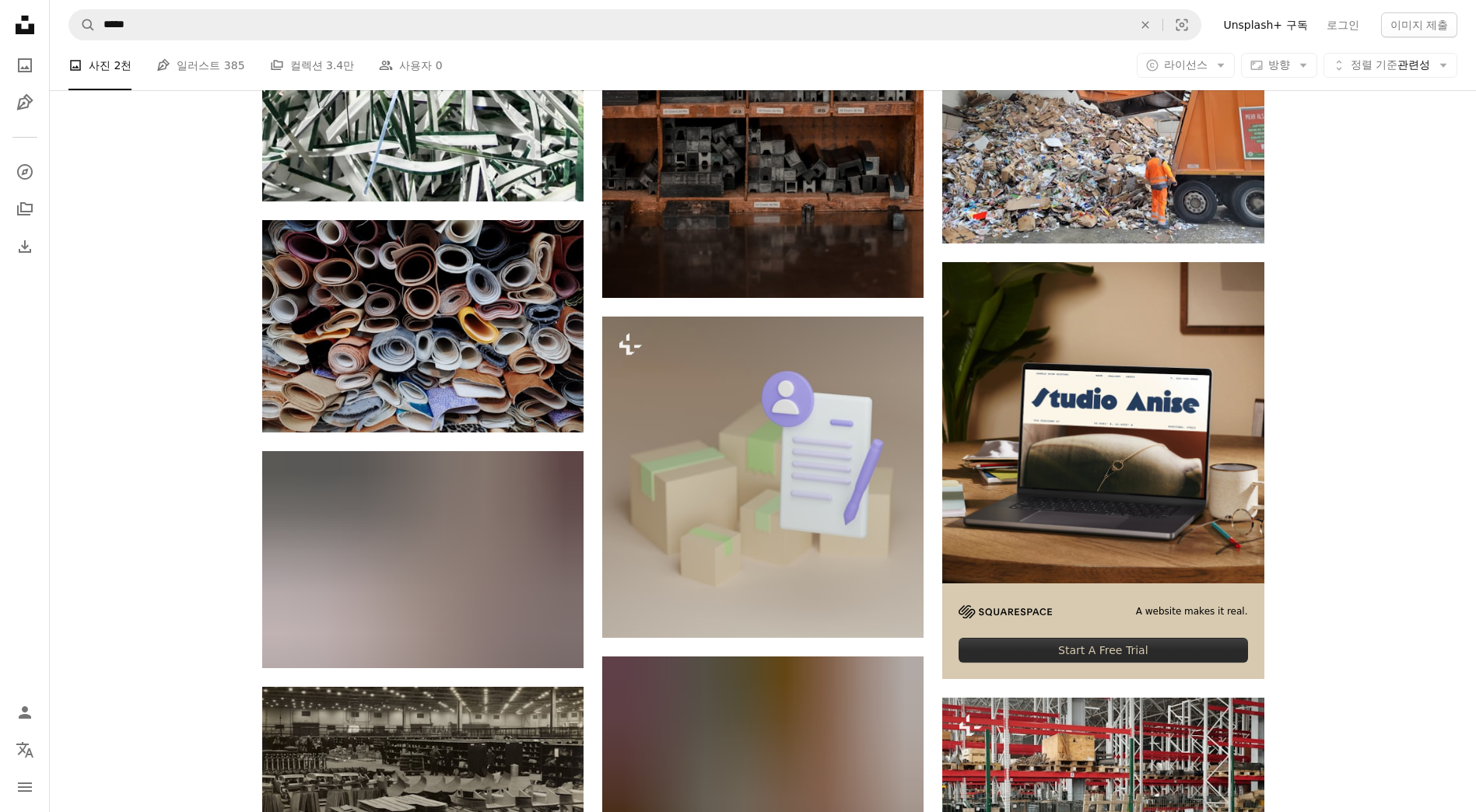
scroll to position [5524, 0]
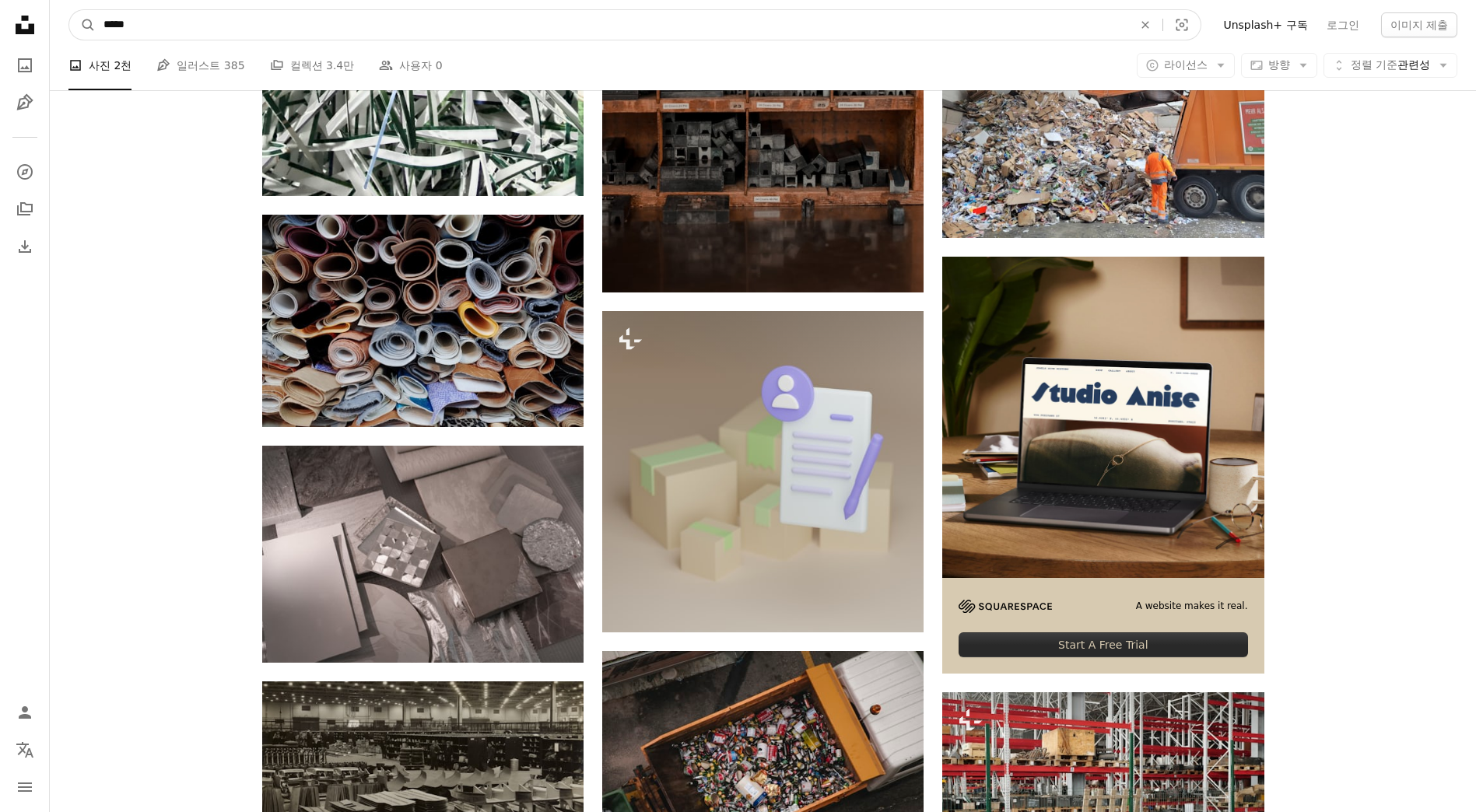
drag, startPoint x: 212, startPoint y: 24, endPoint x: 0, endPoint y: 38, distance: 212.5
type input "*****"
click button "A magnifying glass" at bounding box center [82, 24] width 26 height 29
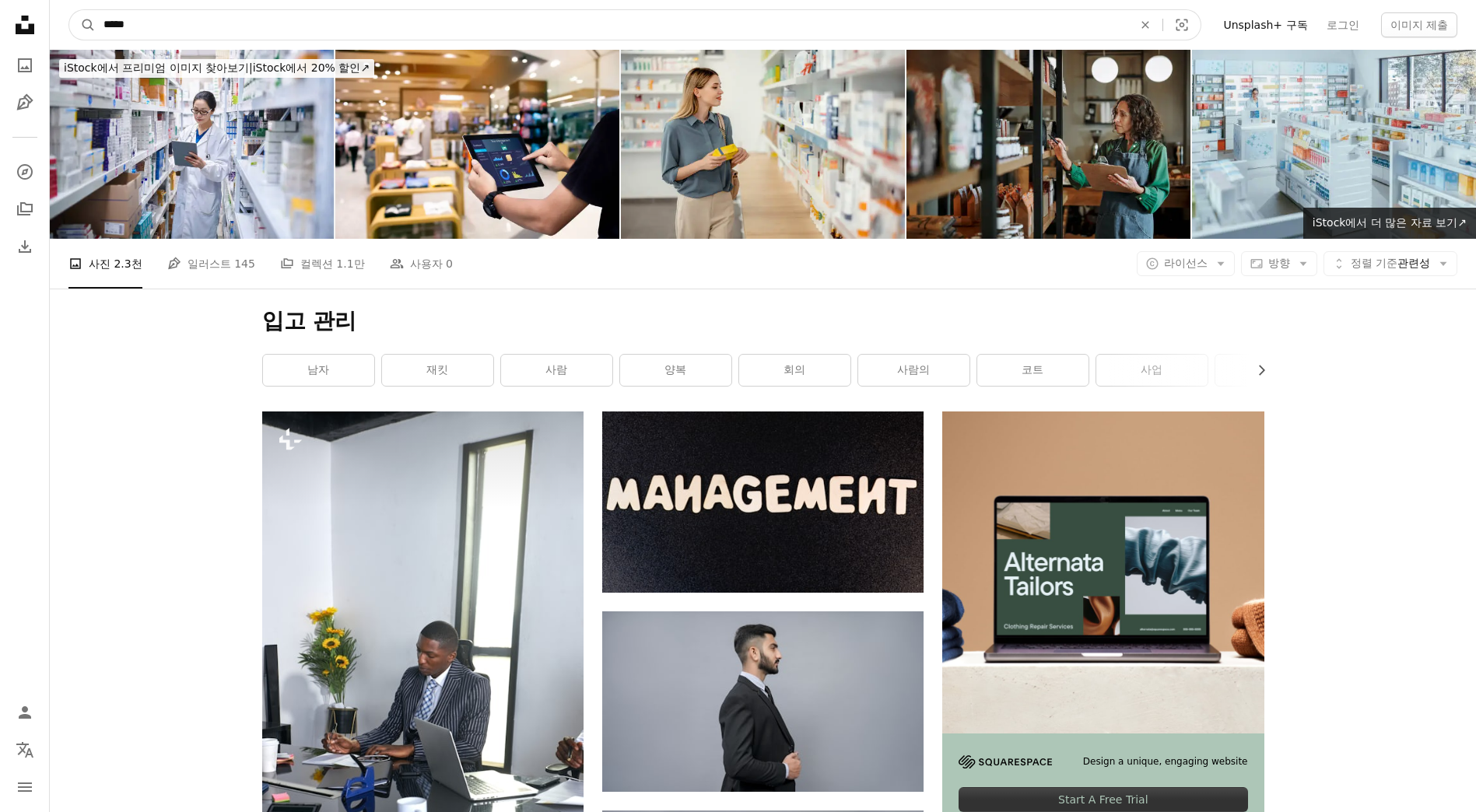
drag, startPoint x: 151, startPoint y: 25, endPoint x: 35, endPoint y: 25, distance: 116.0
type input "**********"
click at [69, 10] on button "A magnifying glass" at bounding box center [82, 24] width 26 height 29
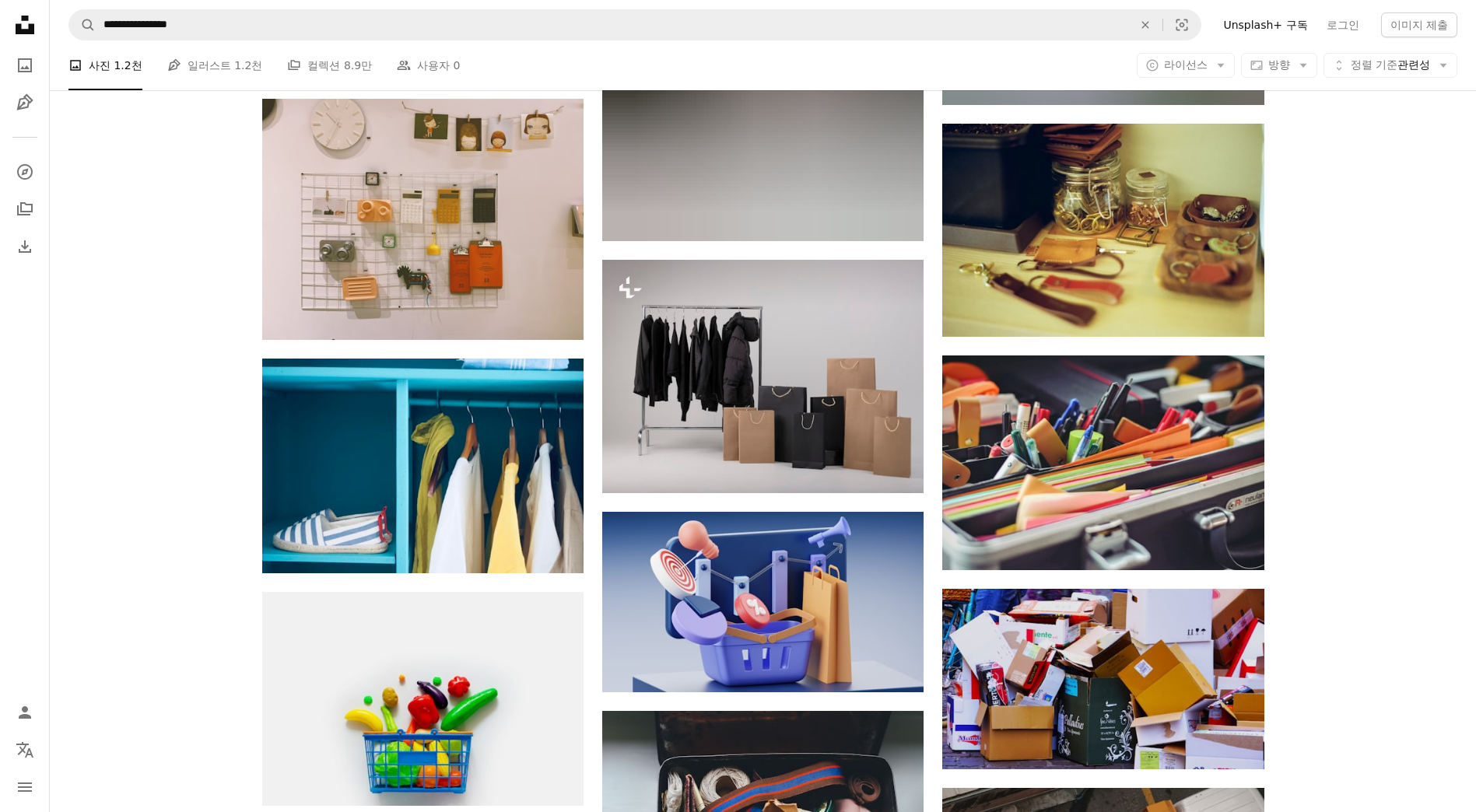
scroll to position [1090, 0]
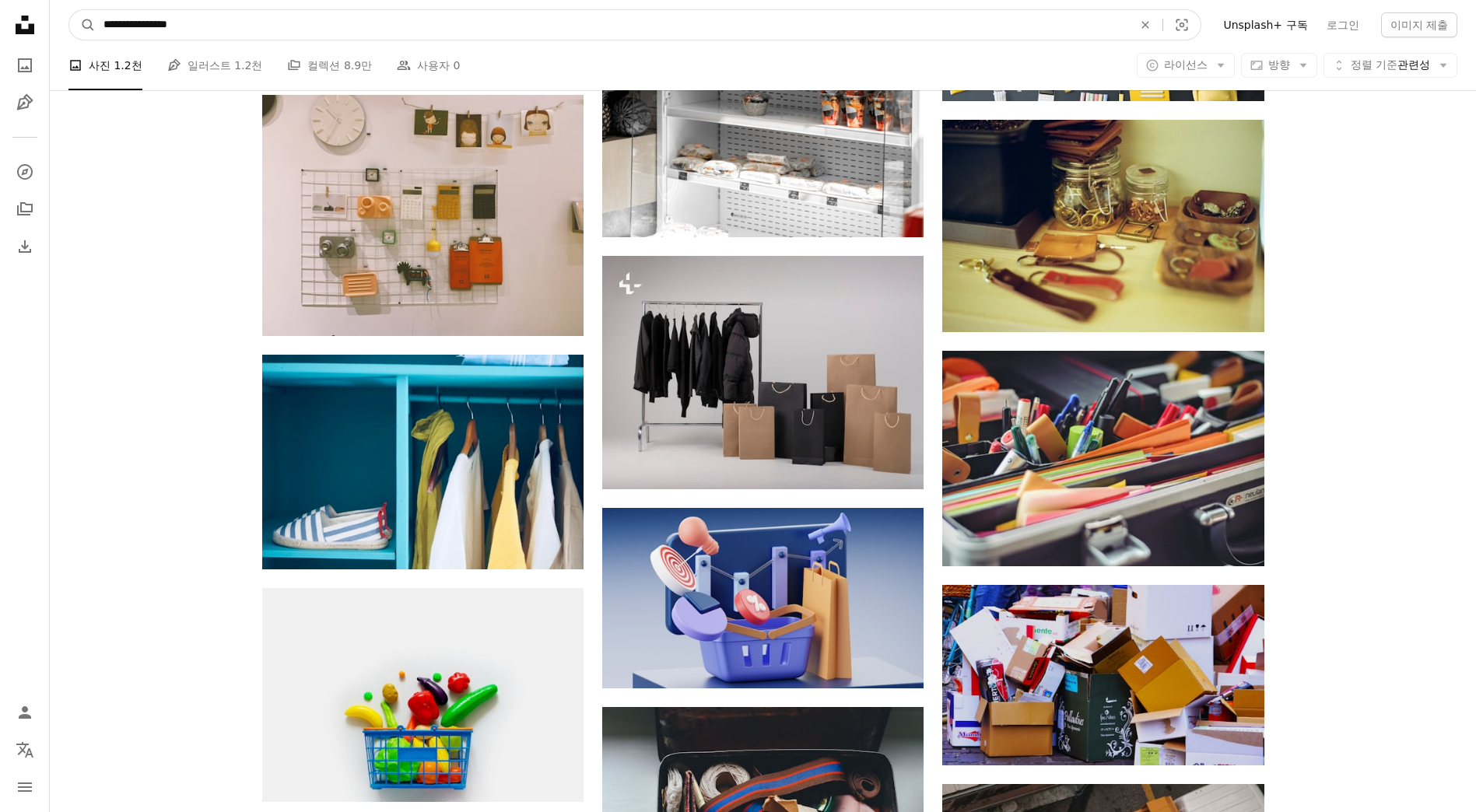
click at [104, 19] on input "**********" at bounding box center [612, 24] width 1033 height 29
type input "**********"
click at [69, 10] on button "A magnifying glass" at bounding box center [82, 24] width 26 height 29
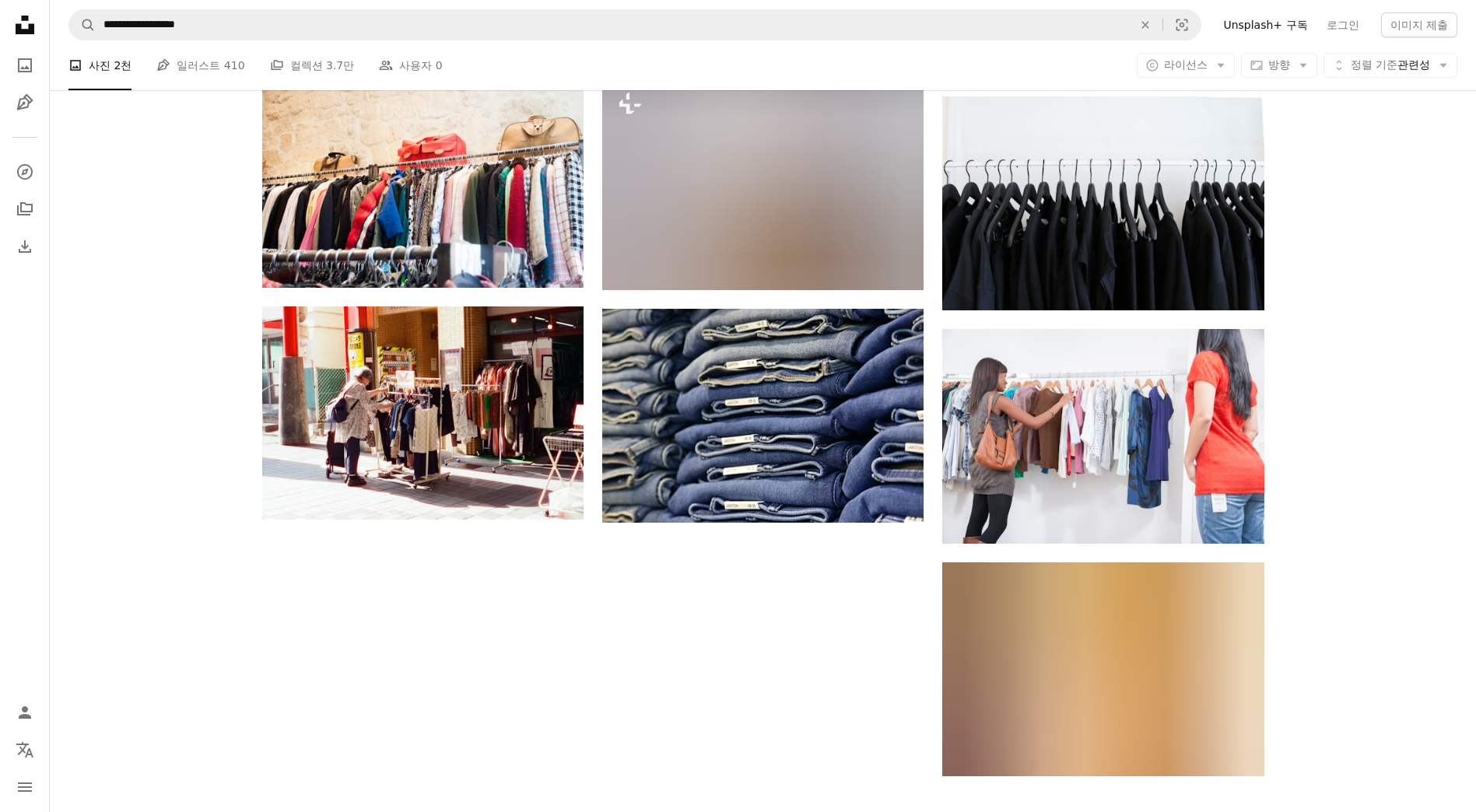
scroll to position [1478, 0]
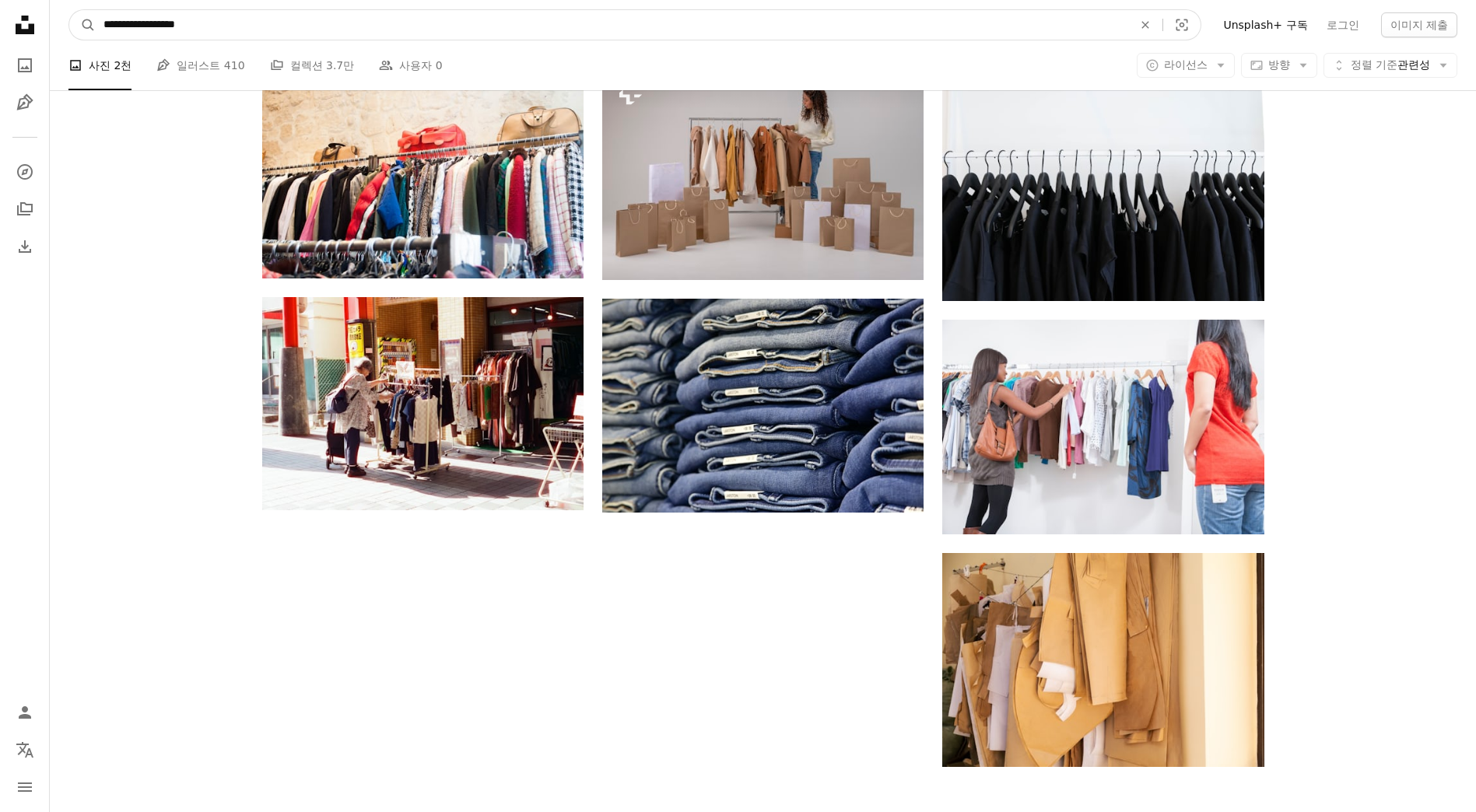
click at [327, 28] on input "**********" at bounding box center [612, 24] width 1033 height 29
type input "**********"
click button "A magnifying glass" at bounding box center [82, 24] width 26 height 29
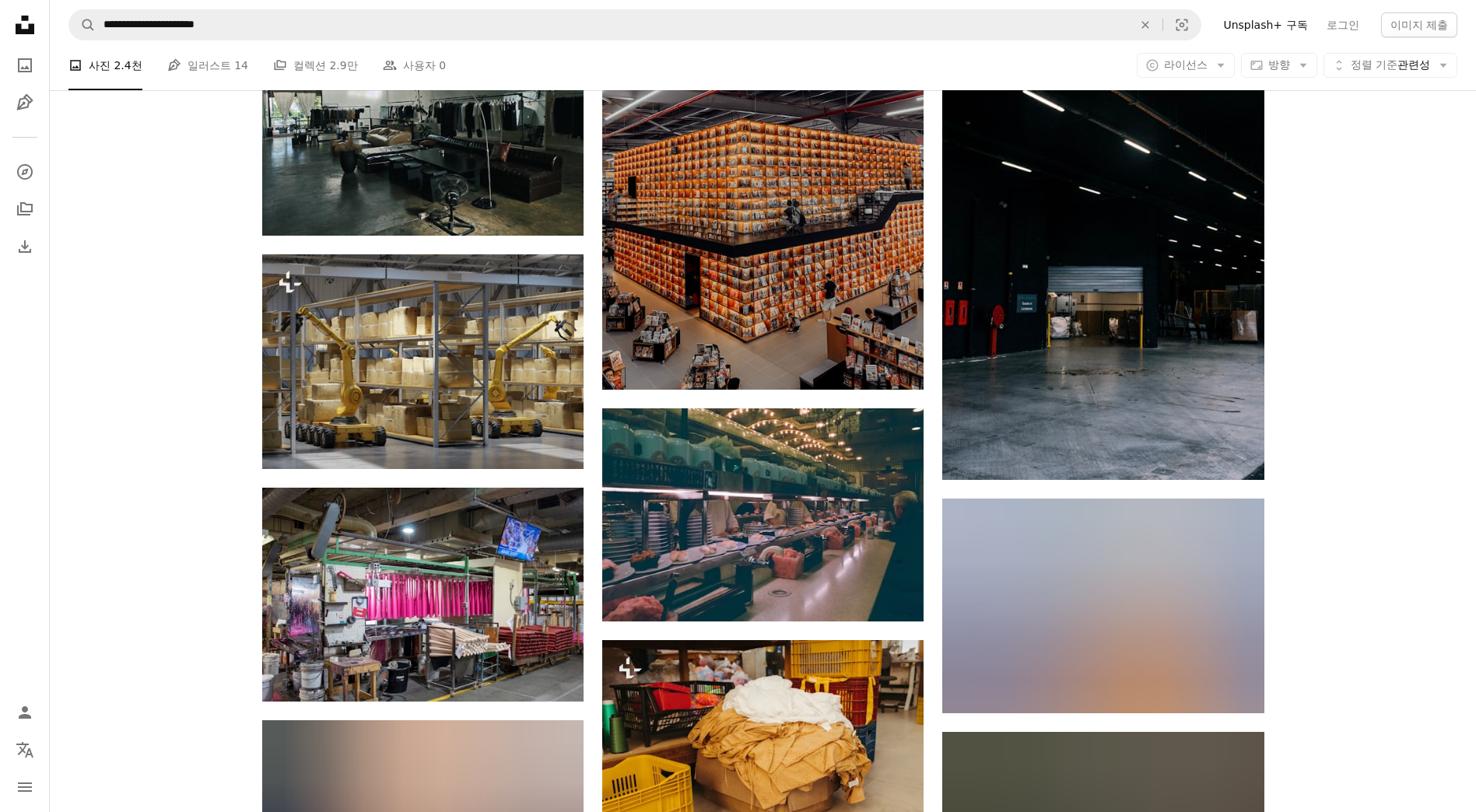
scroll to position [934, 0]
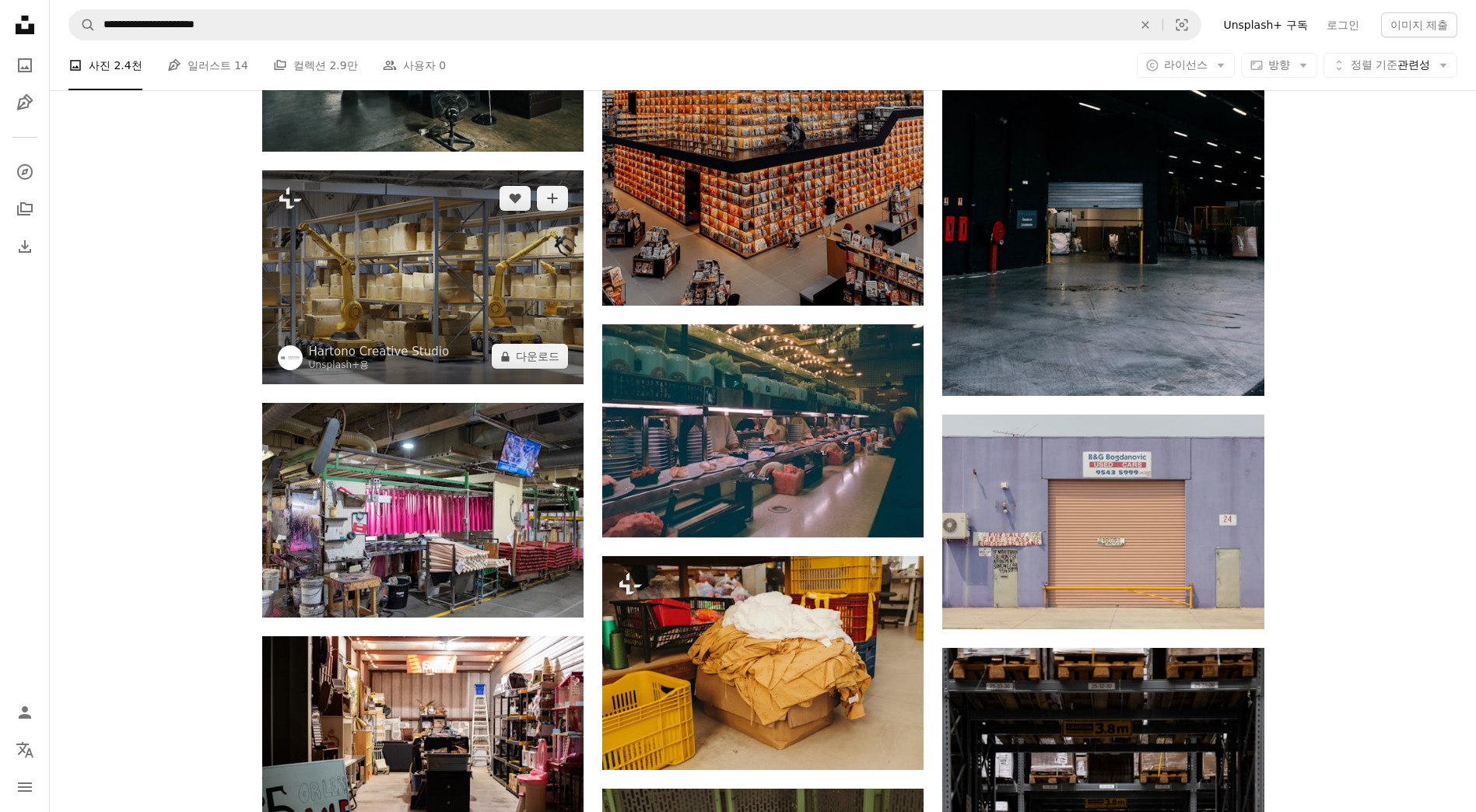
click at [448, 341] on img at bounding box center [423, 278] width 321 height 214
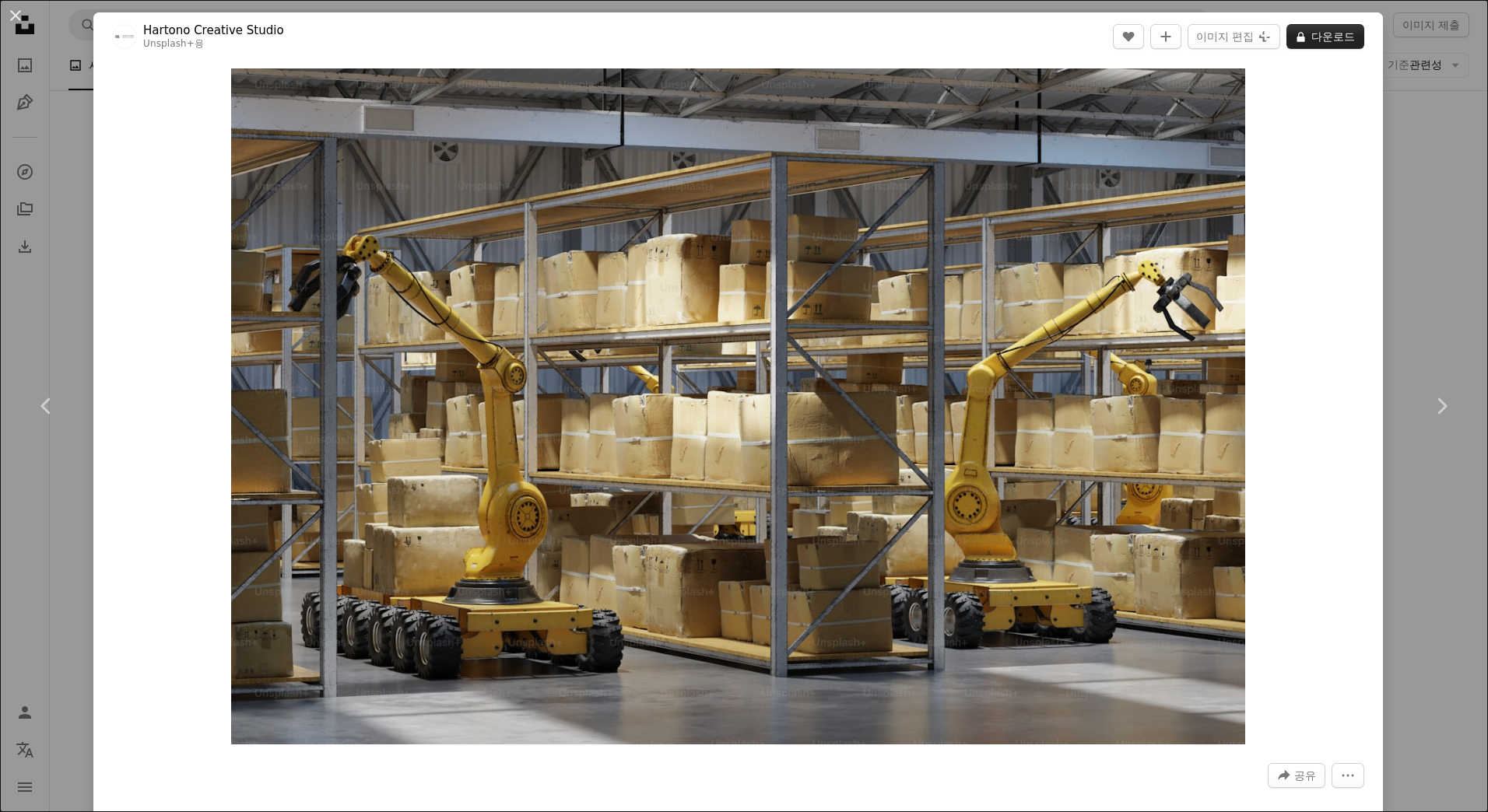
click at [1307, 32] on button "A lock 다운로드" at bounding box center [1326, 37] width 77 height 25
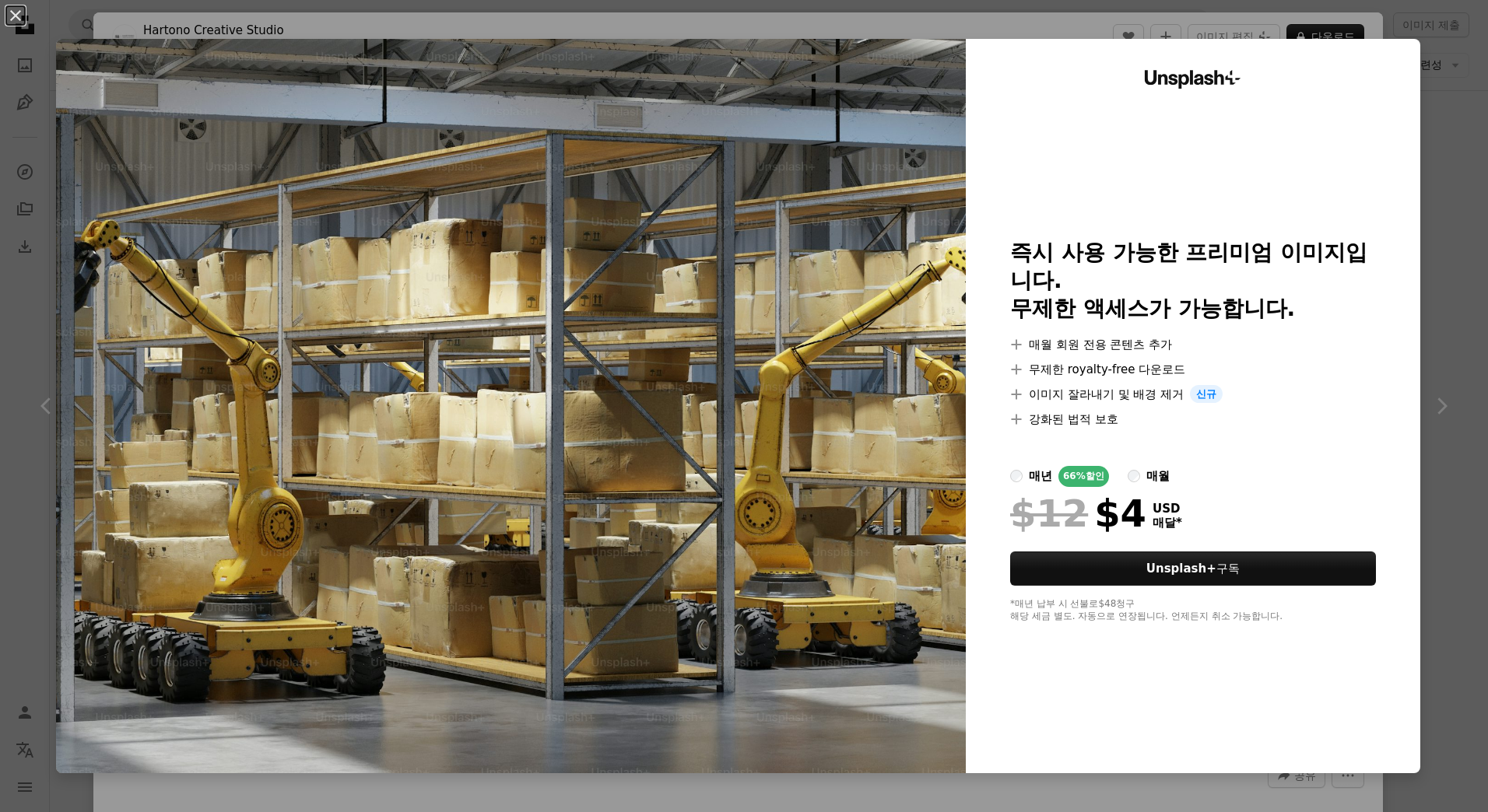
click at [1137, 480] on label "매월" at bounding box center [1149, 476] width 42 height 21
click at [1433, 162] on div "An X shape Unsplash+ 즉시 사용 가능한 프리미엄 이미지입니다. 무제한 액세스가 가능합니다. A plus sign 매월 회원 전…" at bounding box center [744, 406] width 1488 height 812
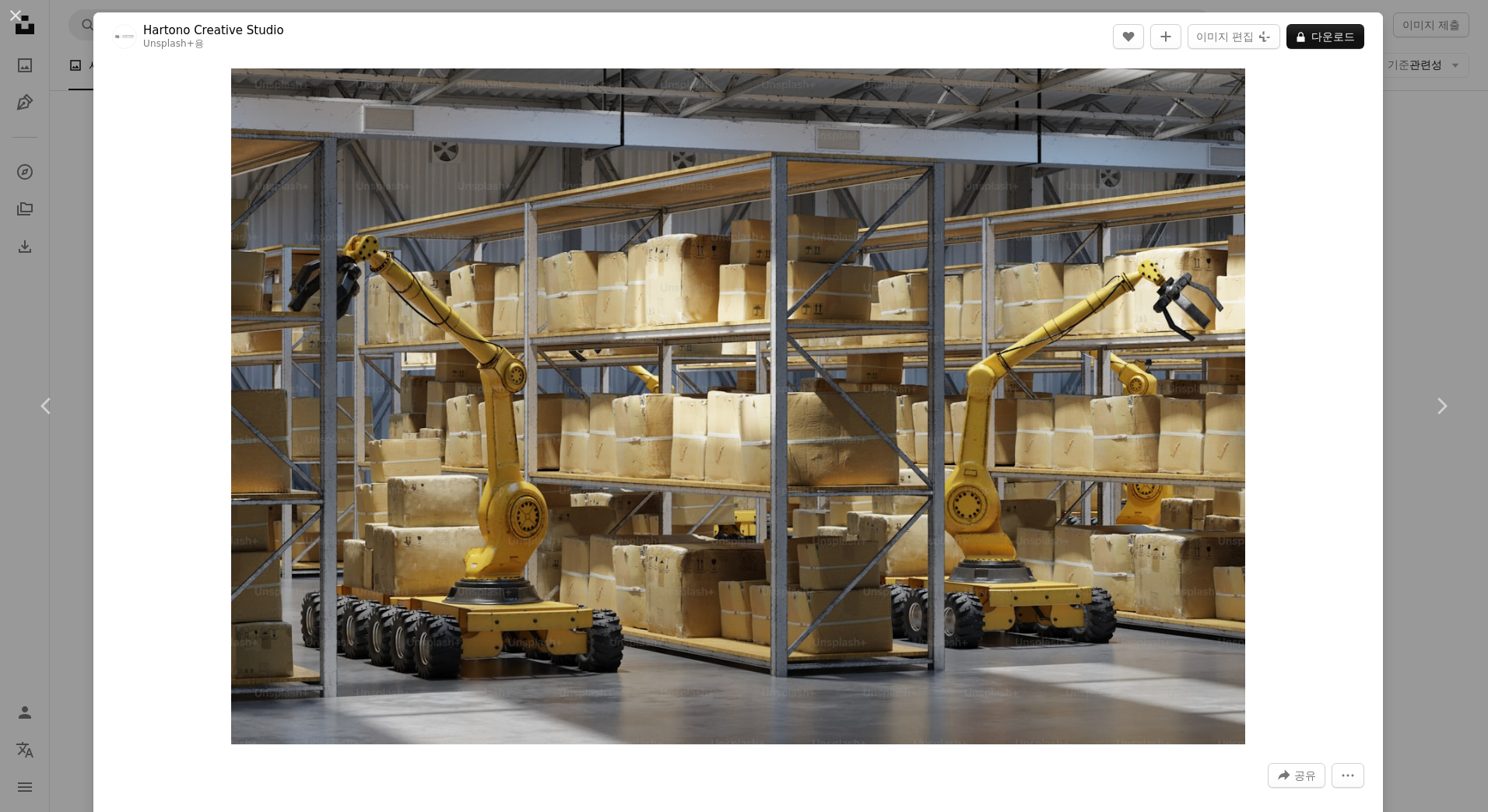
click at [1412, 111] on div "An X shape Chevron left Chevron right Hartono Creative Studio Unsplash+ 용 A hea…" at bounding box center [744, 406] width 1488 height 812
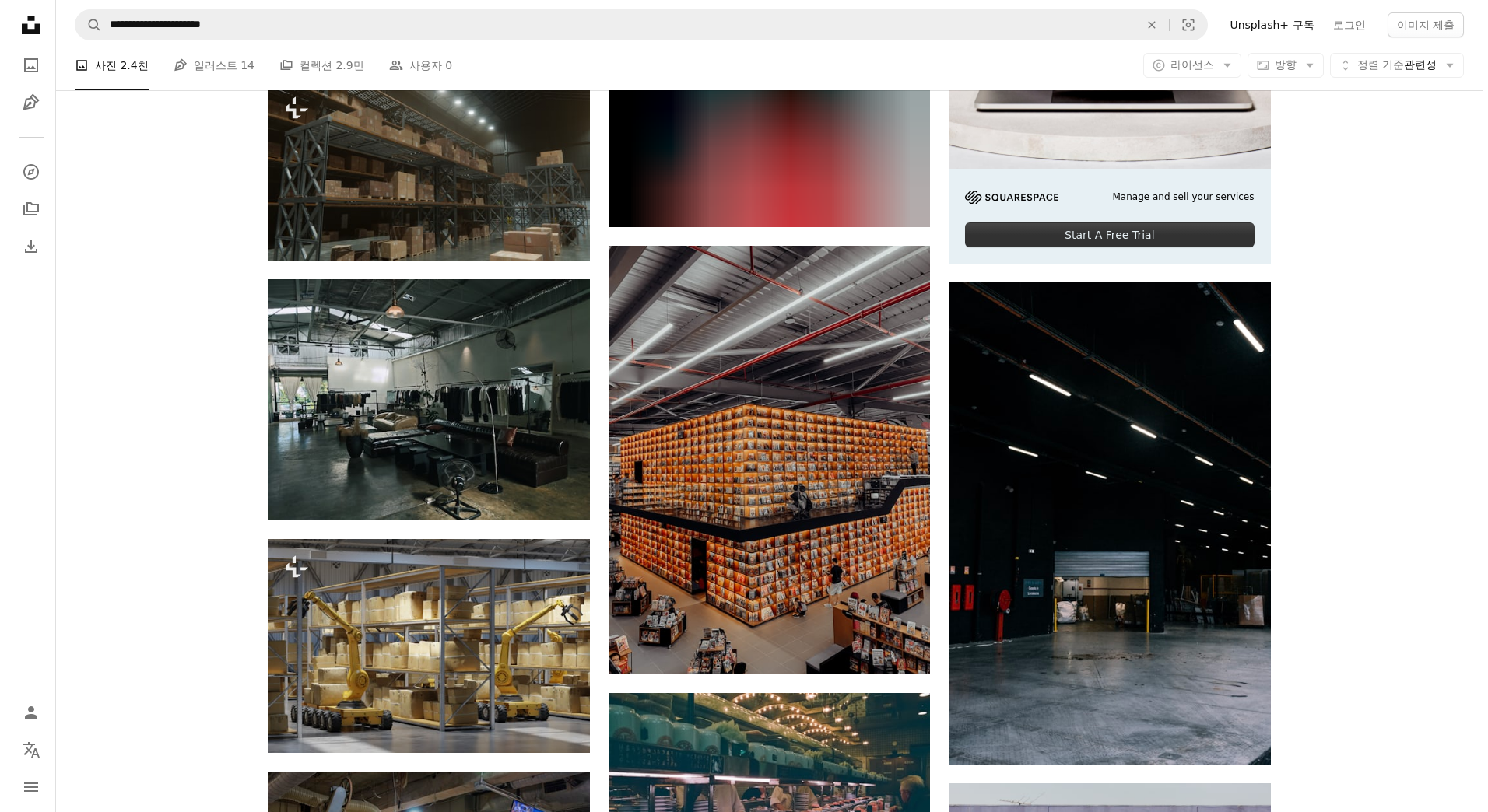
scroll to position [544, 0]
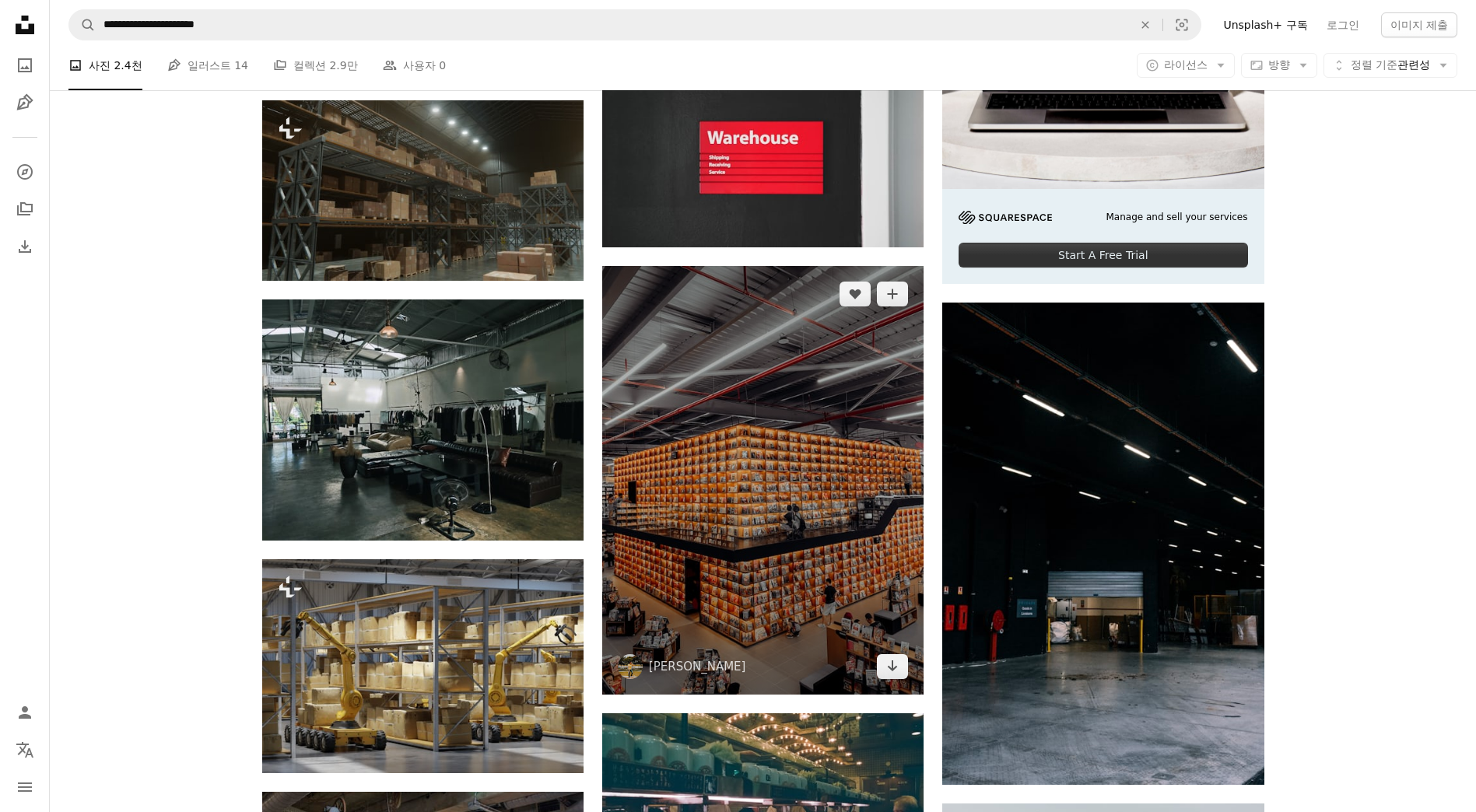
click at [803, 560] on img at bounding box center [763, 480] width 321 height 429
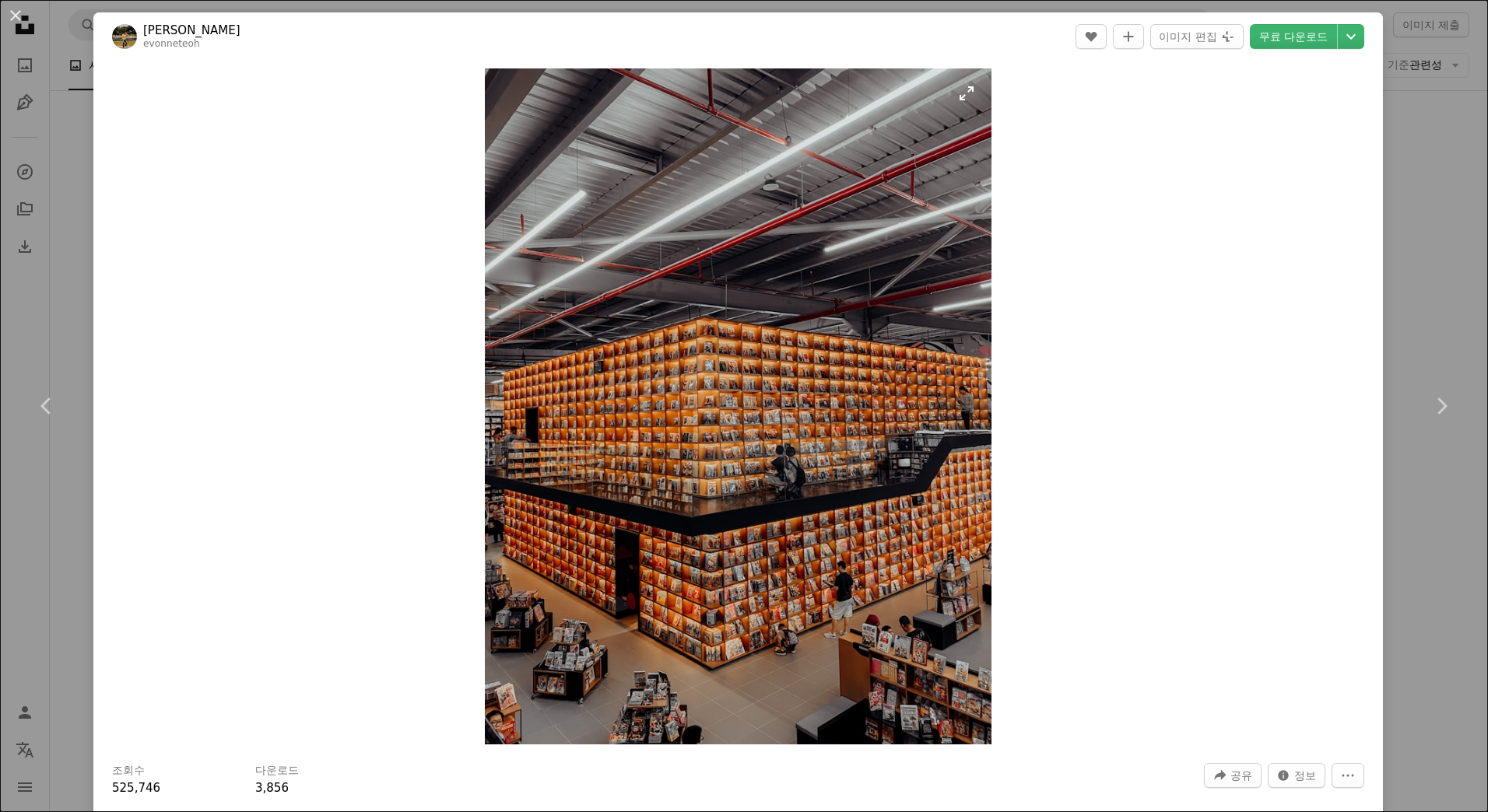
click at [840, 488] on img "이 이미지 확대" at bounding box center [738, 406] width 508 height 677
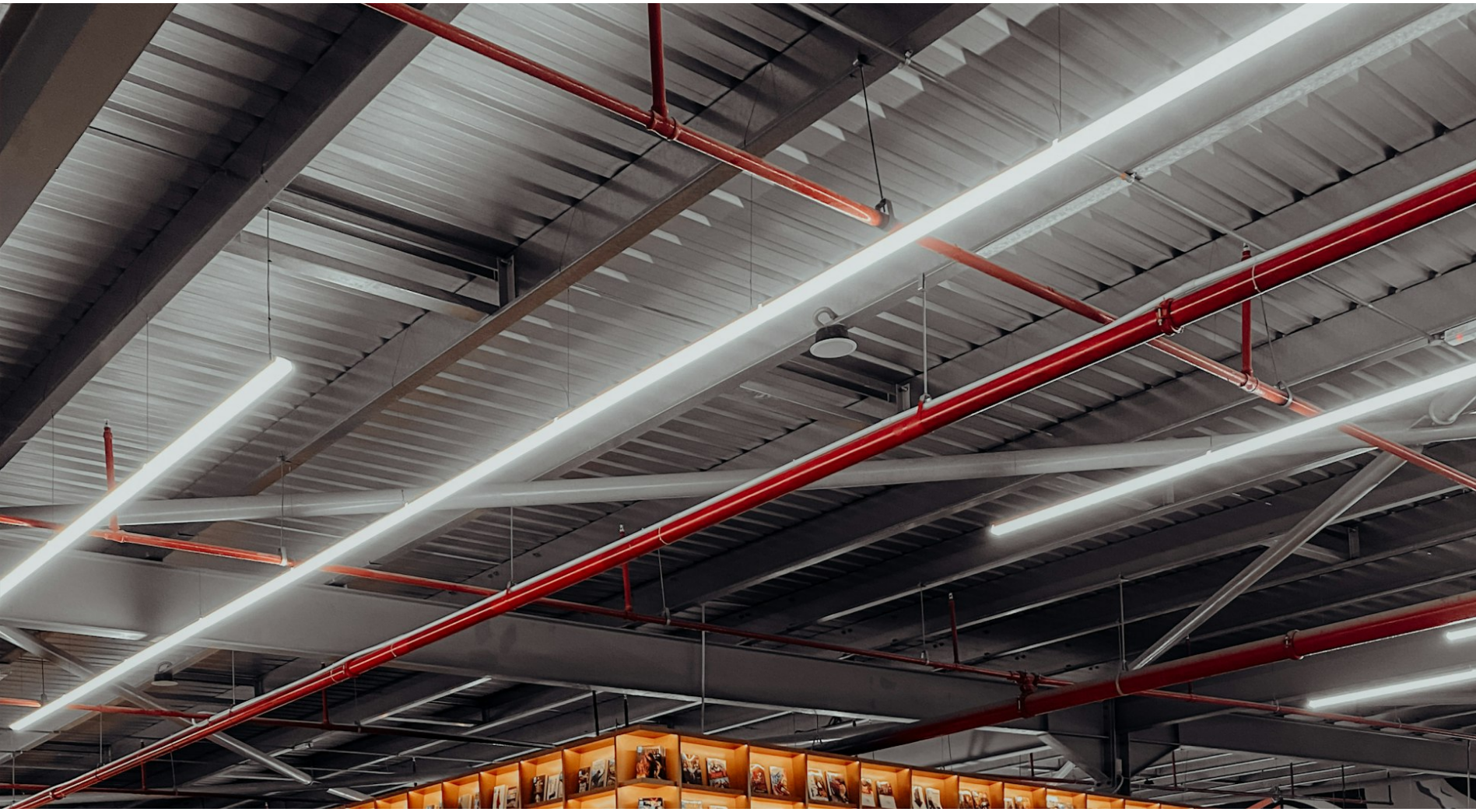
scroll to position [571, 0]
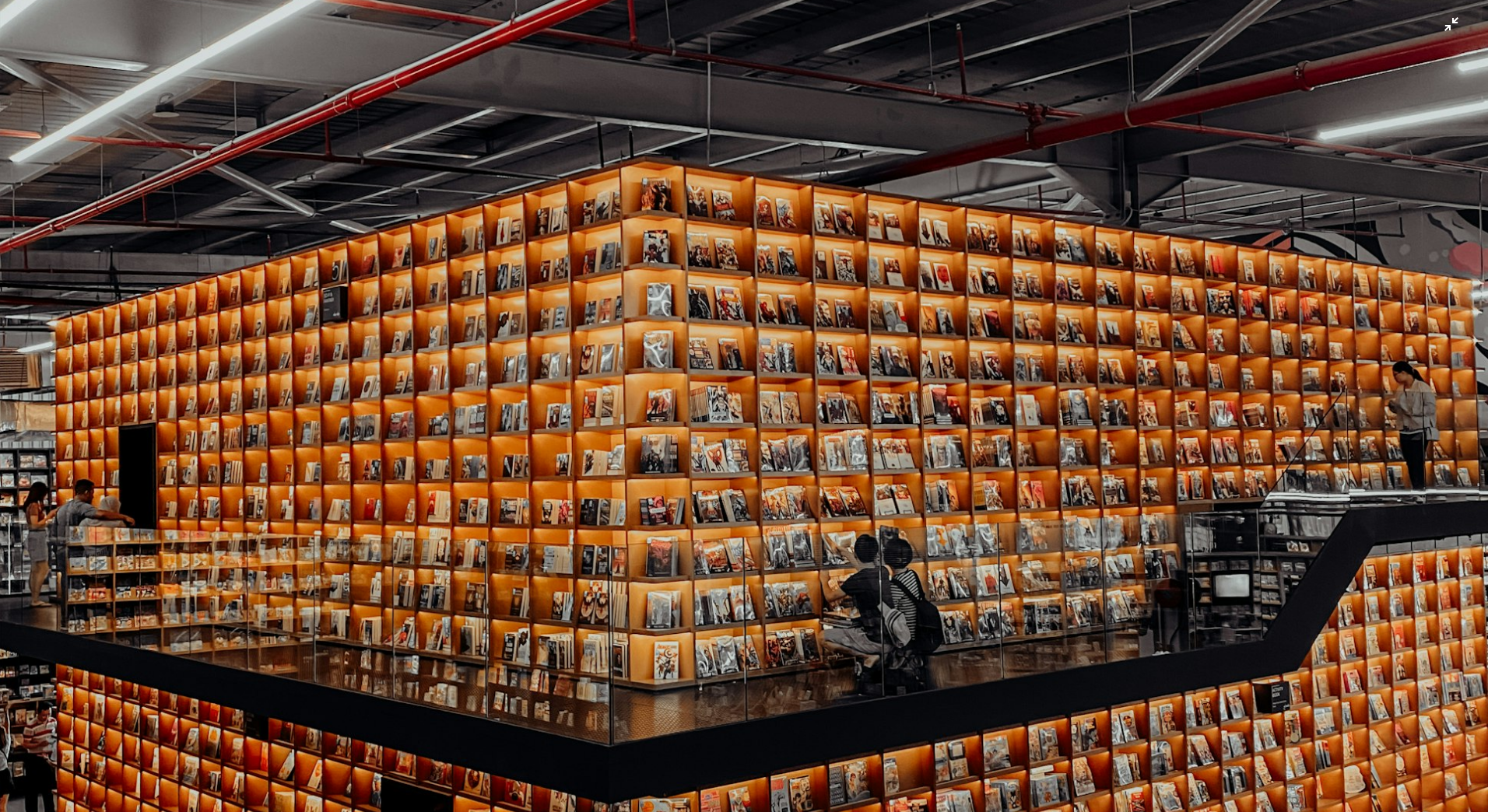
click at [864, 498] on img "이 이미지 축소" at bounding box center [744, 421] width 1490 height 1986
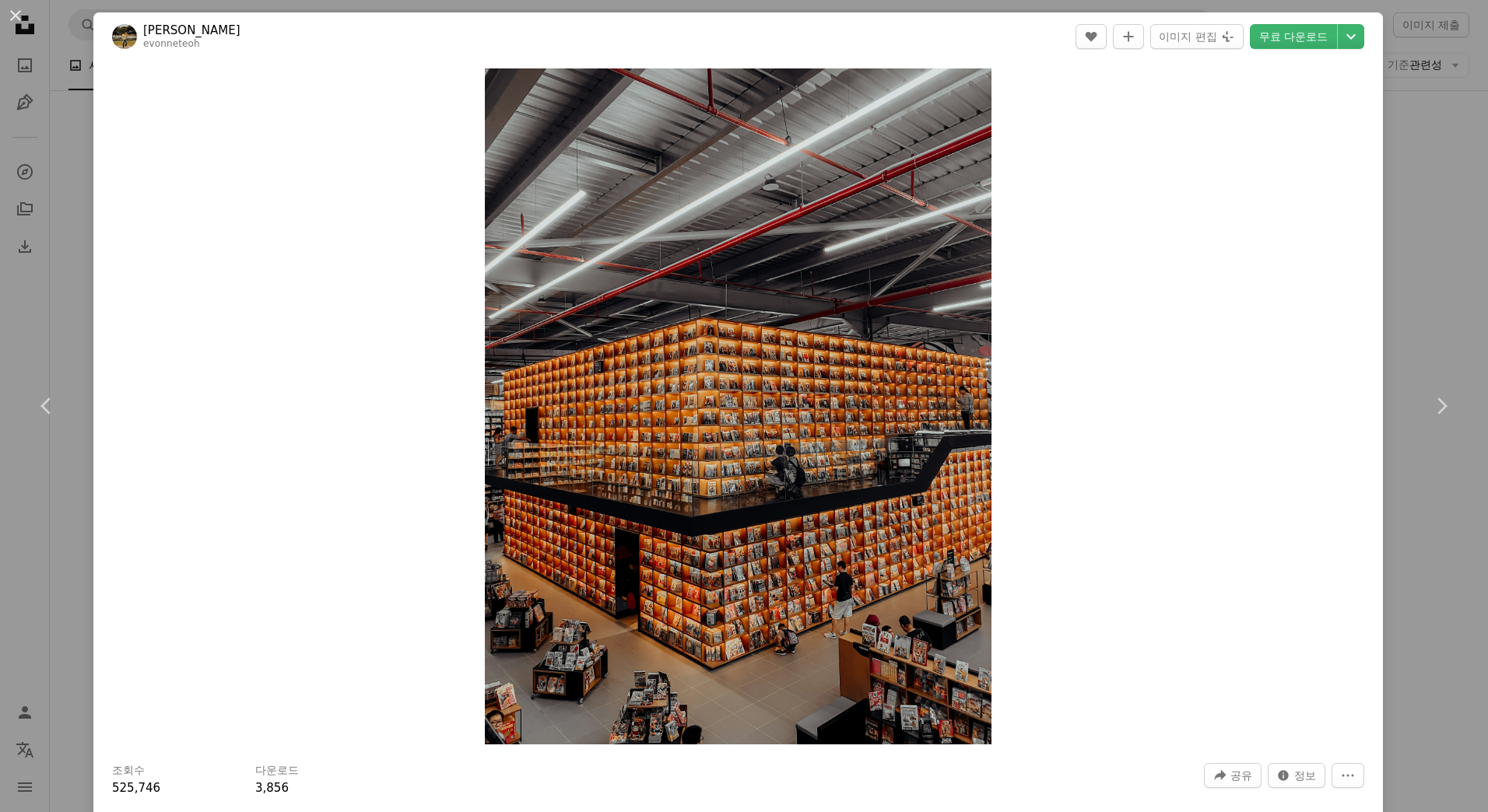
click at [1434, 555] on div "An X shape Chevron left Chevron right Evonne Yuwen Teoh evonneteoh A heart A pl…" at bounding box center [744, 406] width 1488 height 812
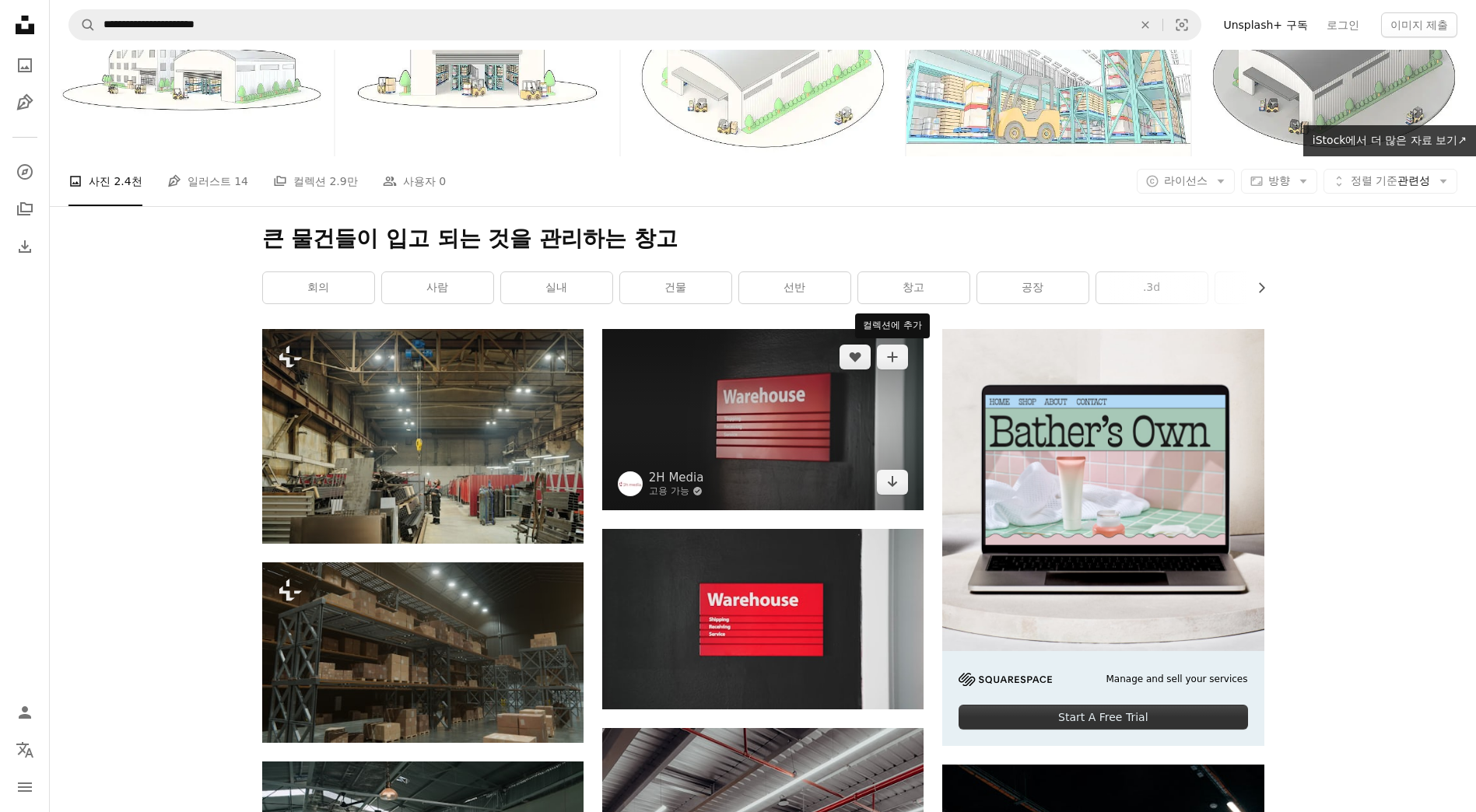
scroll to position [77, 0]
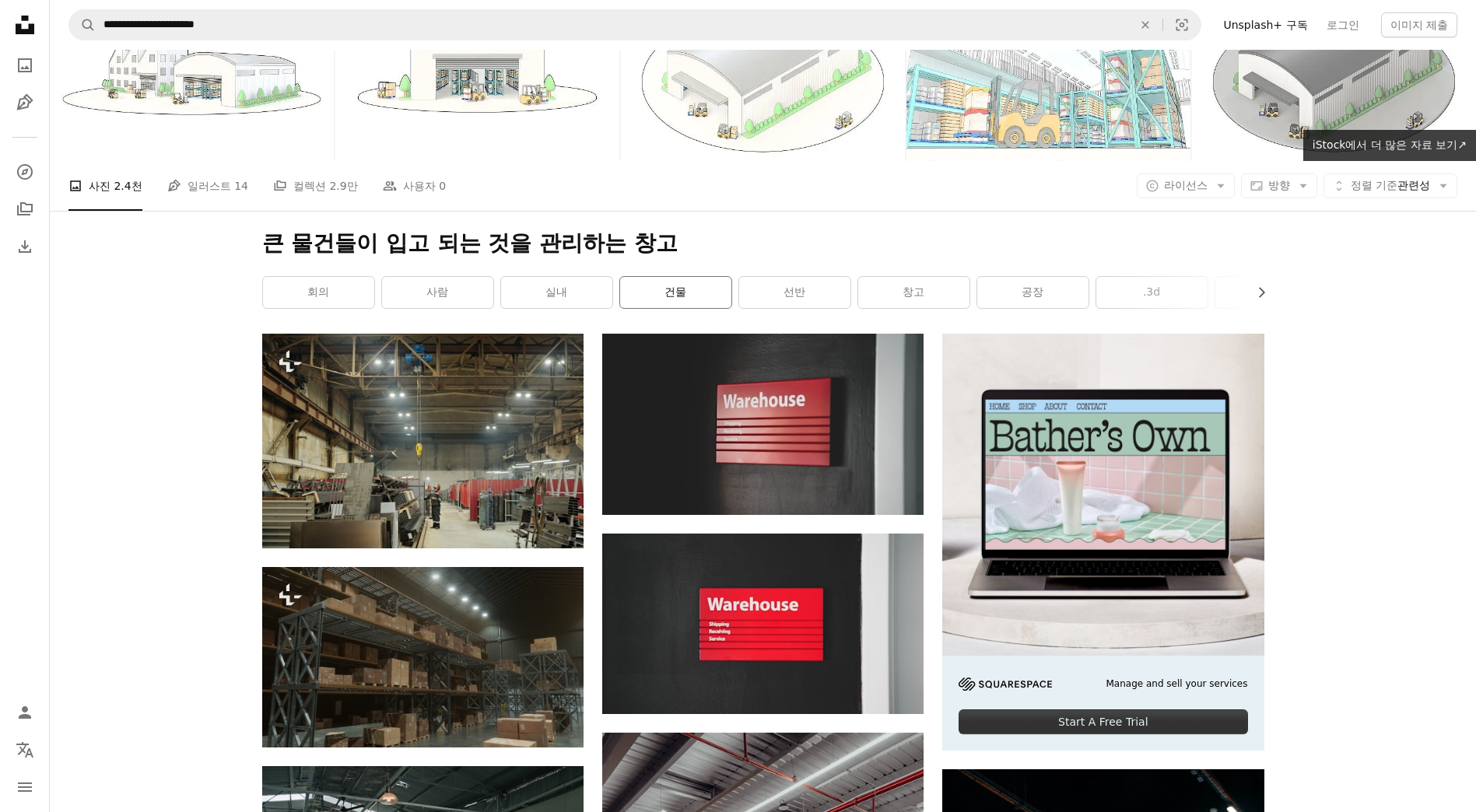
click at [688, 295] on link "건물" at bounding box center [676, 292] width 111 height 31
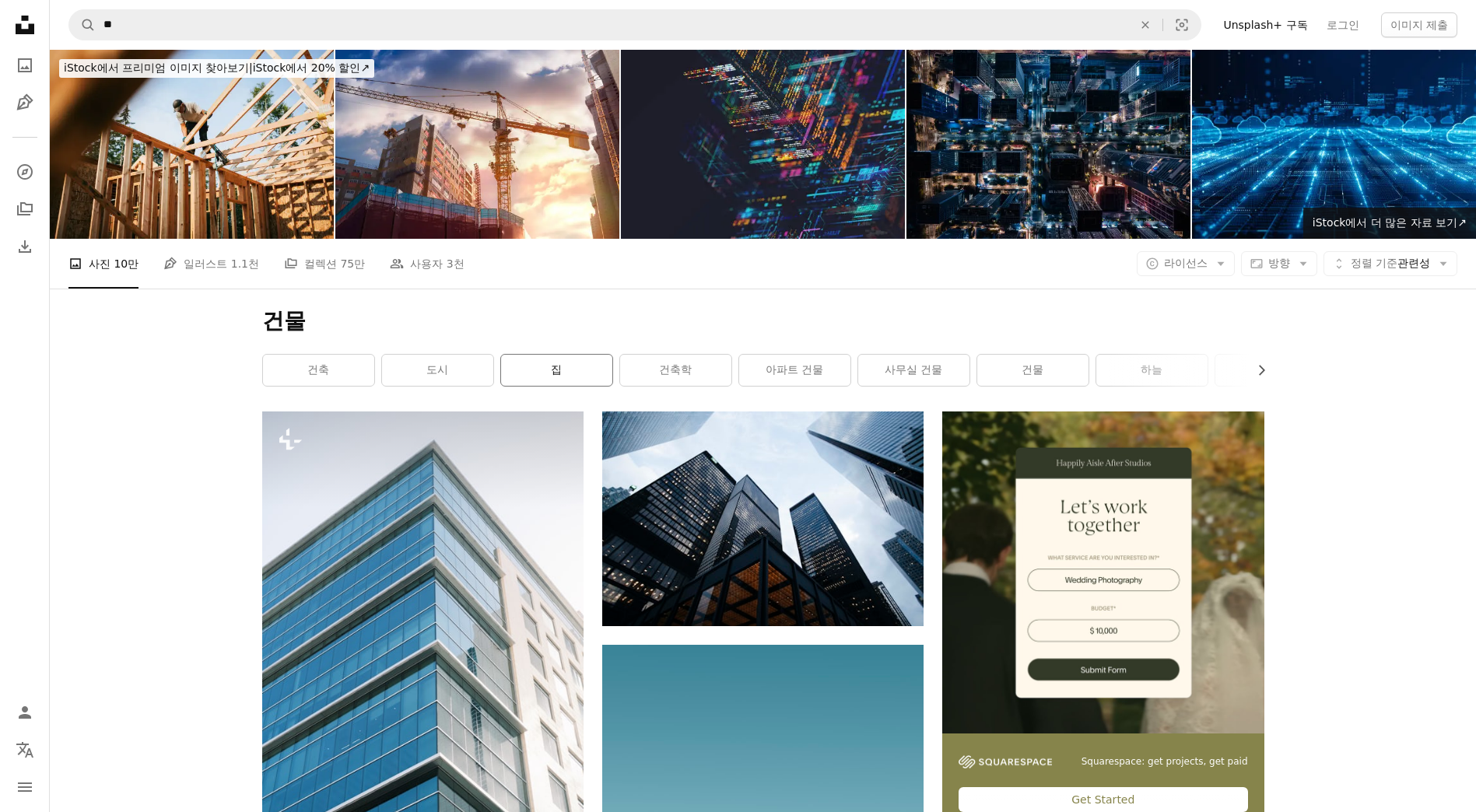
click at [559, 365] on link "집" at bounding box center [557, 370] width 111 height 31
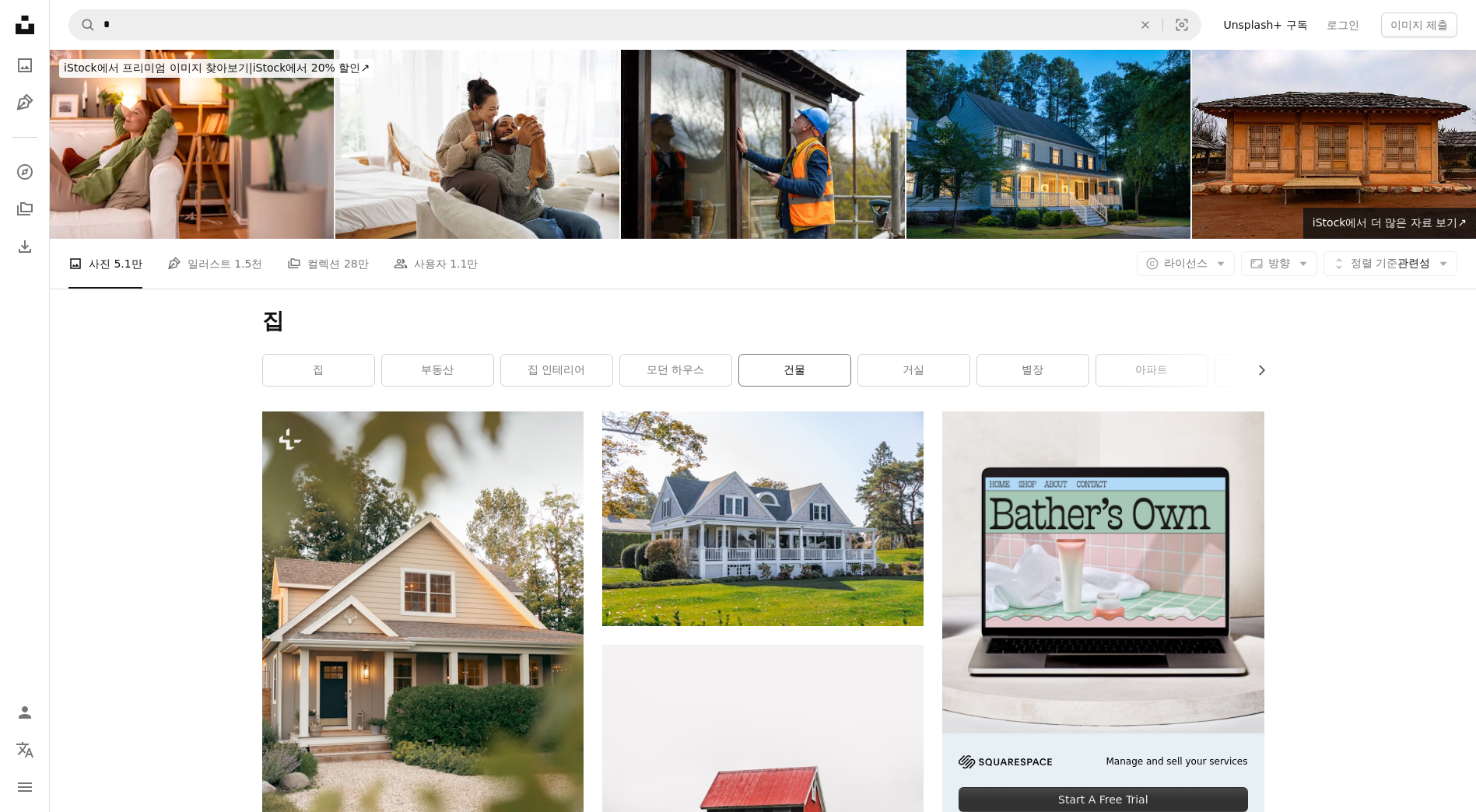
click at [820, 379] on link "건물" at bounding box center [794, 370] width 111 height 31
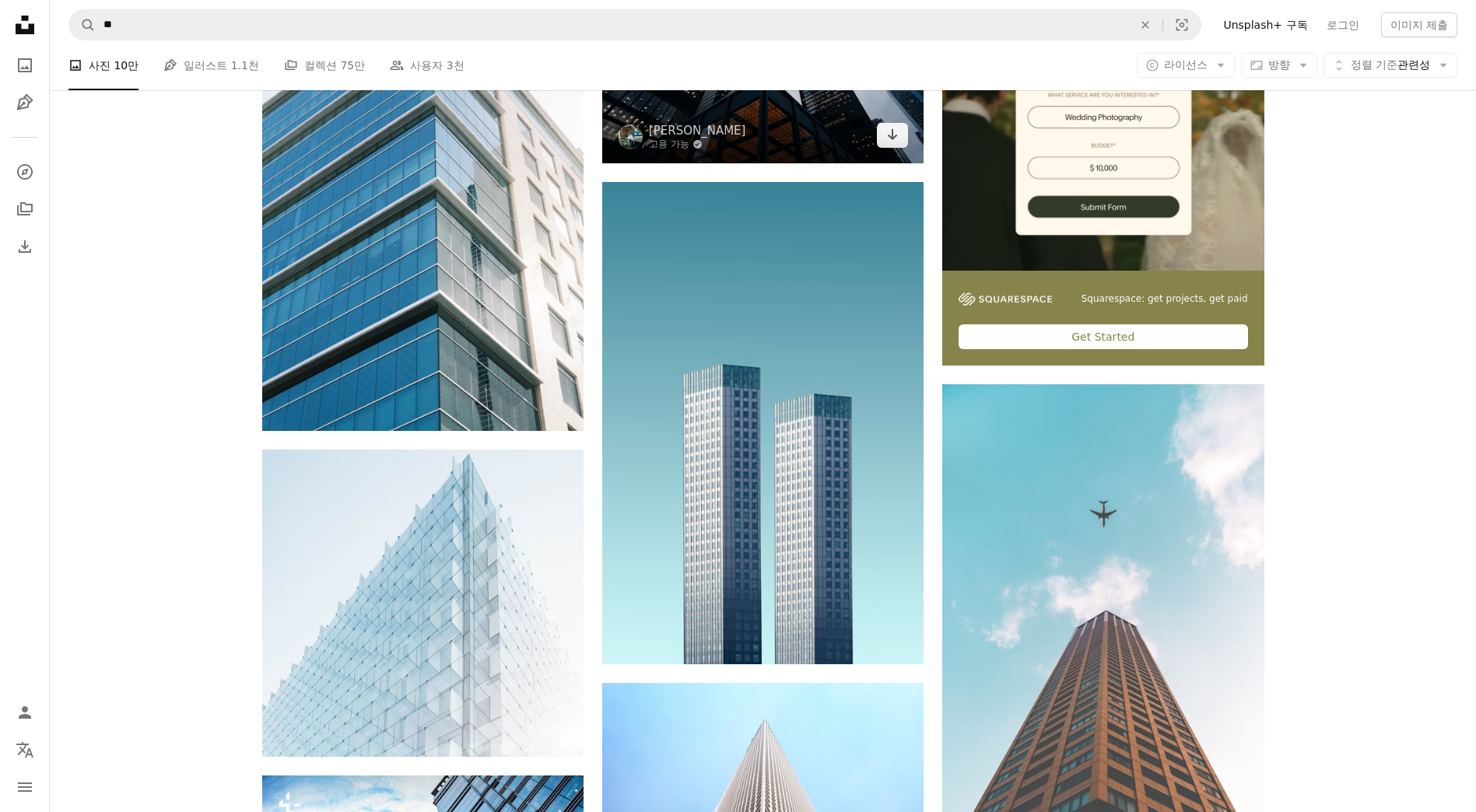
scroll to position [467, 0]
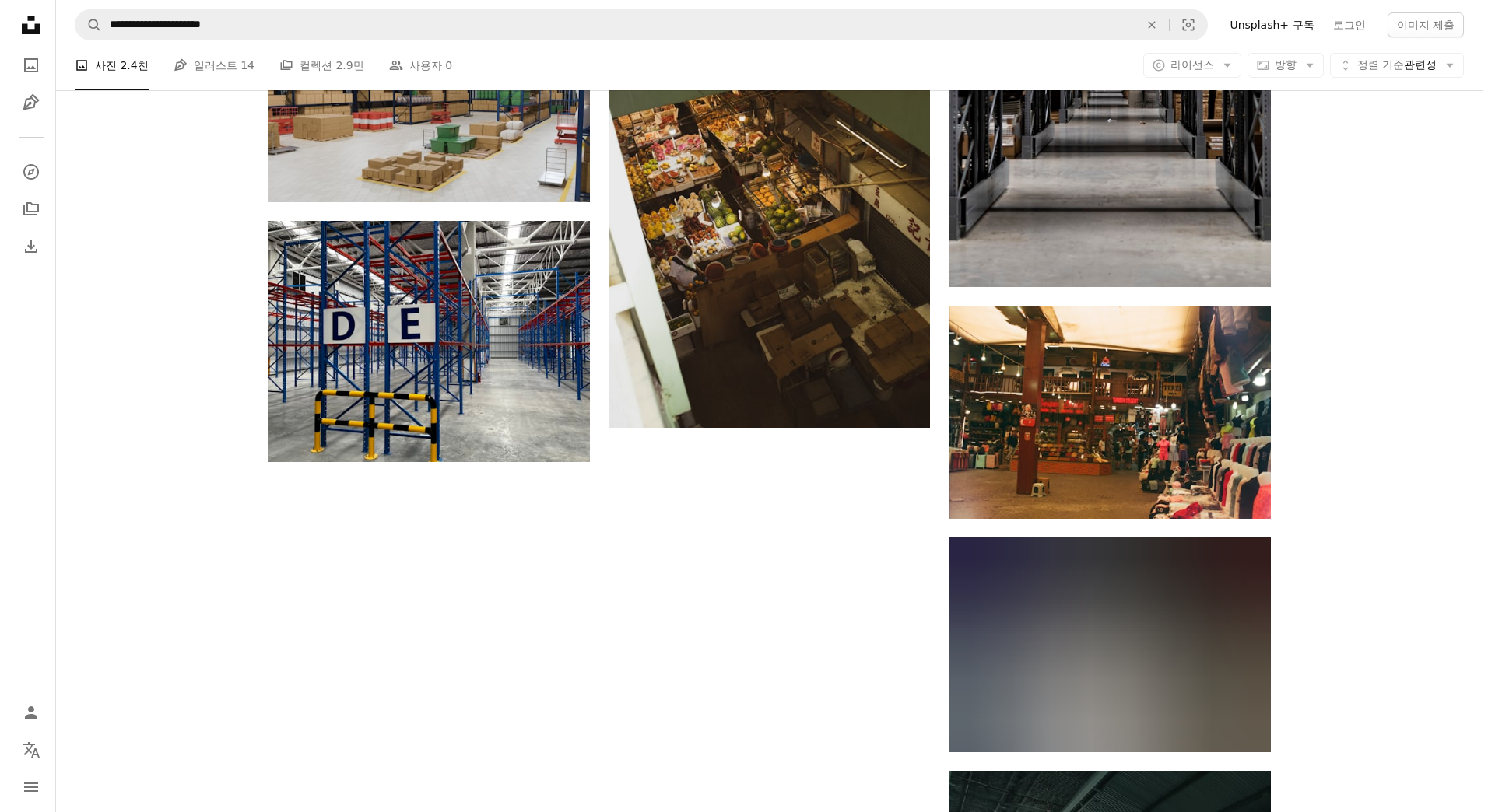
scroll to position [1867, 0]
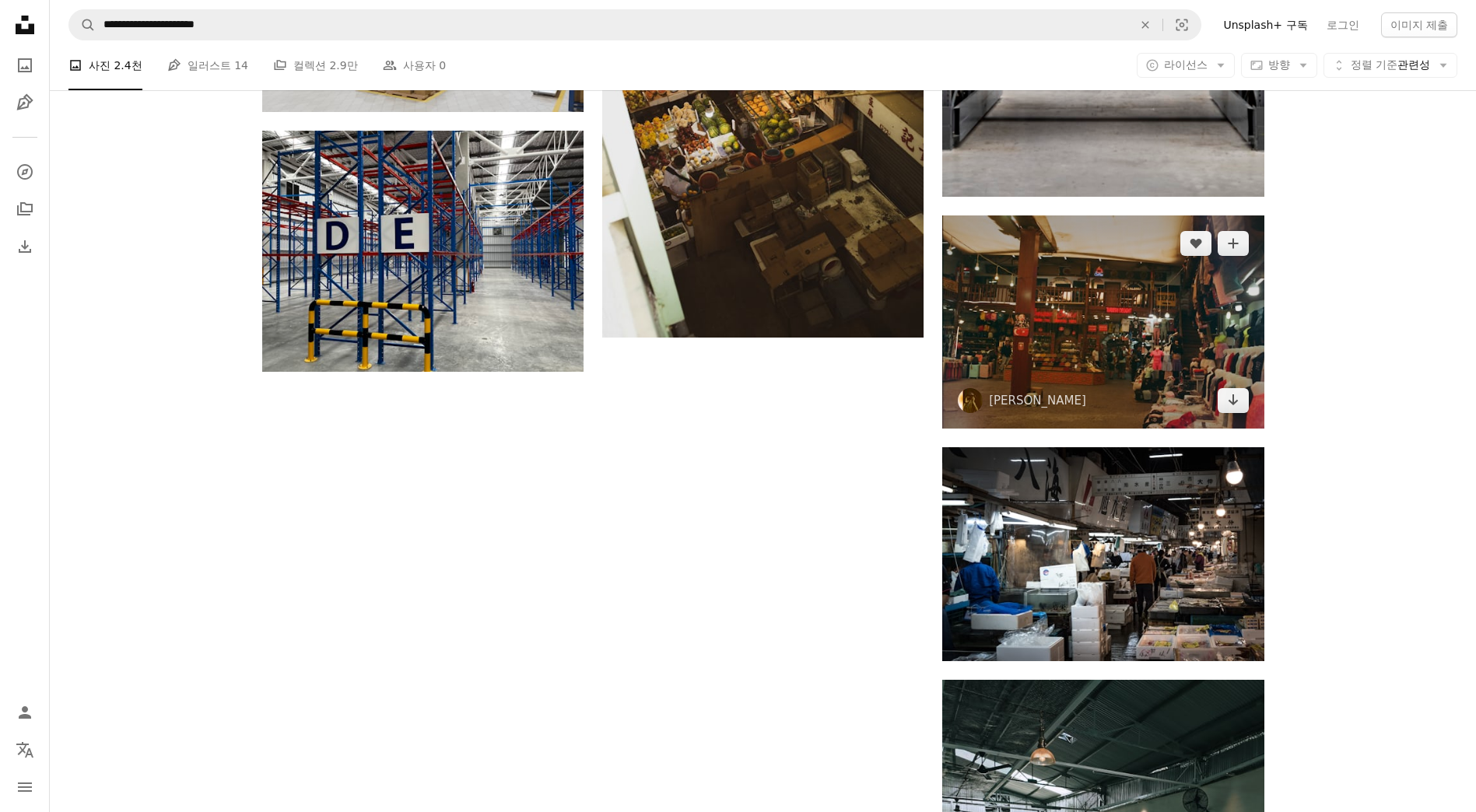
click at [1144, 309] on img at bounding box center [1103, 321] width 321 height 213
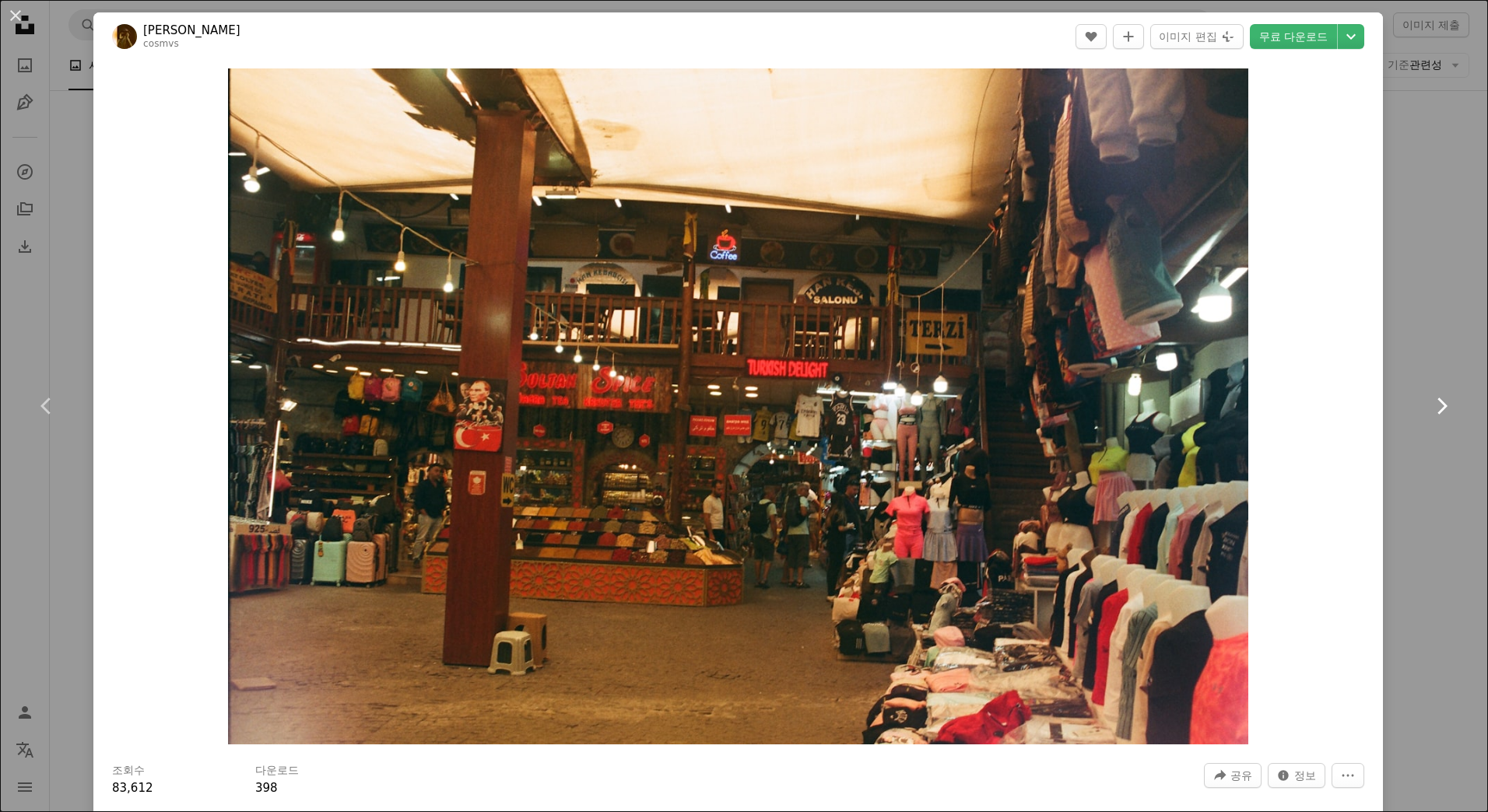
click at [1395, 459] on link "Chevron right" at bounding box center [1441, 406] width 93 height 150
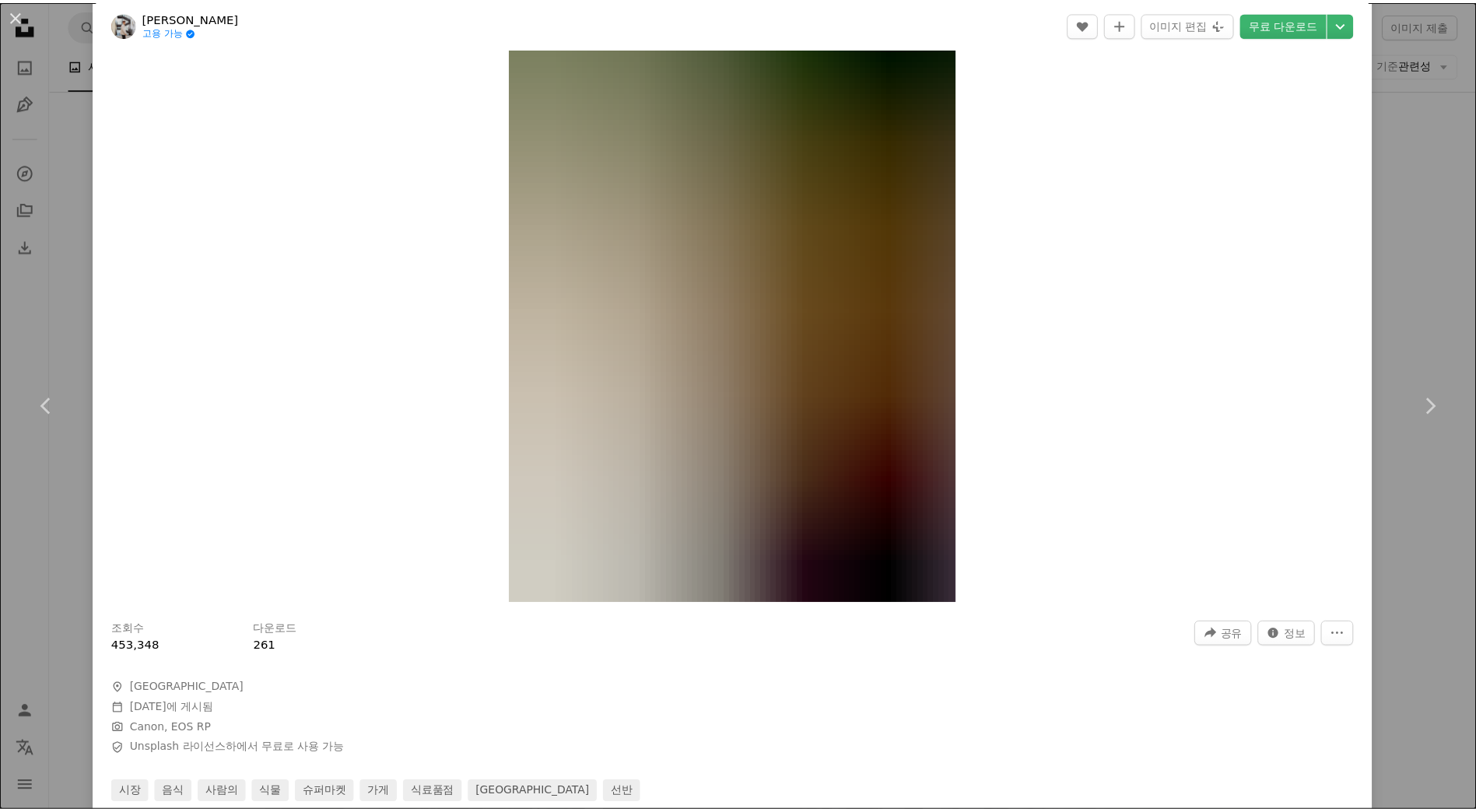
scroll to position [156, 0]
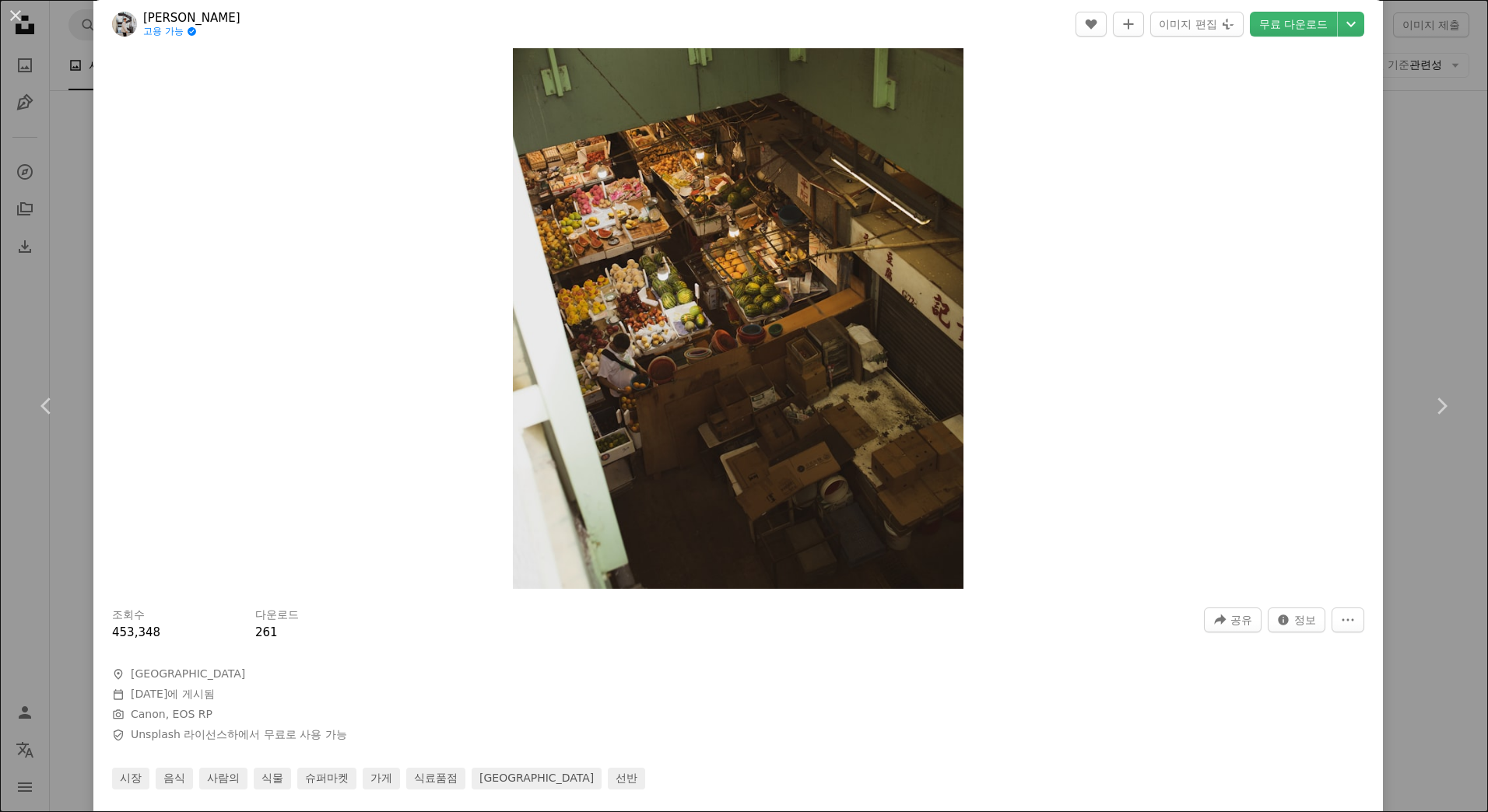
click at [1436, 493] on div "An X shape Chevron left Chevron right Chung Hei 고용 가능 A checkmark inside of a c…" at bounding box center [744, 406] width 1488 height 812
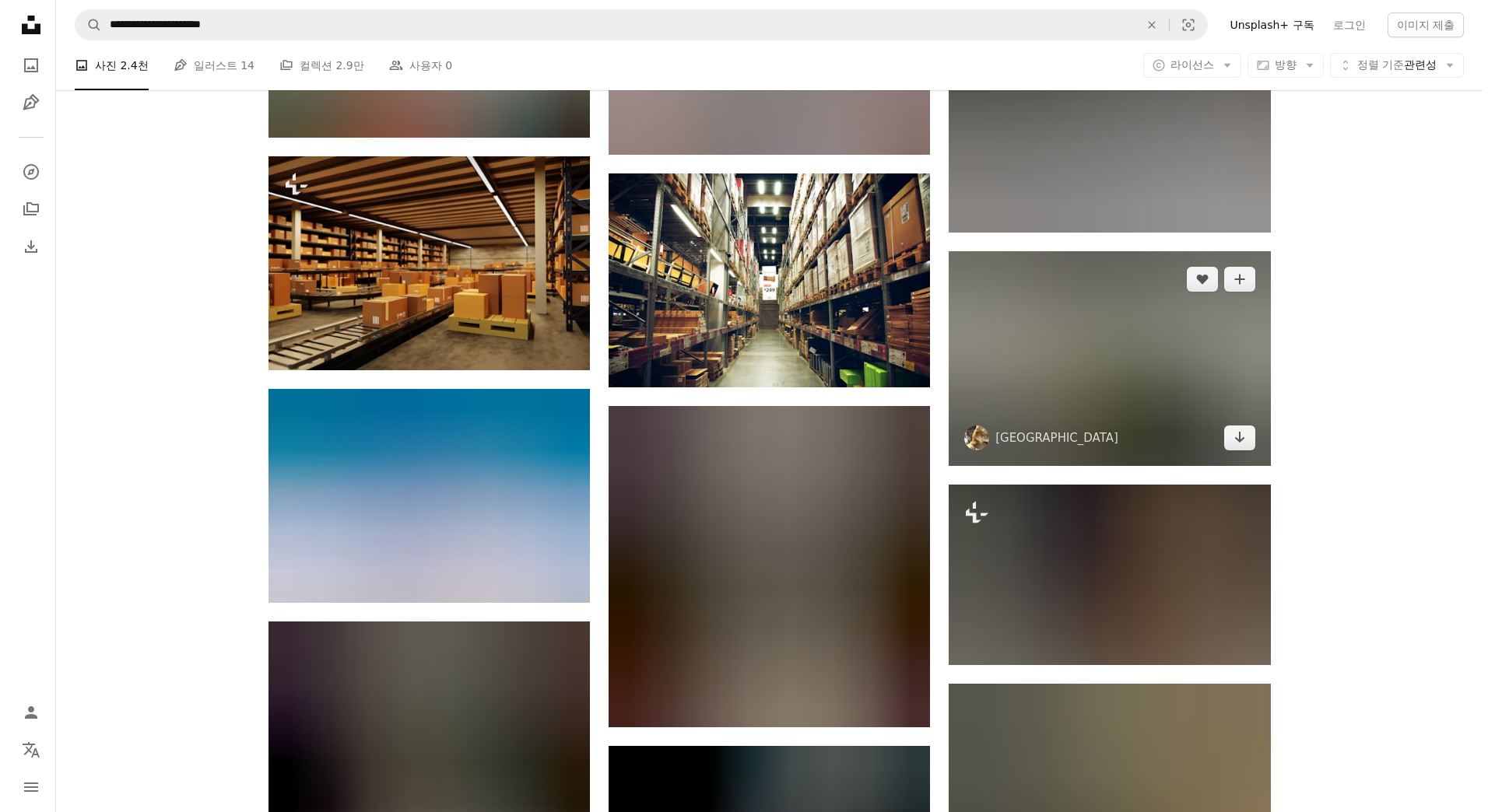
scroll to position [3501, 0]
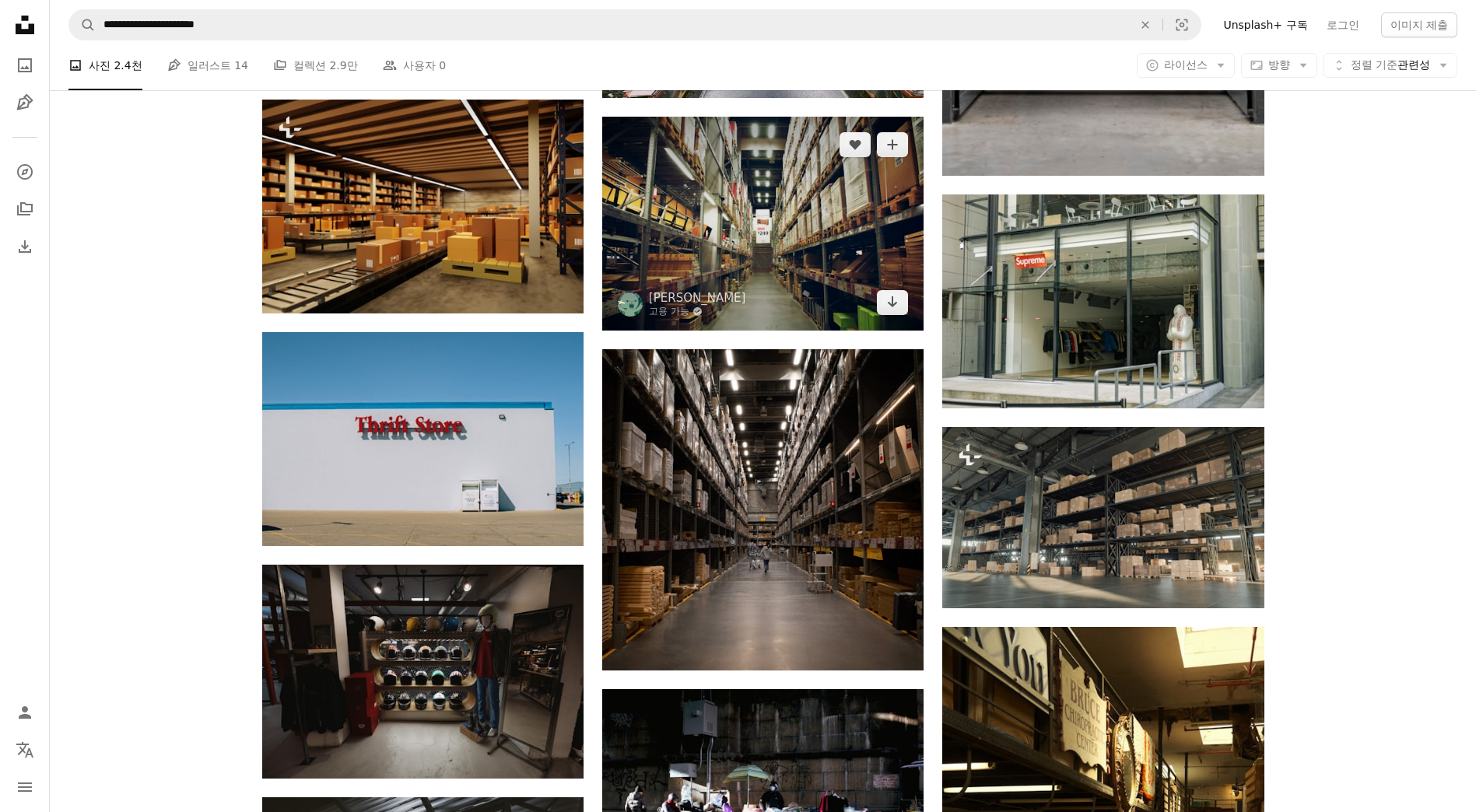
click at [793, 272] on img at bounding box center [763, 223] width 321 height 213
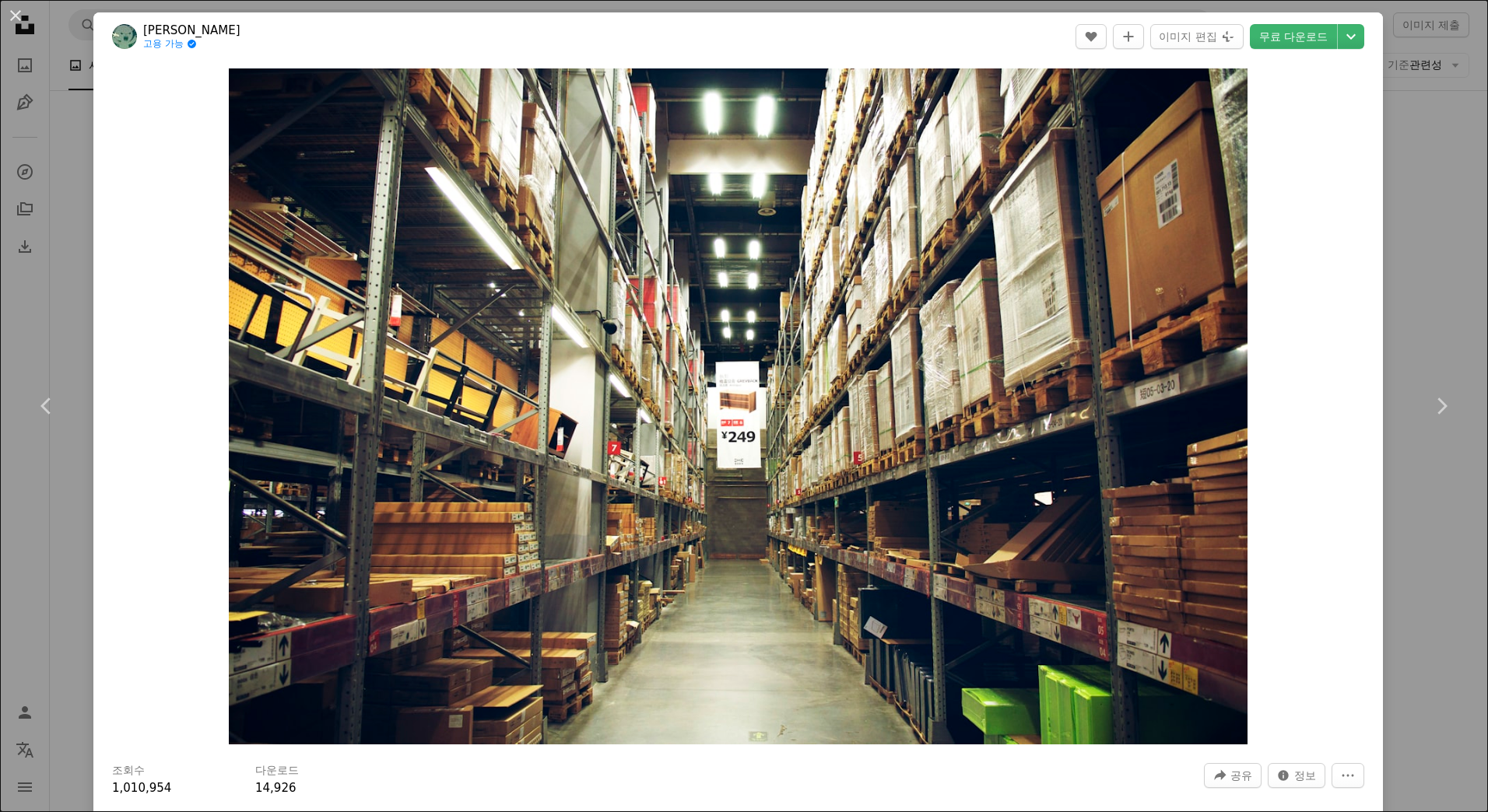
click at [1422, 592] on div "An X shape Chevron left Chevron right tommao wang 고용 가능 A checkmark inside of a…" at bounding box center [744, 406] width 1488 height 812
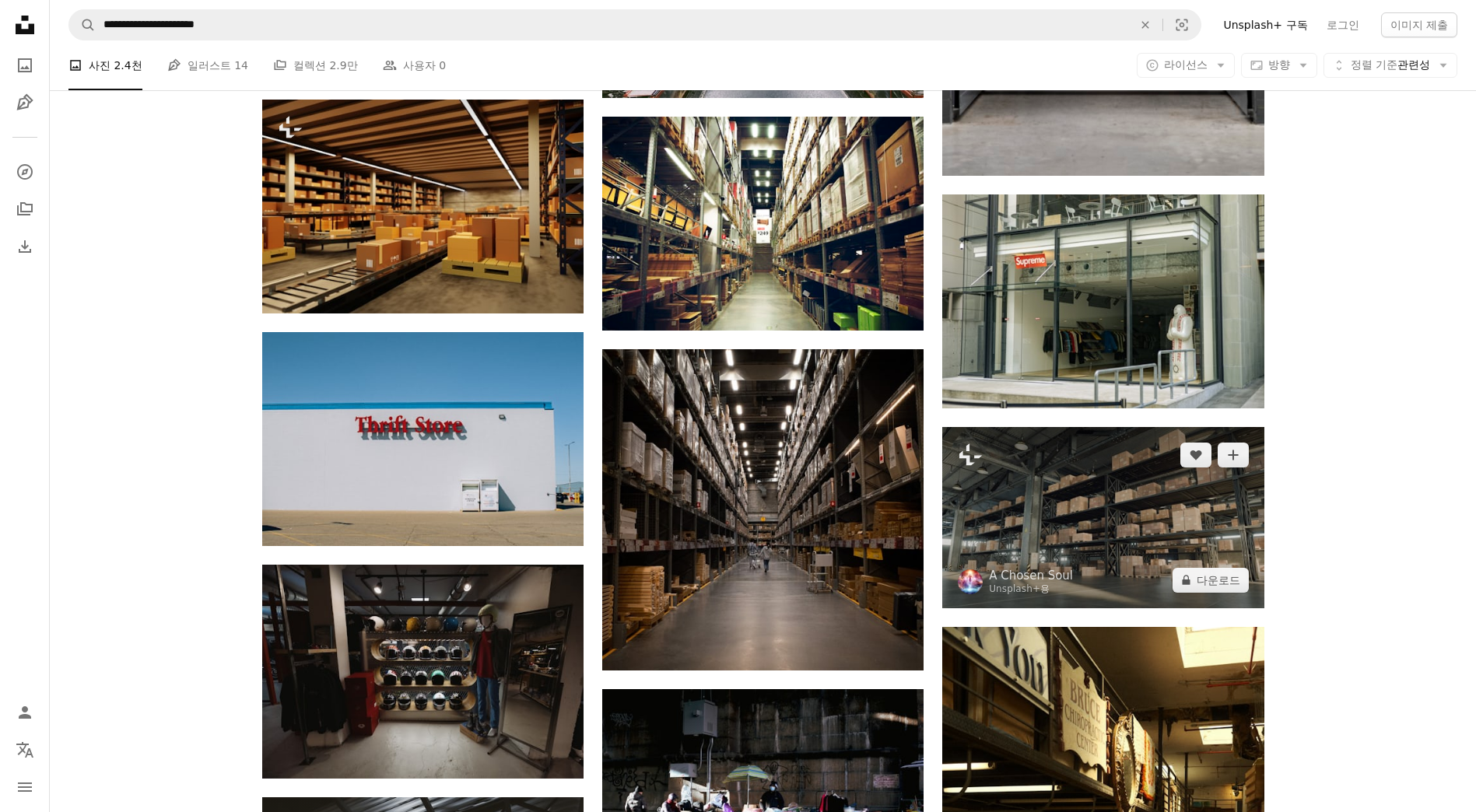
click at [1104, 522] on img at bounding box center [1103, 517] width 321 height 181
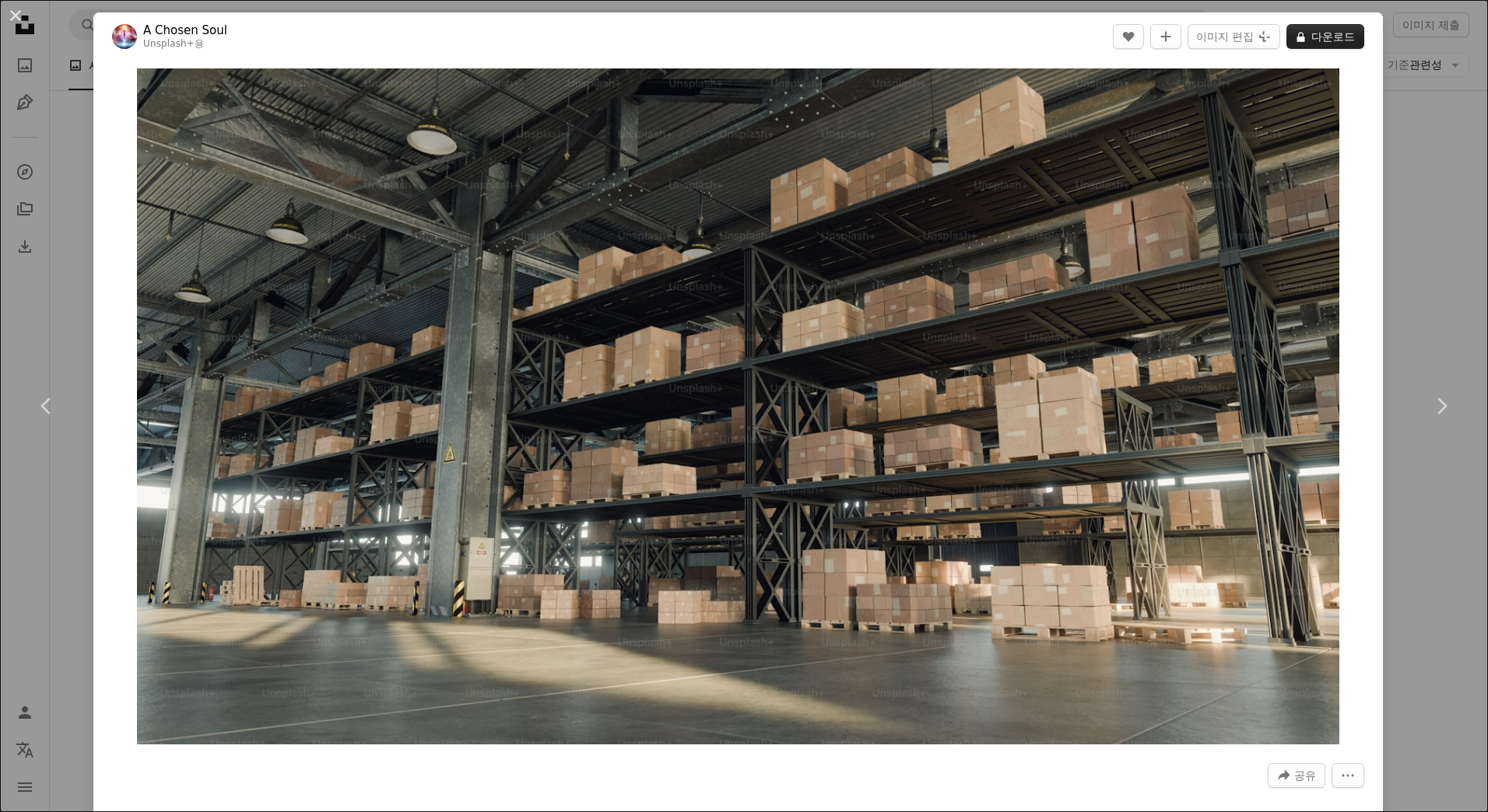
click at [1310, 38] on button "A lock 다운로드" at bounding box center [1326, 37] width 77 height 25
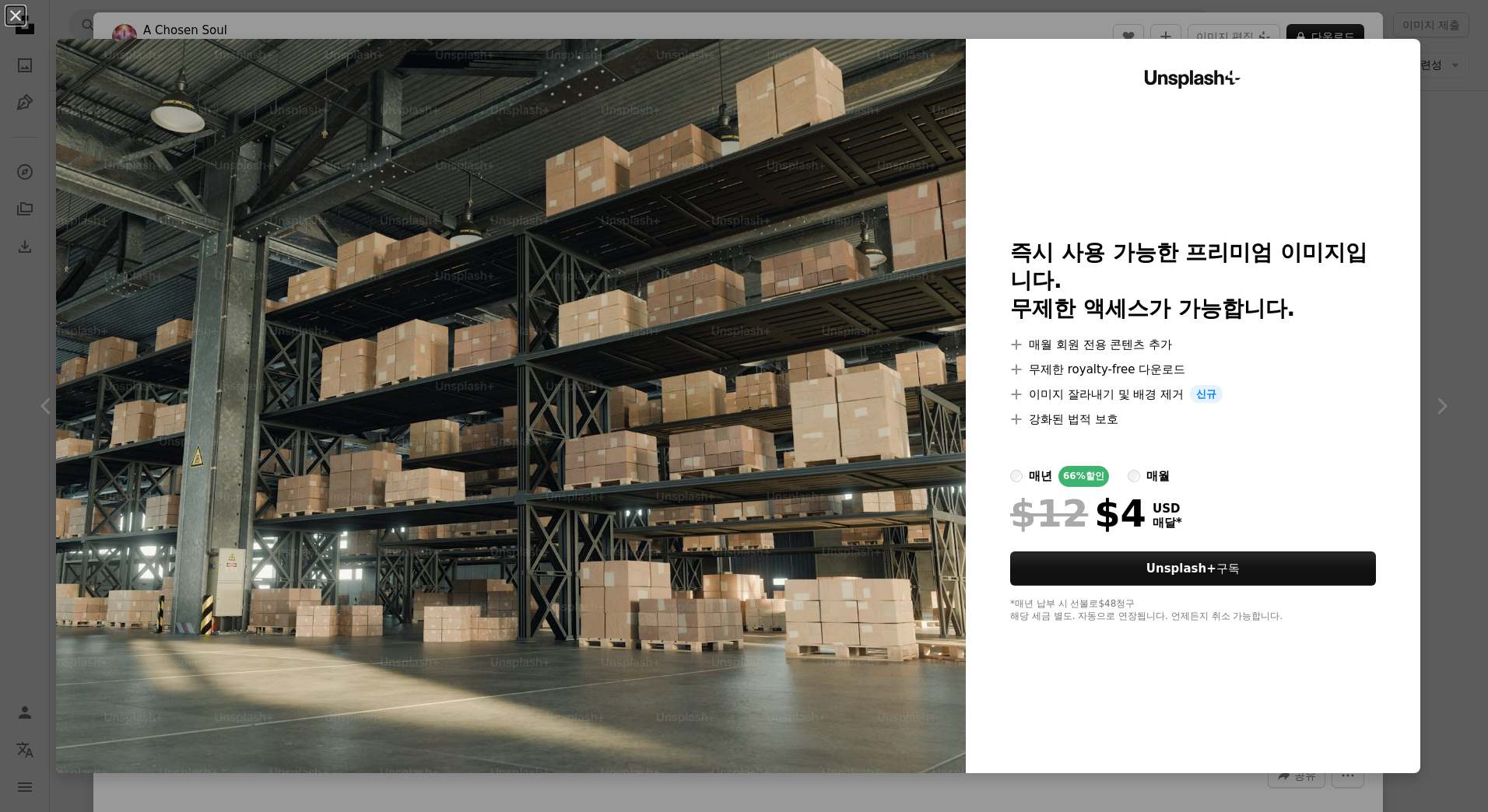
click at [1448, 66] on div "An X shape Unsplash+ 즉시 사용 가능한 프리미엄 이미지입니다. 무제한 액세스가 가능합니다. A plus sign 매월 회원 전…" at bounding box center [744, 406] width 1488 height 812
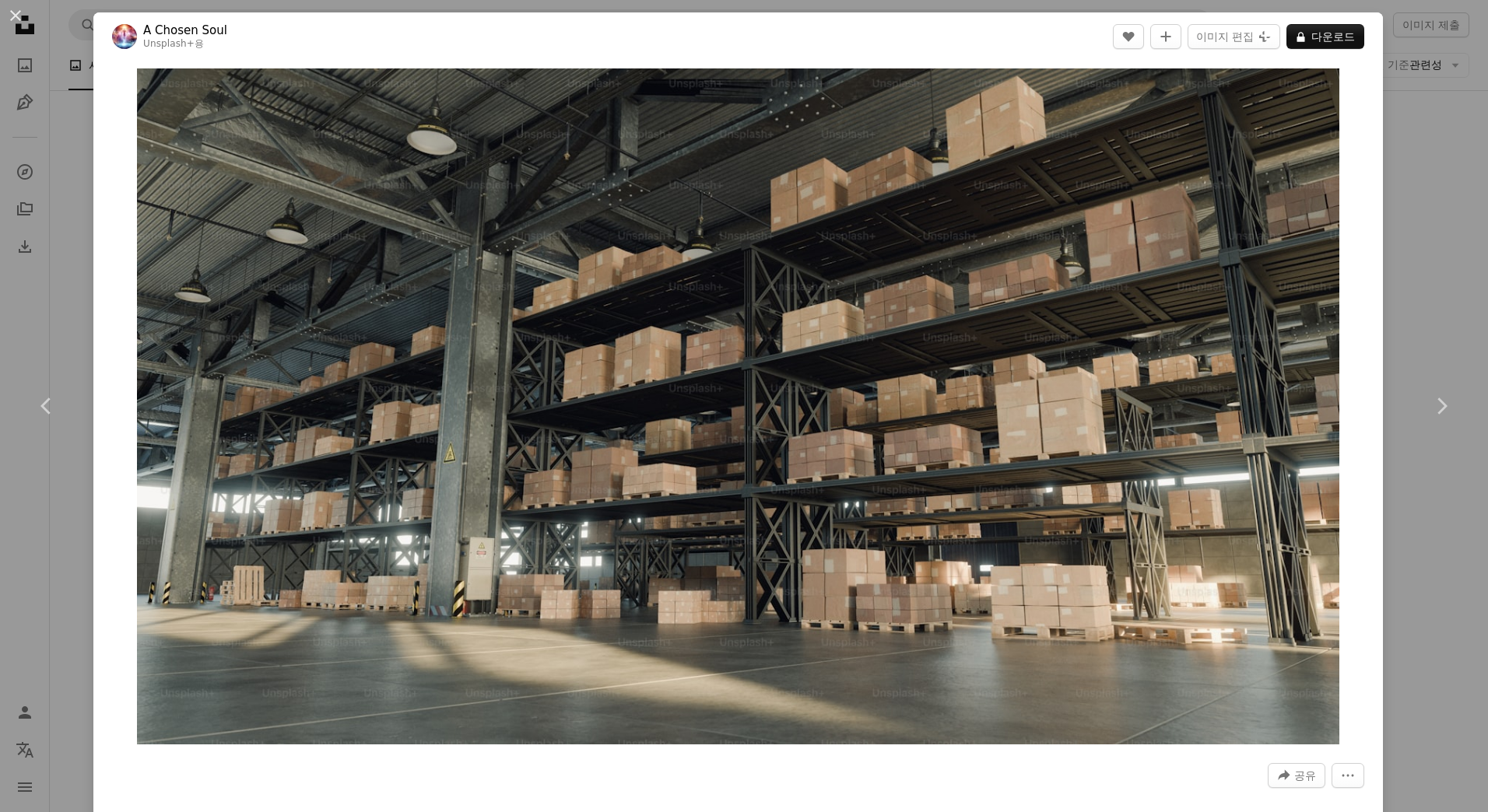
click at [1446, 593] on div "An X shape Chevron left Chevron right A Chosen Soul Unsplash+ 용 A heart A plus …" at bounding box center [744, 406] width 1488 height 812
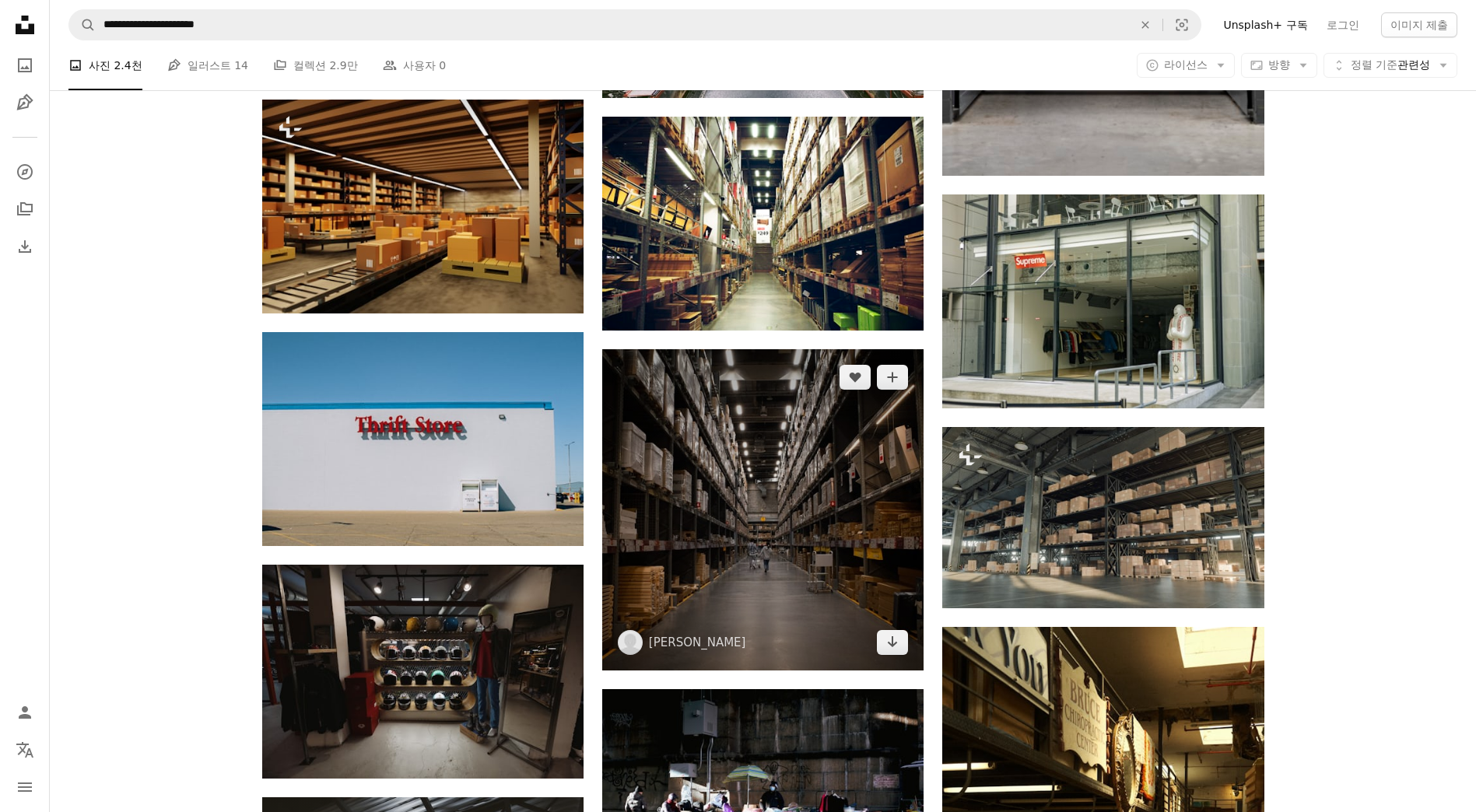
click at [823, 531] on img at bounding box center [763, 510] width 321 height 321
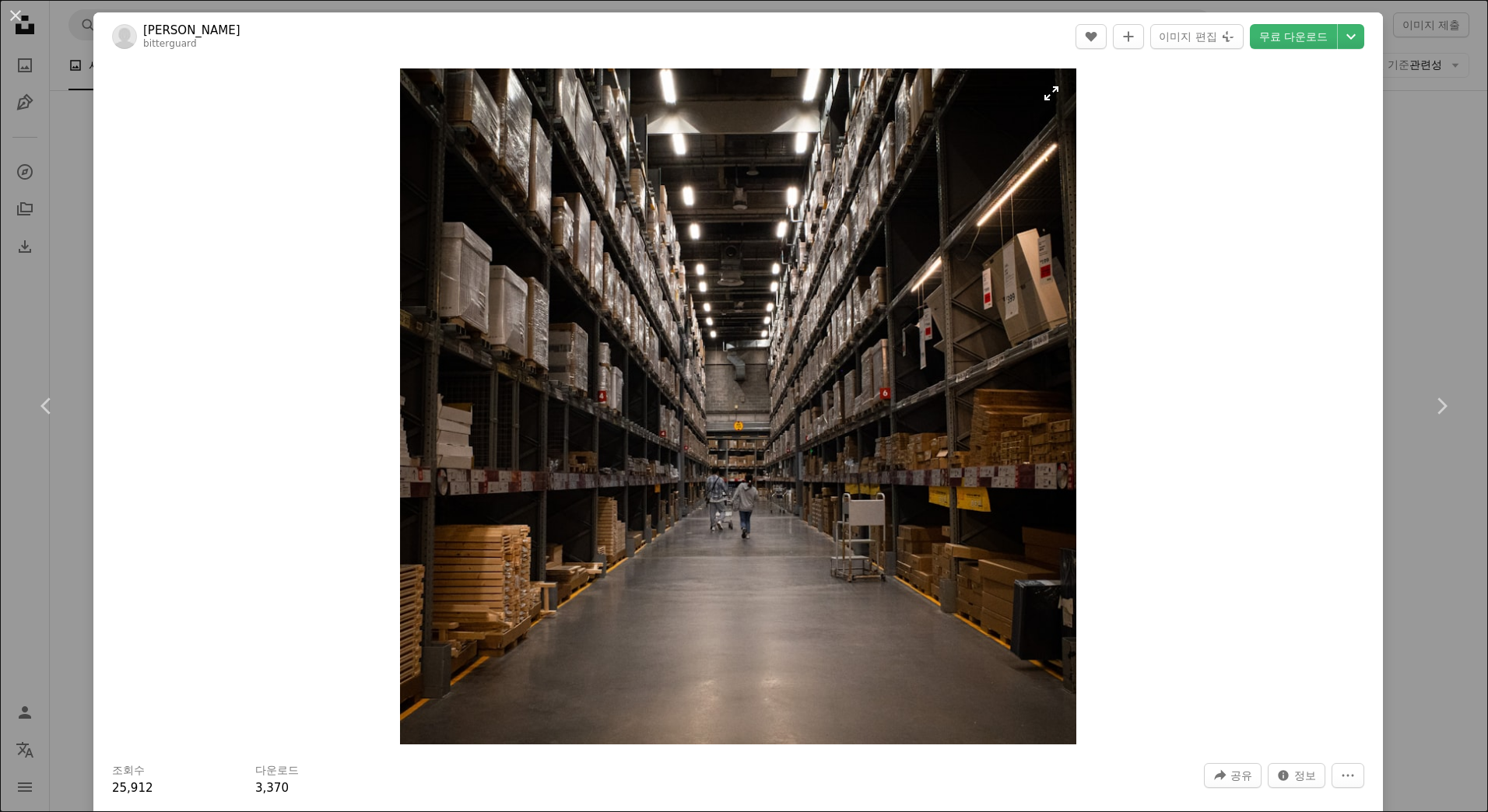
click at [903, 384] on img "이 이미지 확대" at bounding box center [738, 406] width 677 height 677
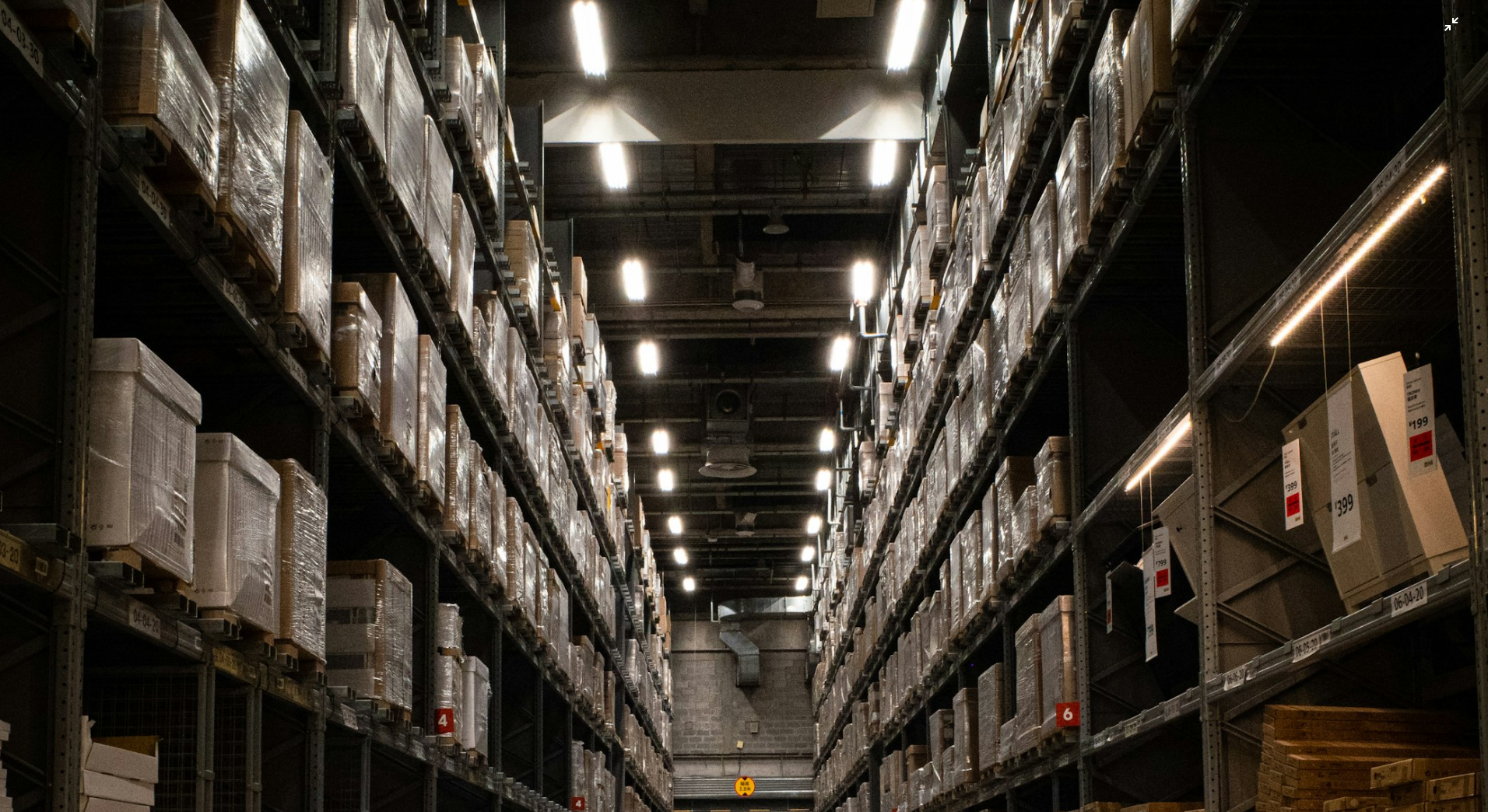
scroll to position [326, 0]
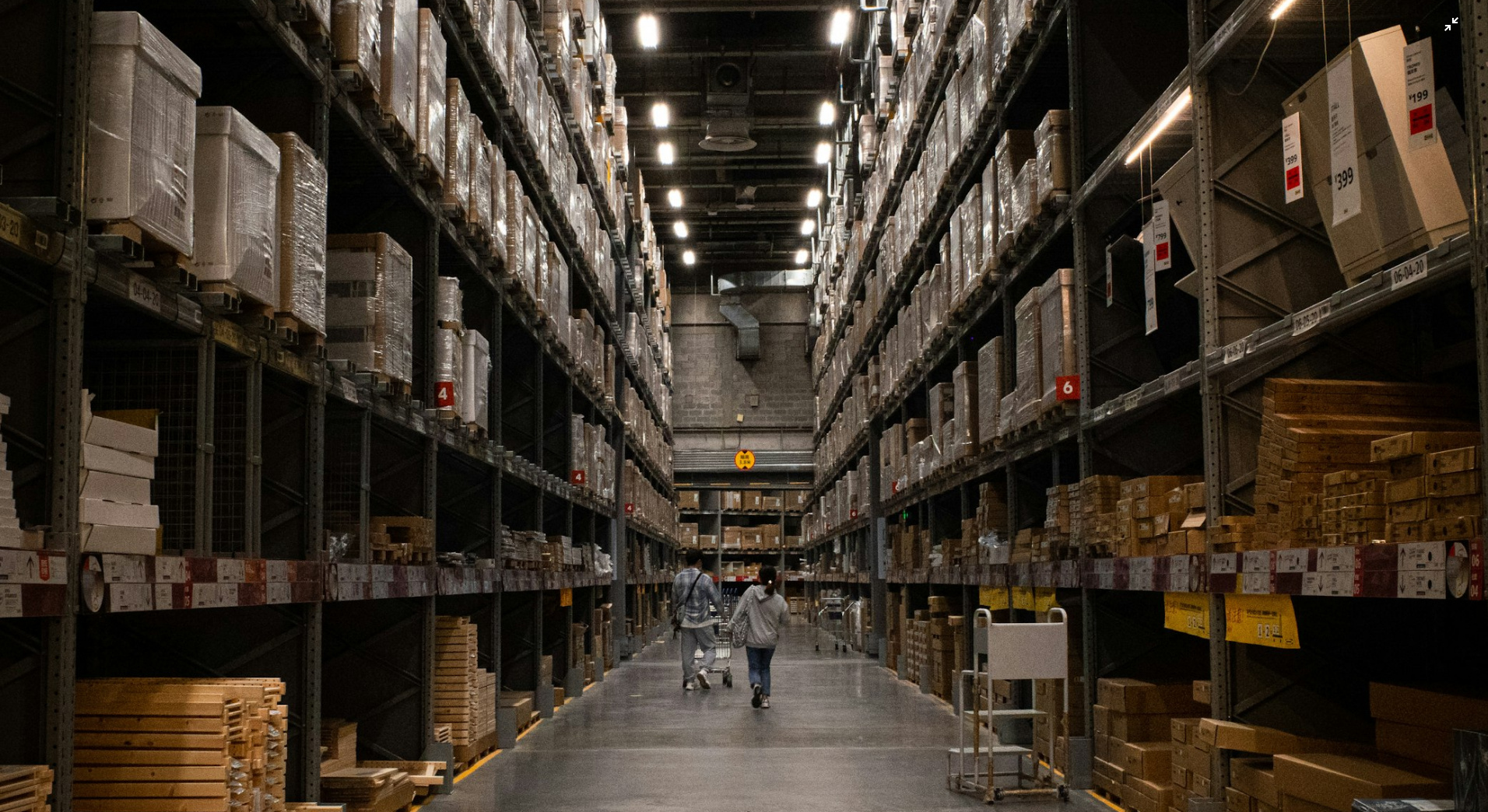
click at [889, 549] on img "이 이미지 축소" at bounding box center [744, 417] width 1490 height 1489
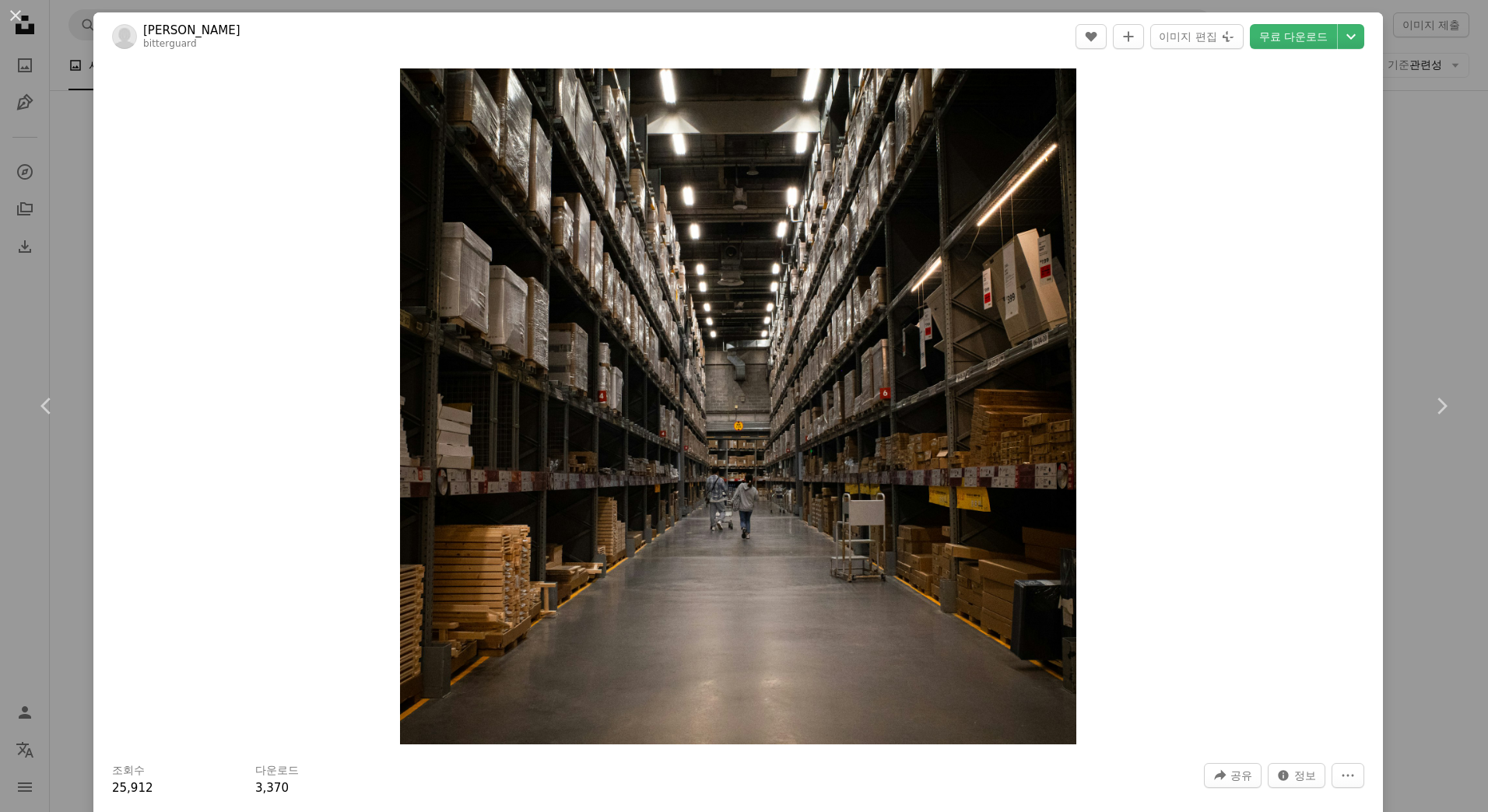
click at [1441, 579] on div "An X shape Chevron left Chevron right [PERSON_NAME] bitterguard A heart A plus …" at bounding box center [744, 406] width 1488 height 812
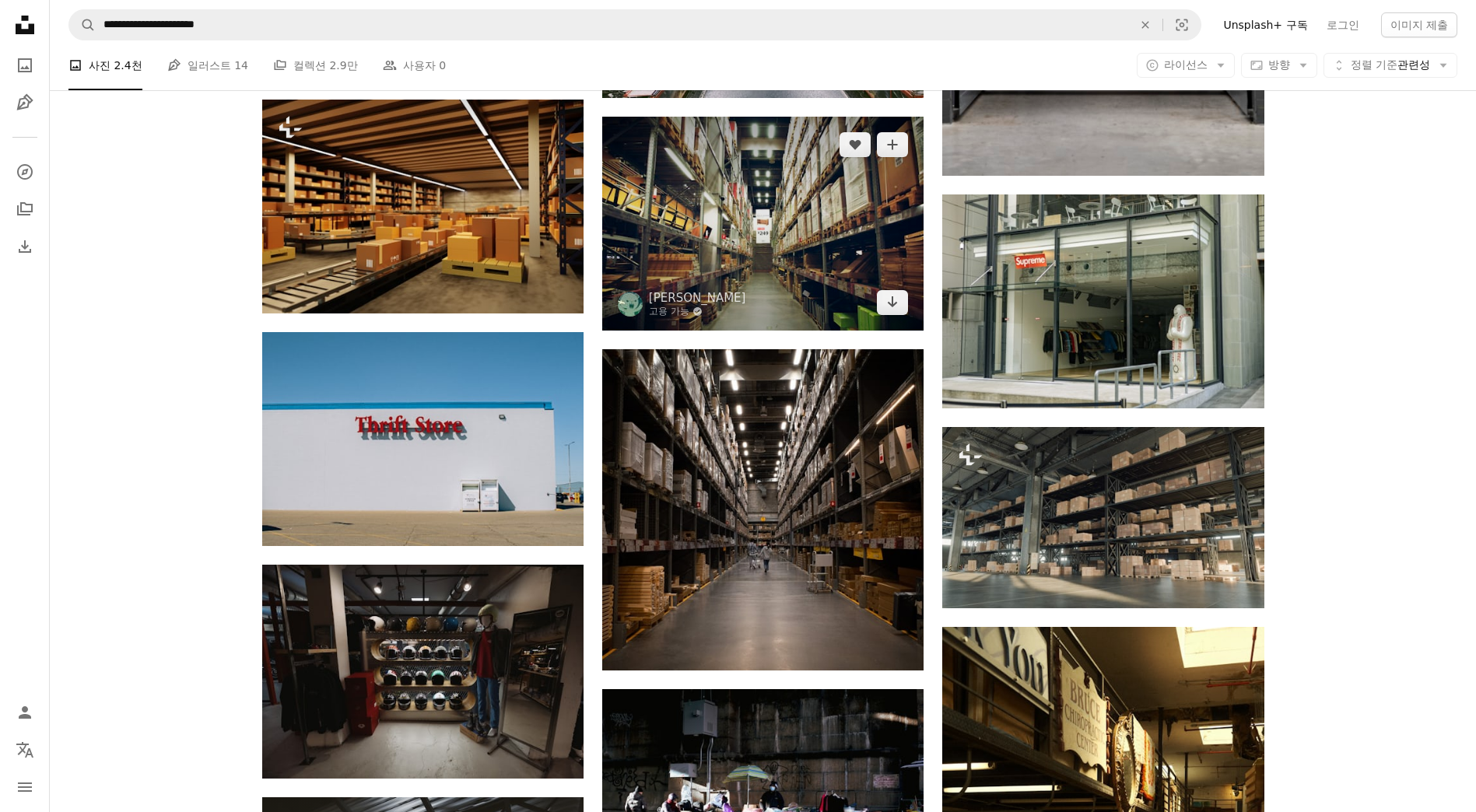
click at [763, 246] on img at bounding box center [763, 223] width 321 height 213
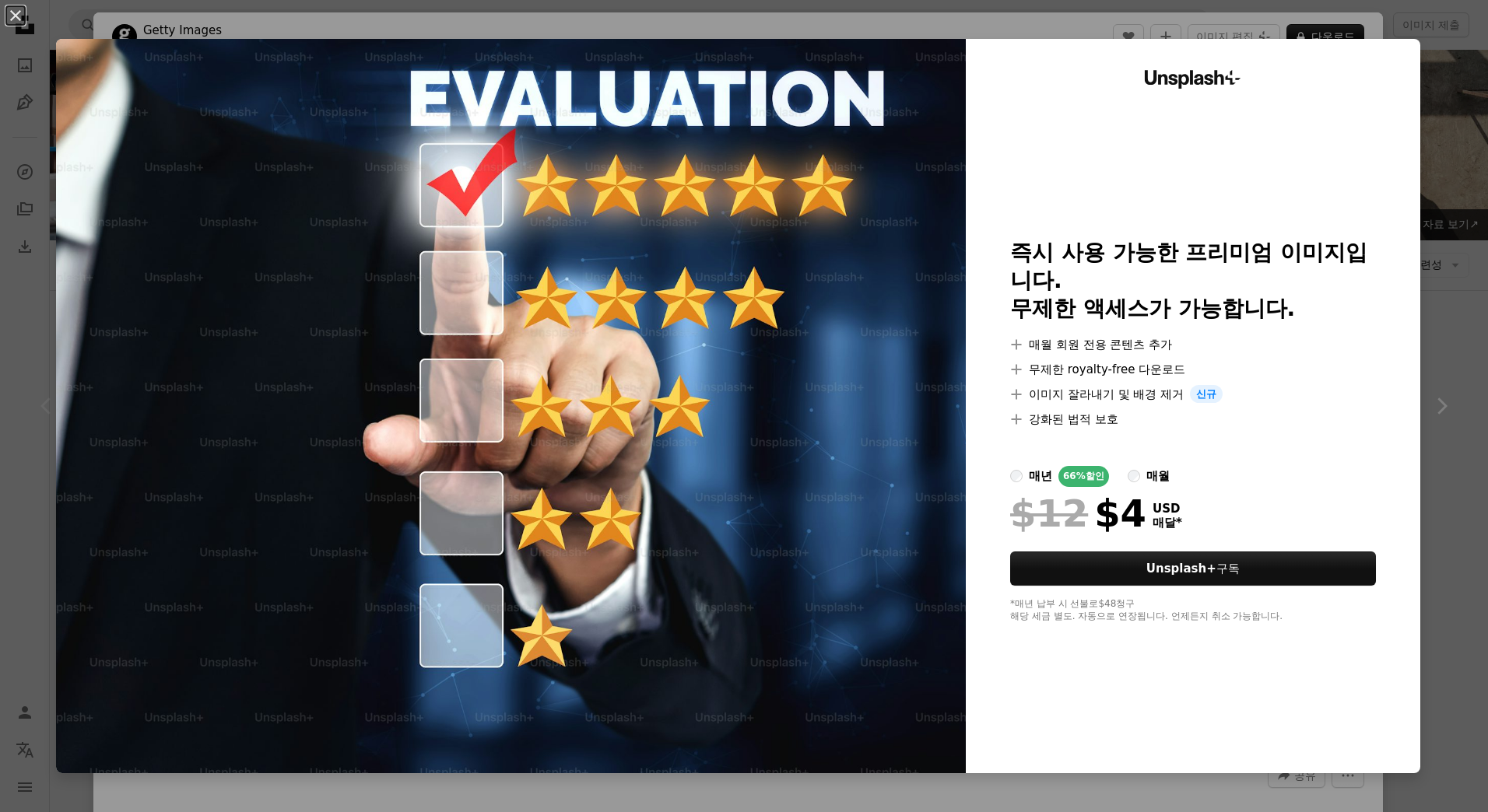
click at [1453, 435] on div "An X shape Unsplash+ 즉시 사용 가능한 프리미엄 이미지입니다. 무제한 액세스가 가능합니다. A plus sign 매월 회원 전…" at bounding box center [744, 406] width 1488 height 812
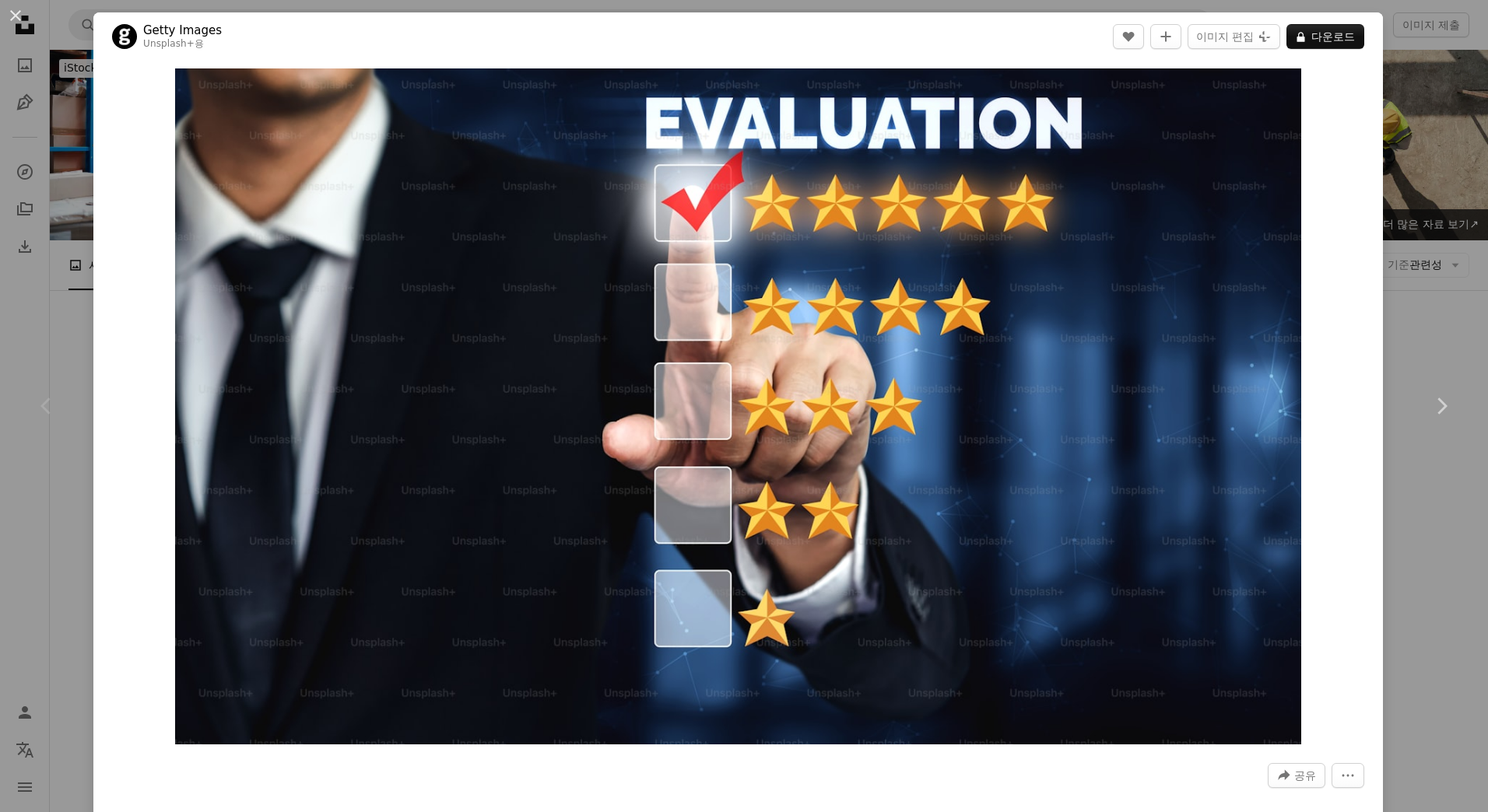
click at [1441, 510] on div "An X shape Chevron left Chevron right Getty Images Unsplash+ 용 A heart A plus s…" at bounding box center [744, 406] width 1488 height 812
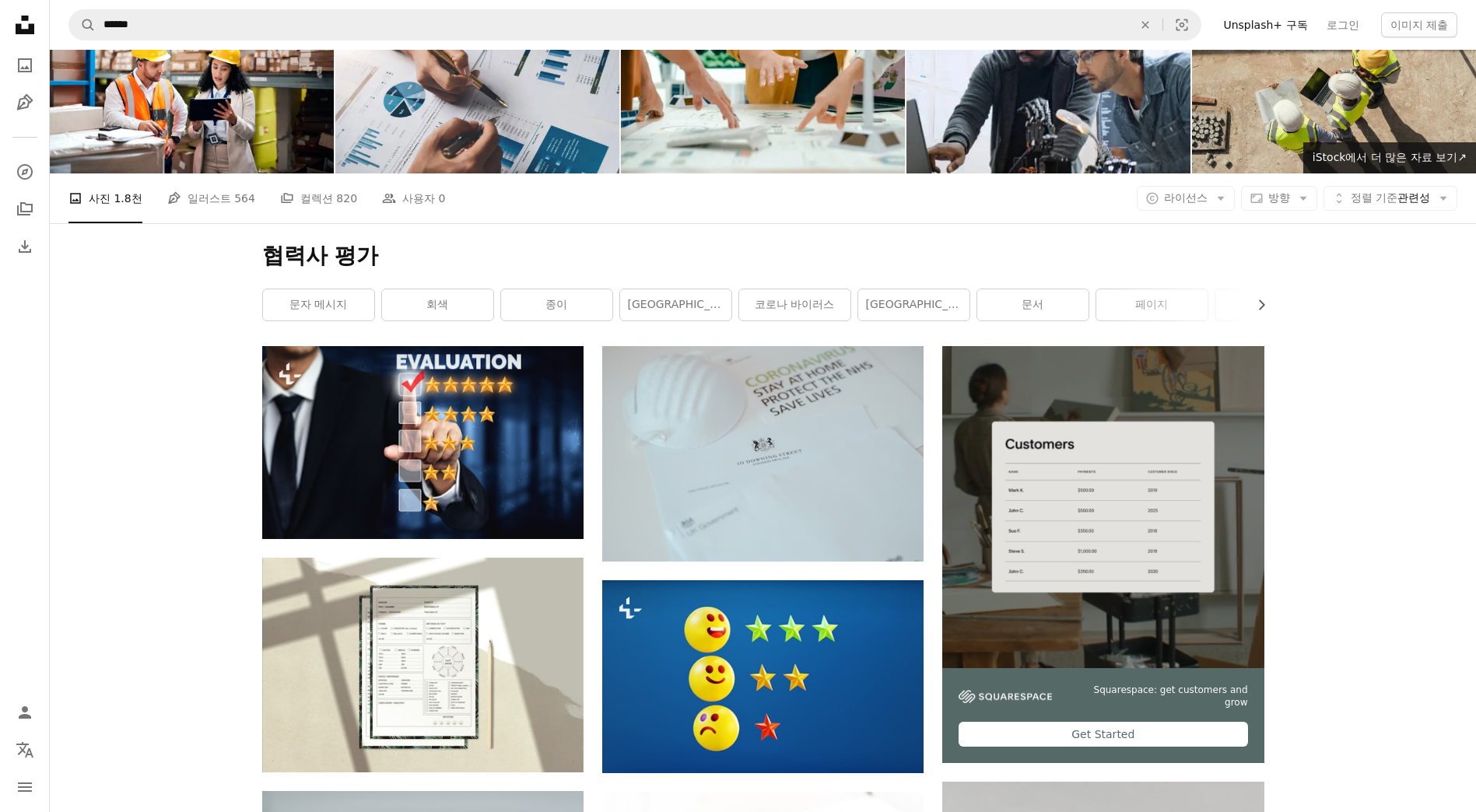
scroll to position [311, 0]
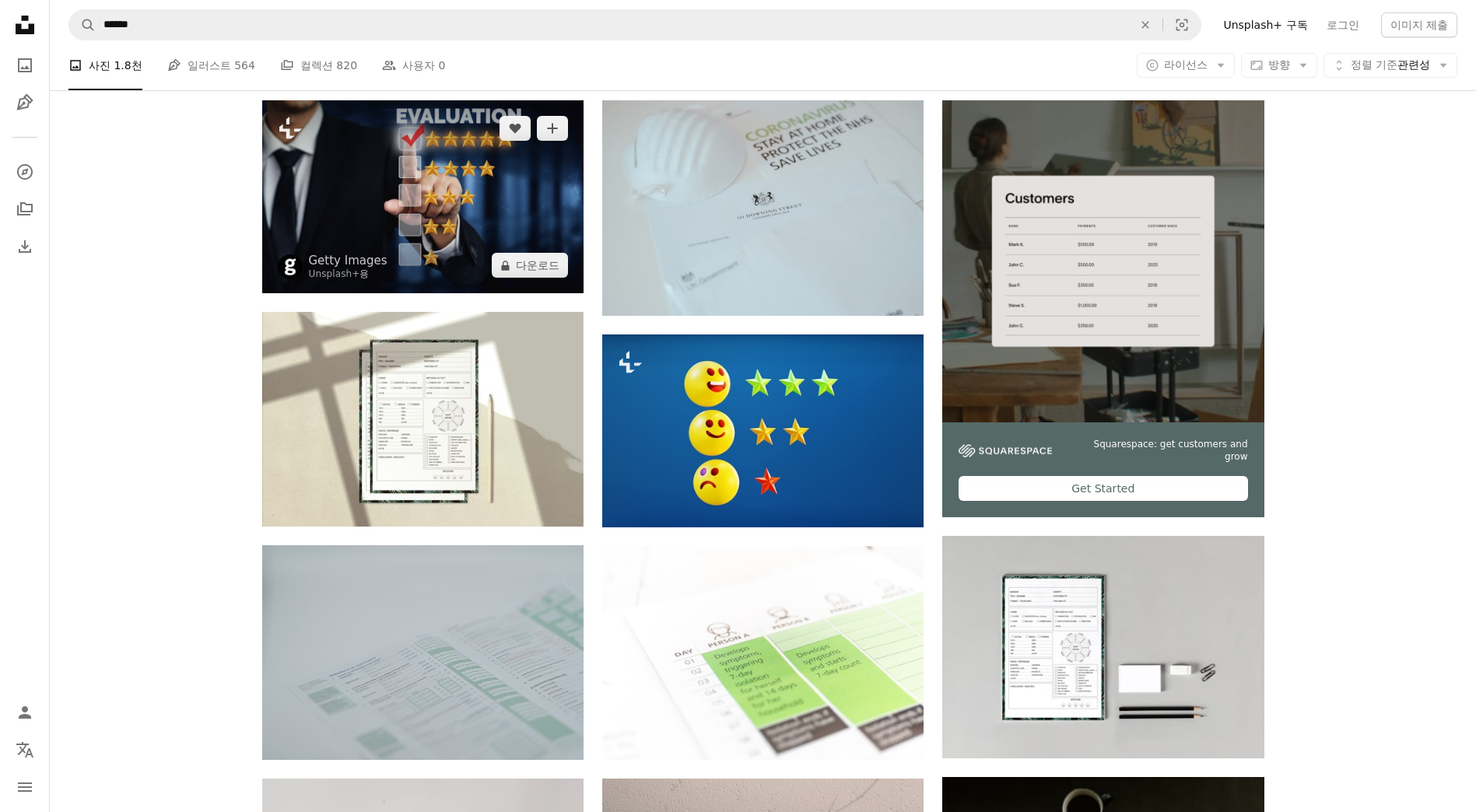
click at [486, 167] on img at bounding box center [423, 196] width 321 height 193
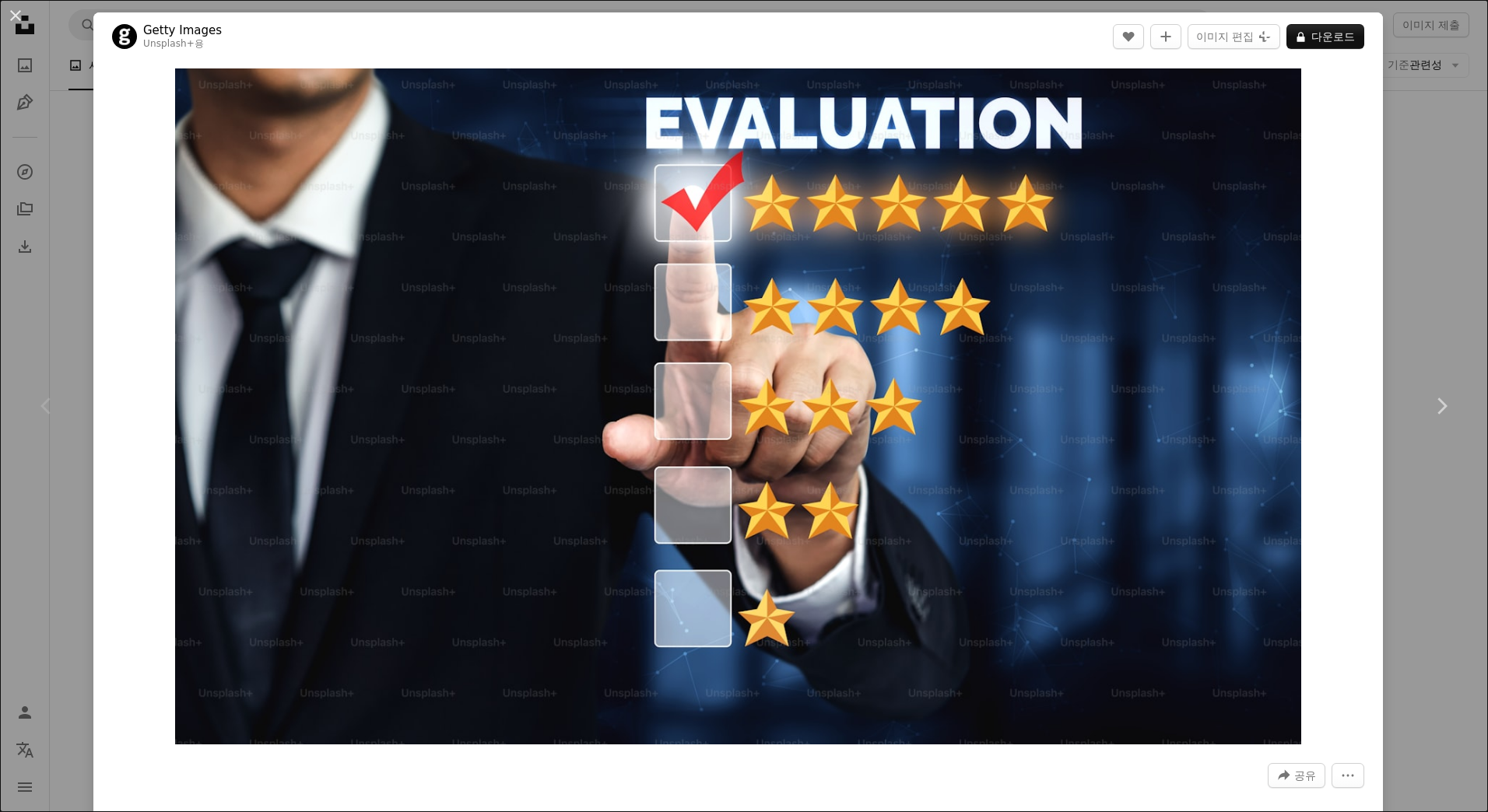
click at [1435, 296] on div "An X shape Chevron left Chevron right Getty Images Unsplash+ 용 A heart A plus s…" at bounding box center [744, 406] width 1488 height 812
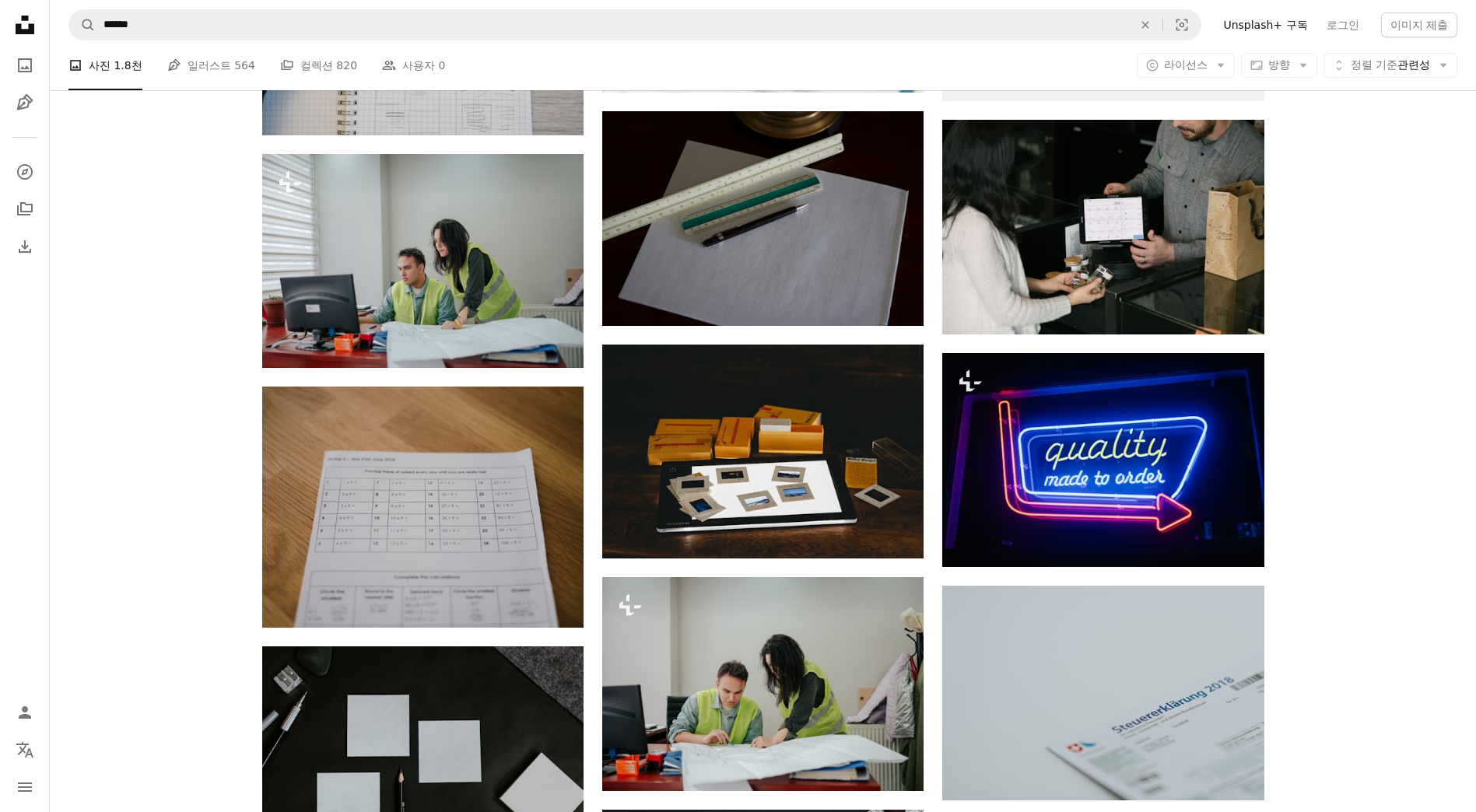
scroll to position [1712, 0]
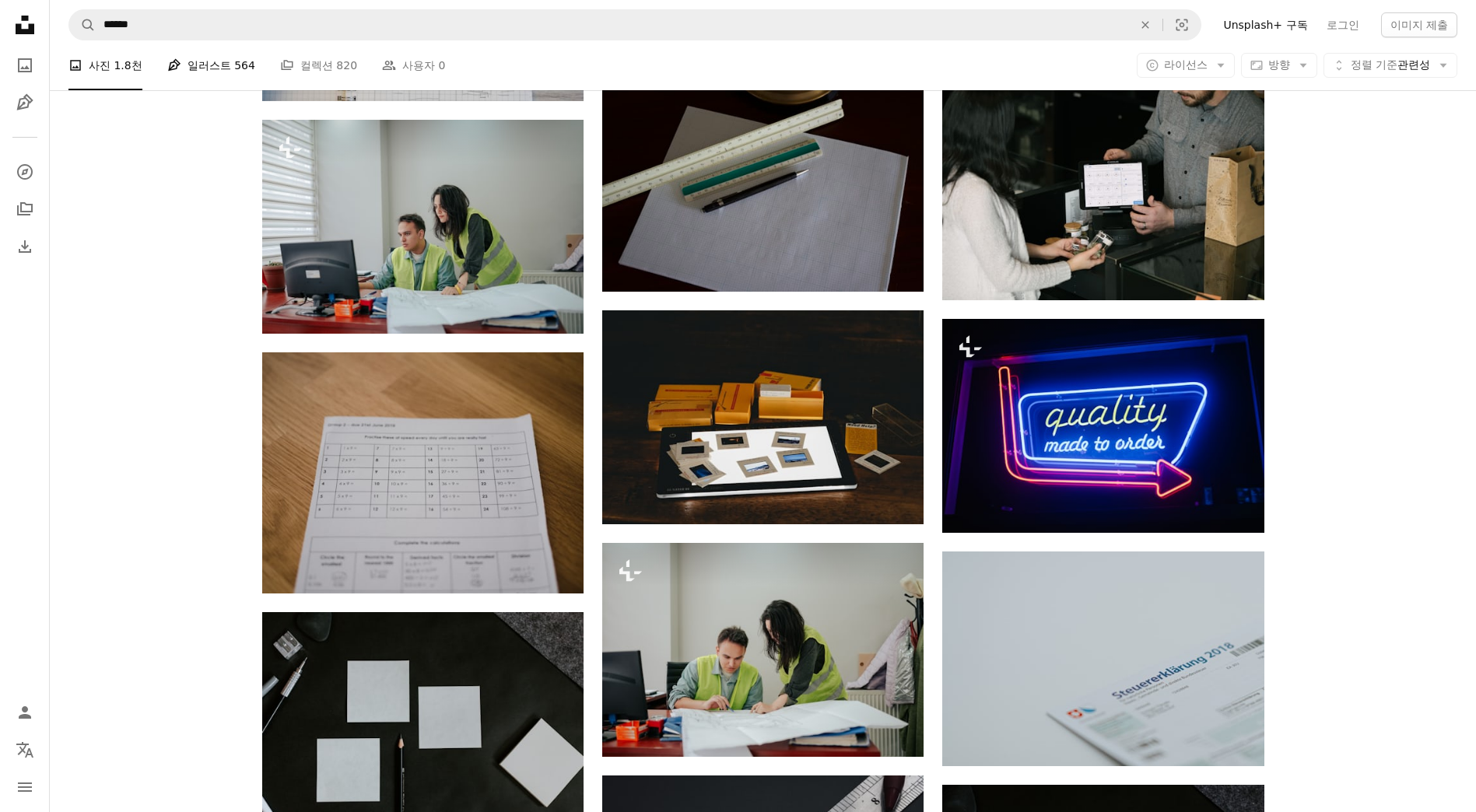
click at [208, 67] on link "Pen Tool 일러스트 564" at bounding box center [211, 65] width 88 height 50
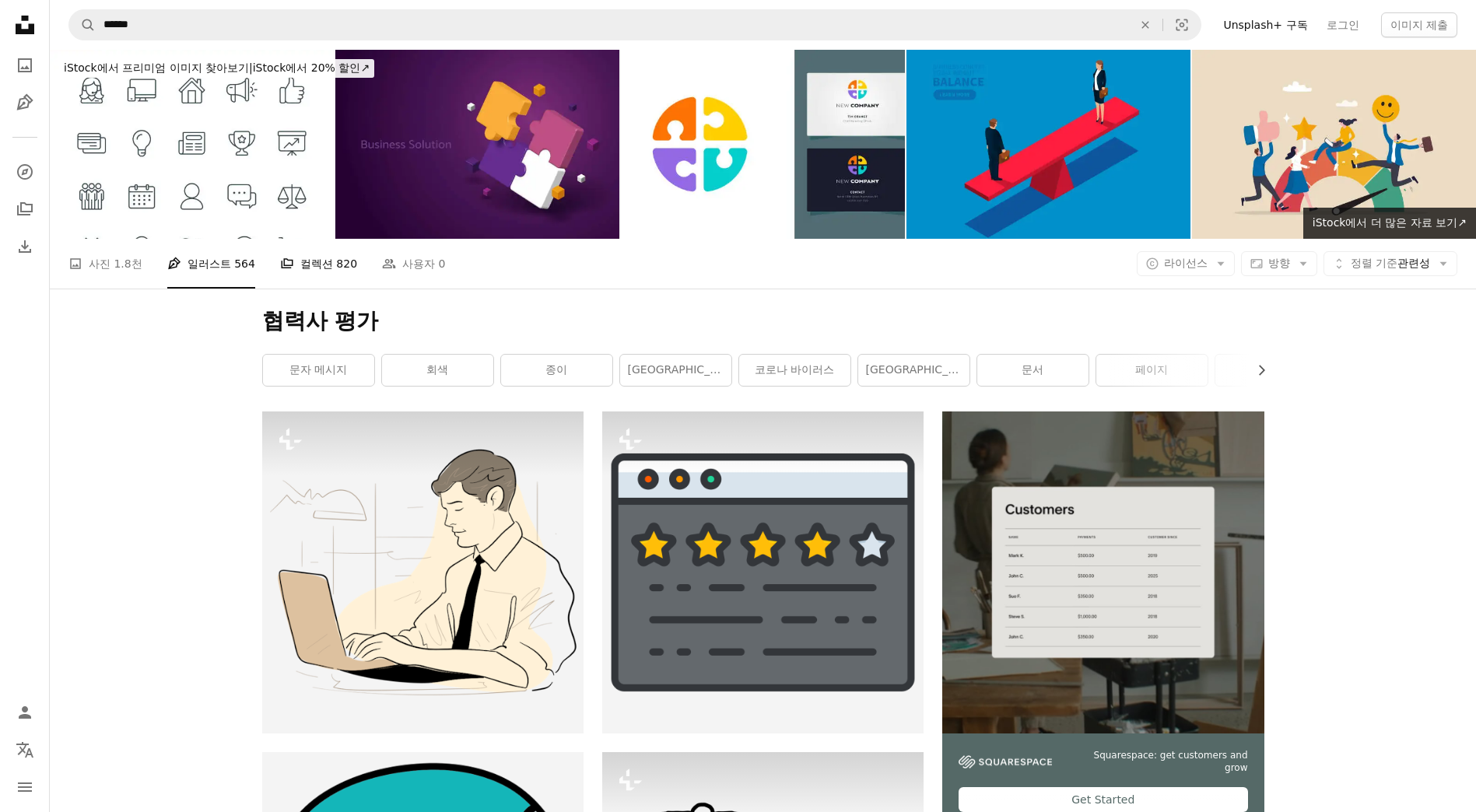
click at [288, 268] on icon "A stack of folders" at bounding box center [287, 263] width 14 height 14
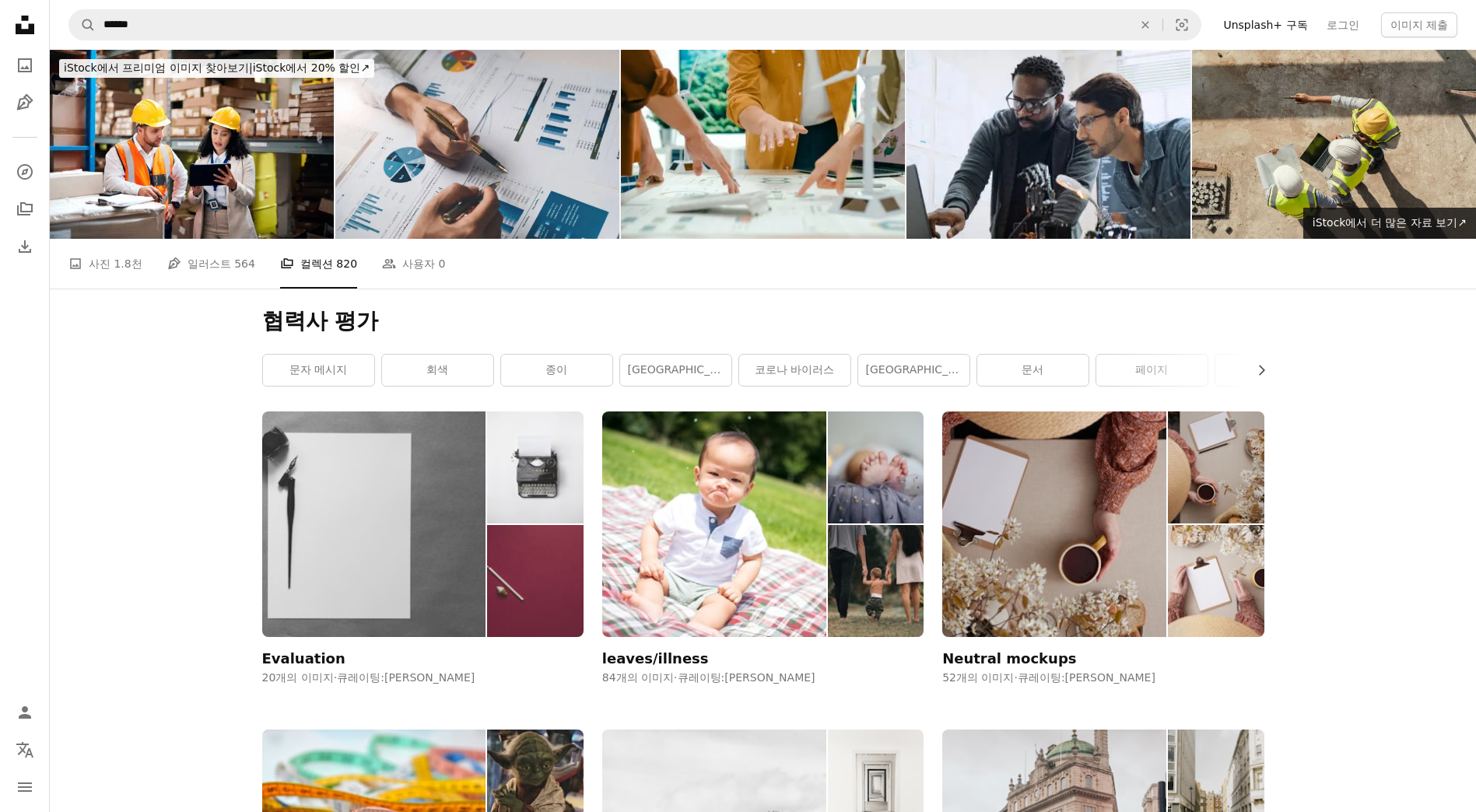
click at [427, 534] on img at bounding box center [374, 523] width 224 height 225
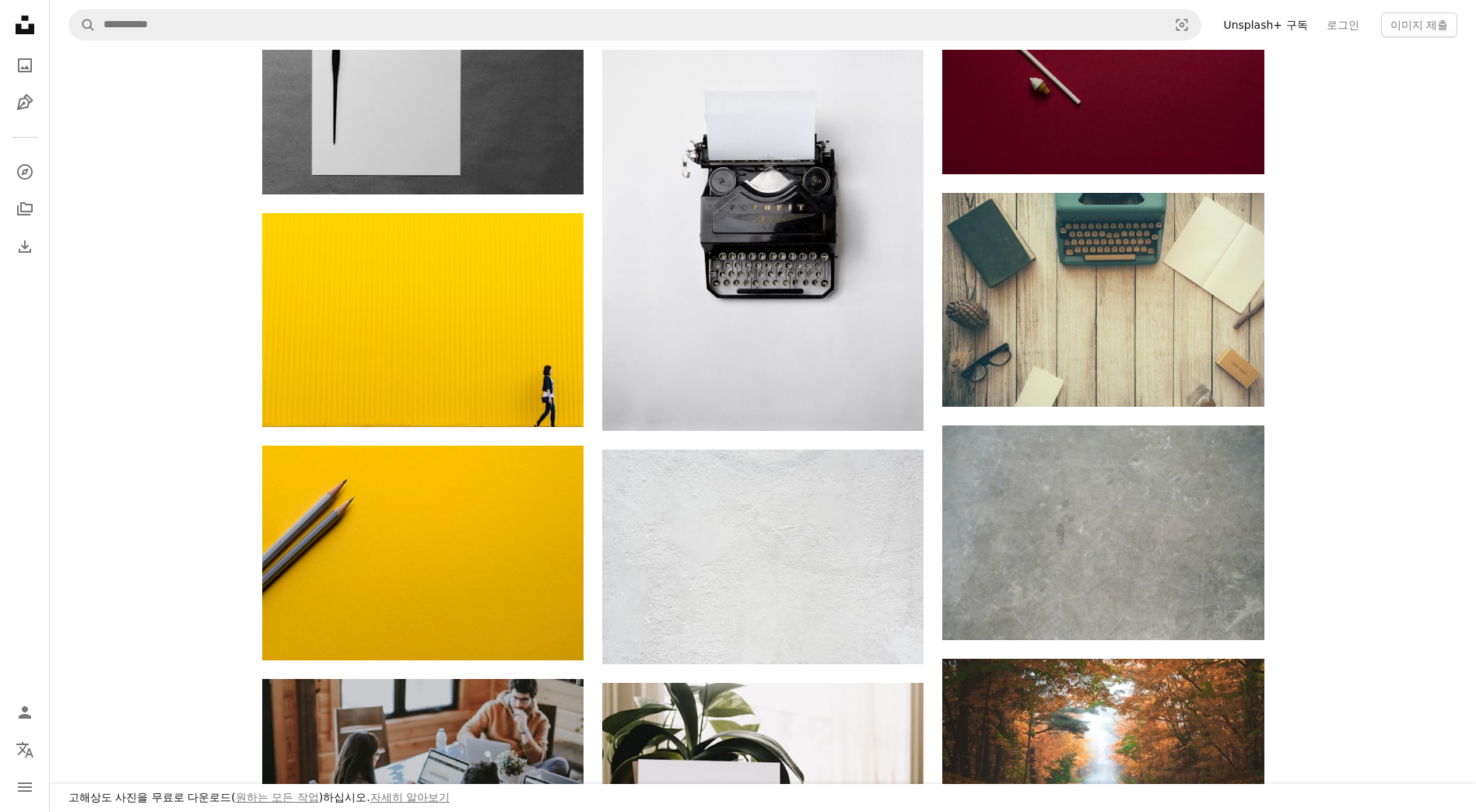
scroll to position [700, 0]
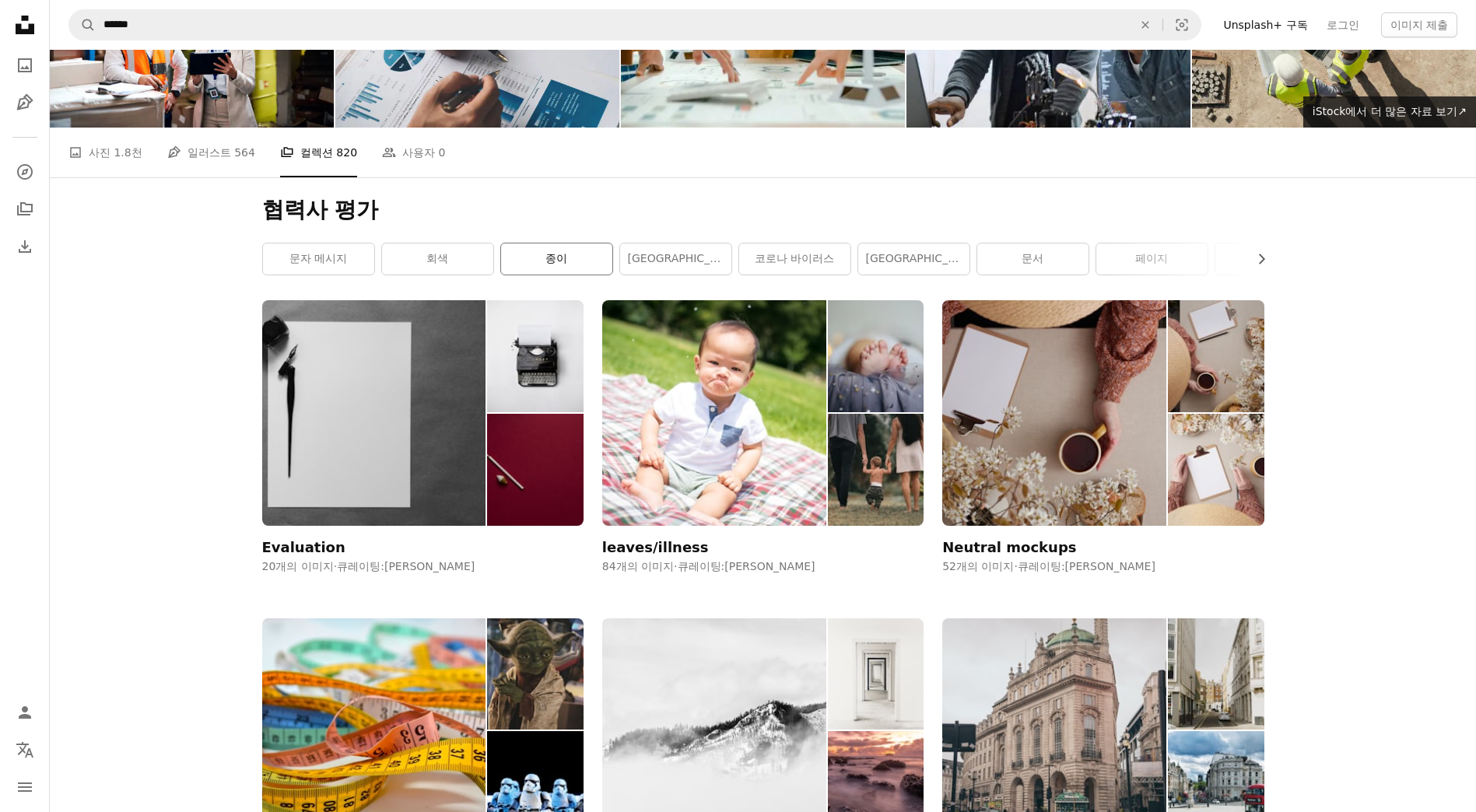
scroll to position [233, 0]
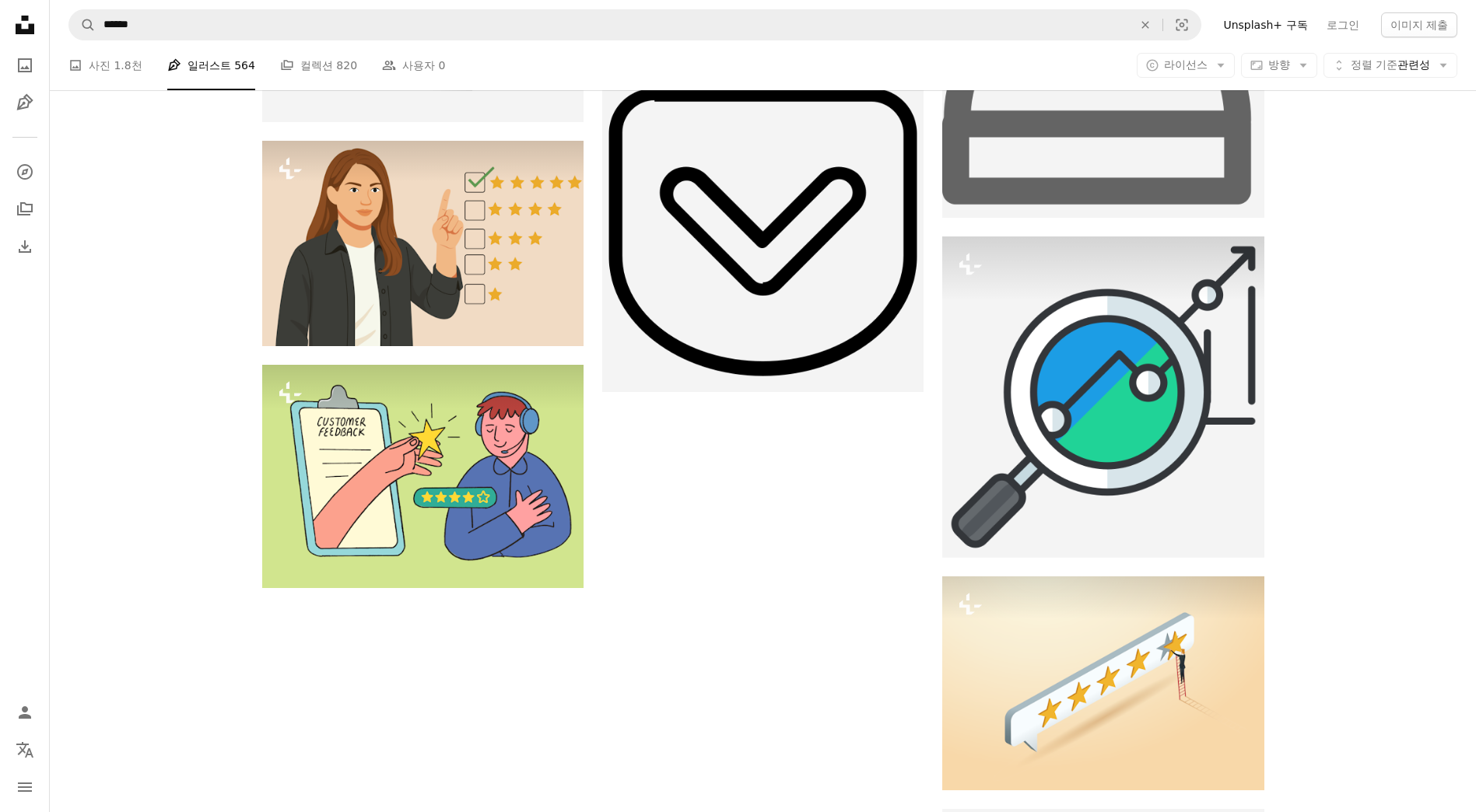
scroll to position [2101, 0]
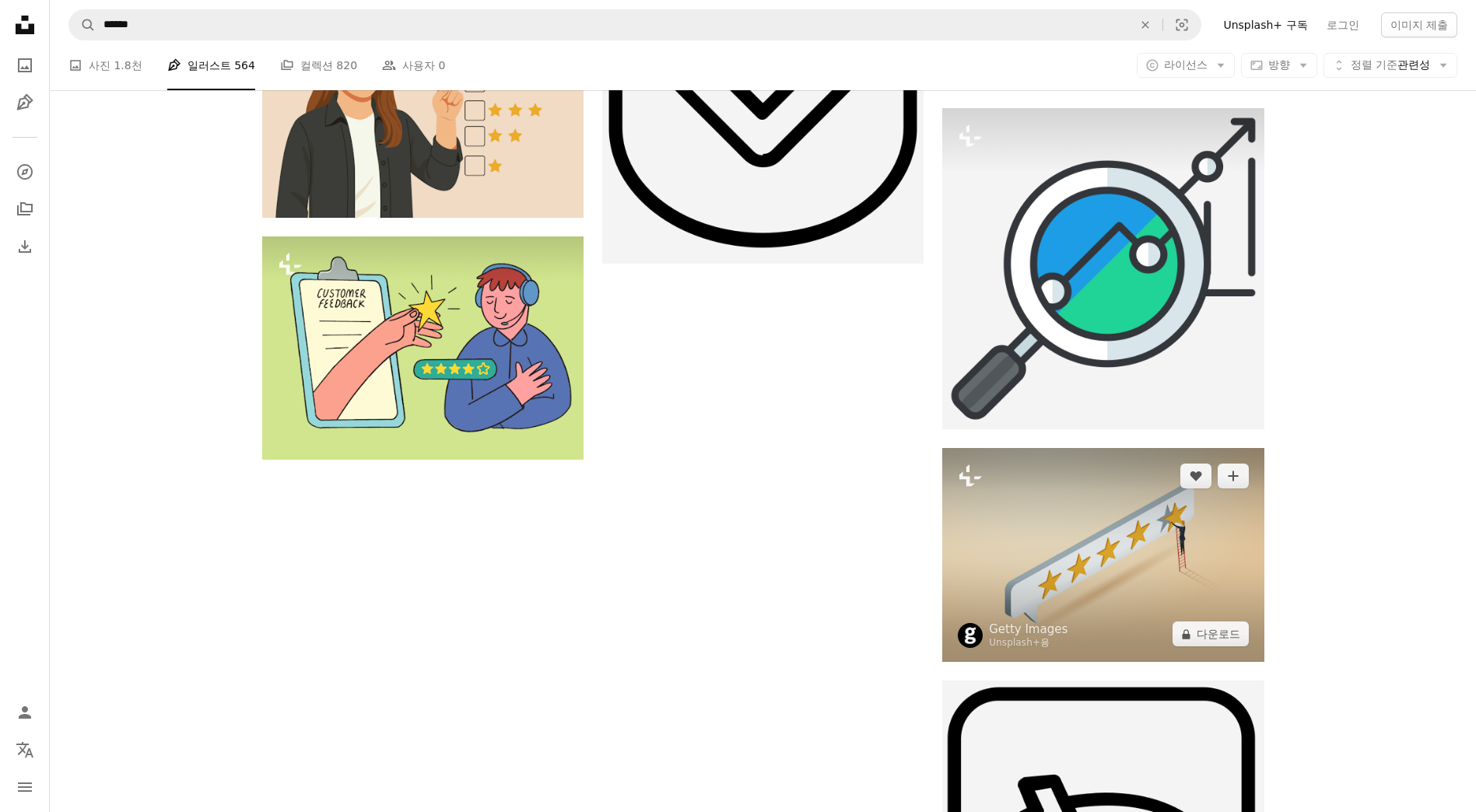
click at [1173, 523] on img at bounding box center [1103, 555] width 321 height 214
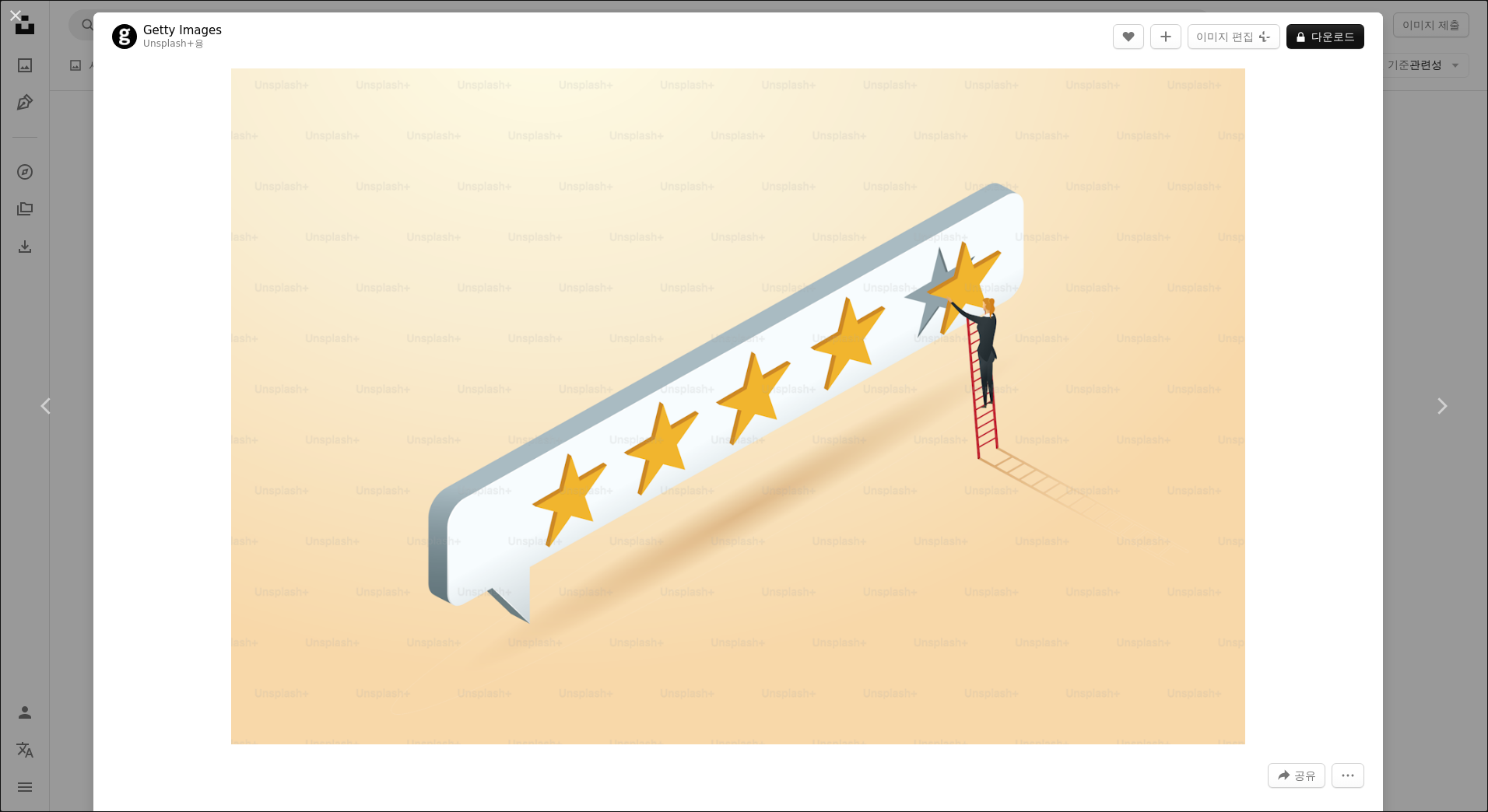
click at [1416, 288] on div "An X shape Chevron left Chevron right Getty Images Unsplash+ 용 A heart A plus s…" at bounding box center [744, 406] width 1488 height 812
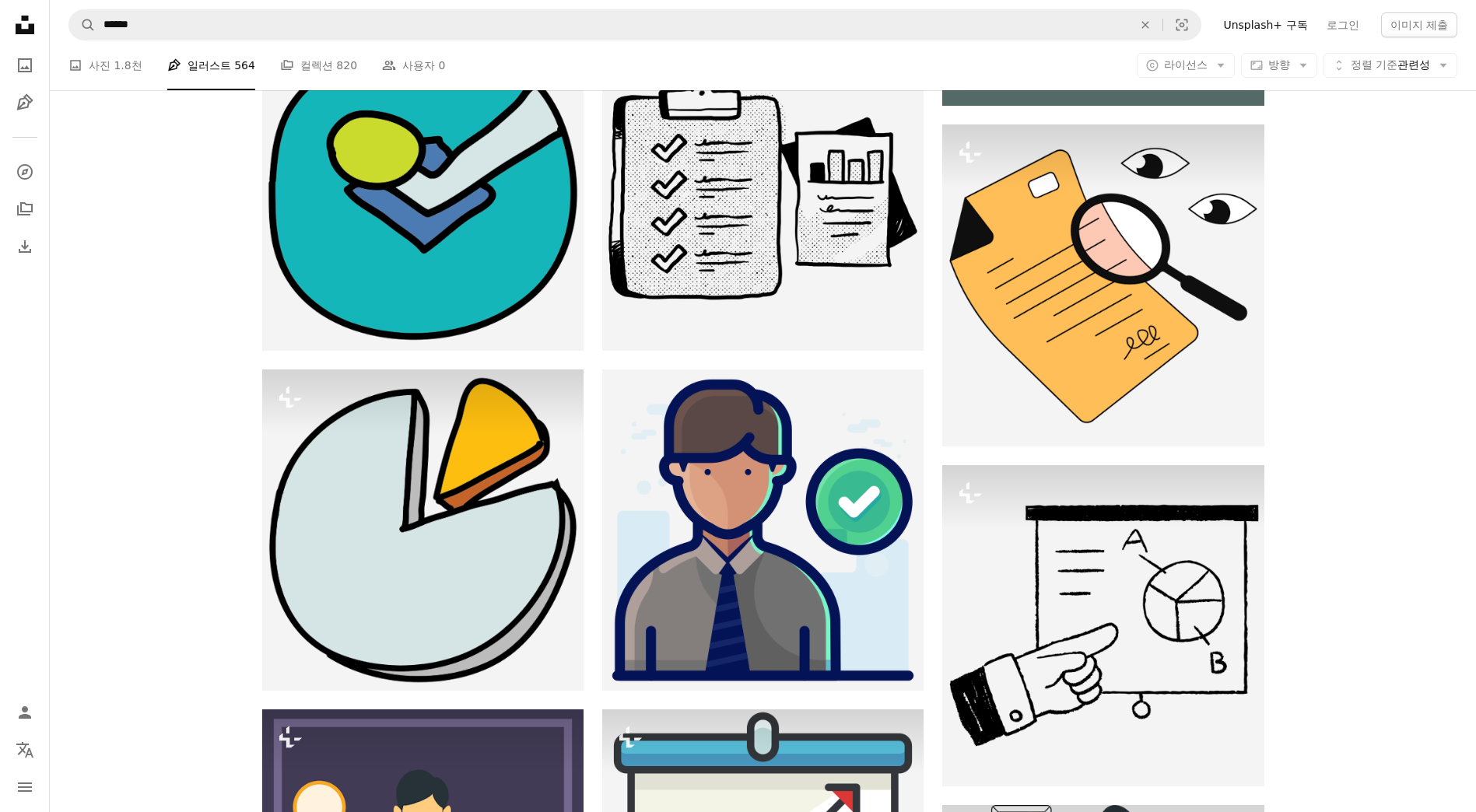
scroll to position [623, 0]
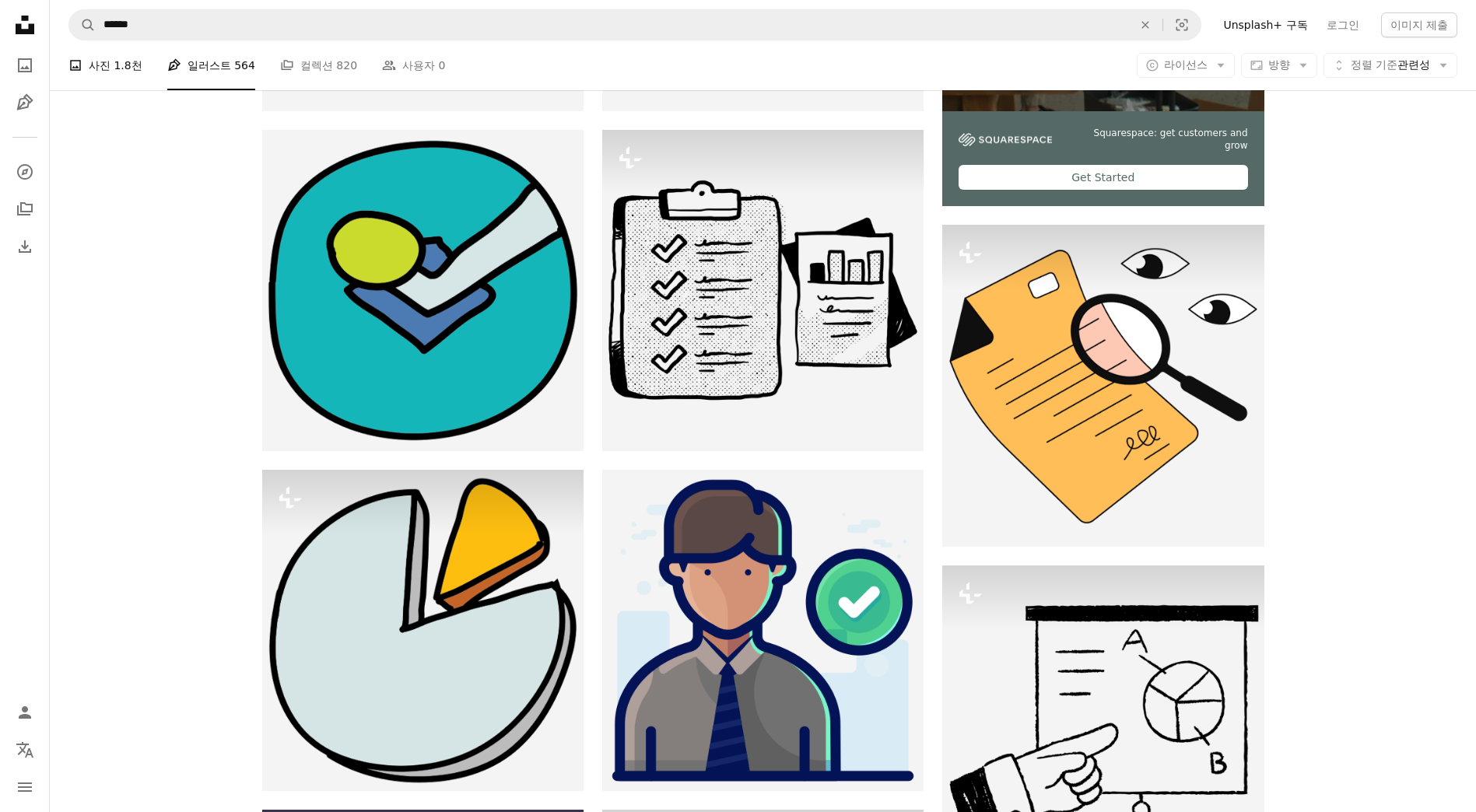
click at [96, 60] on link "A photo 사진 1.8천" at bounding box center [105, 65] width 74 height 50
